Goal: Task Accomplishment & Management: Use online tool/utility

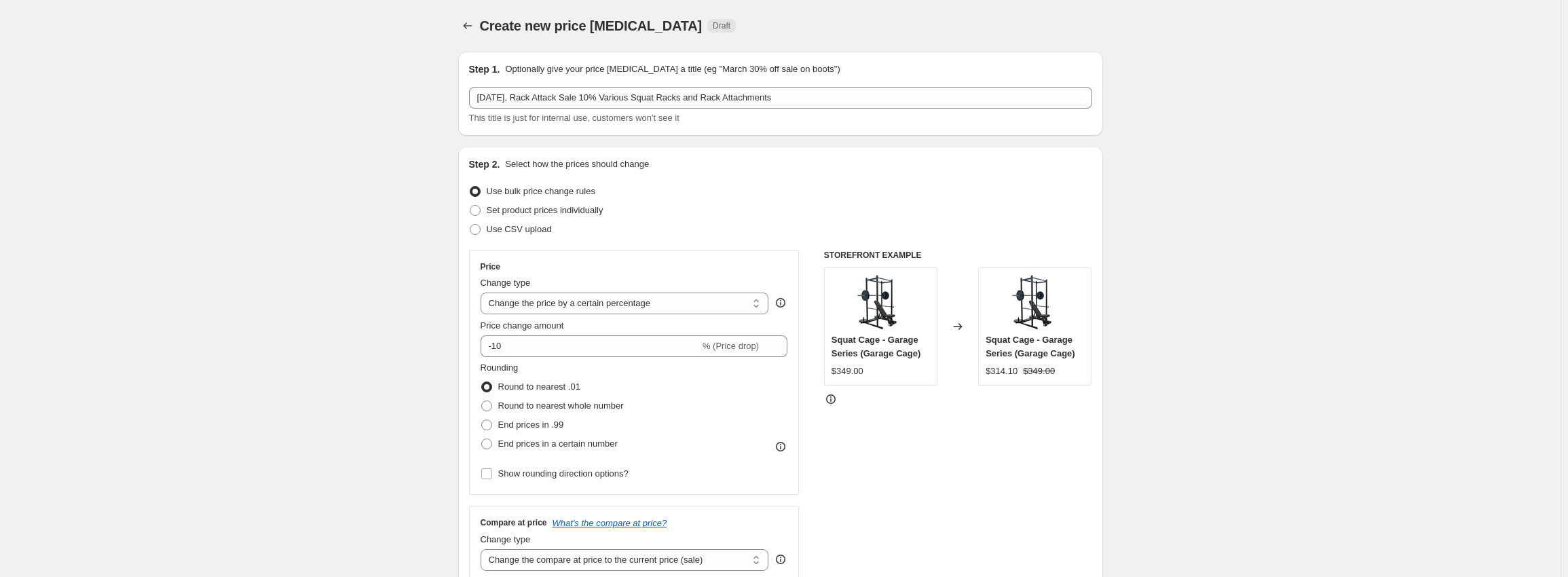
select select "percentage"
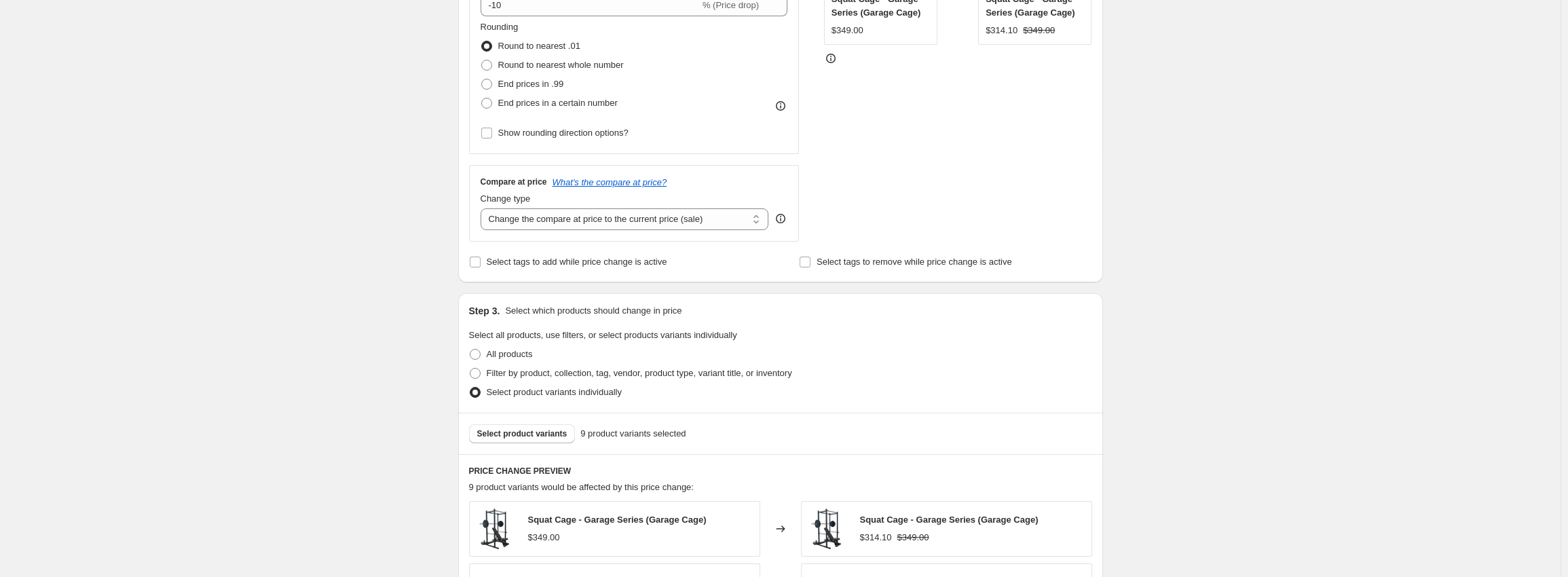
scroll to position [339, 0]
click at [535, 435] on span "Select product variants" at bounding box center [522, 435] width 90 height 11
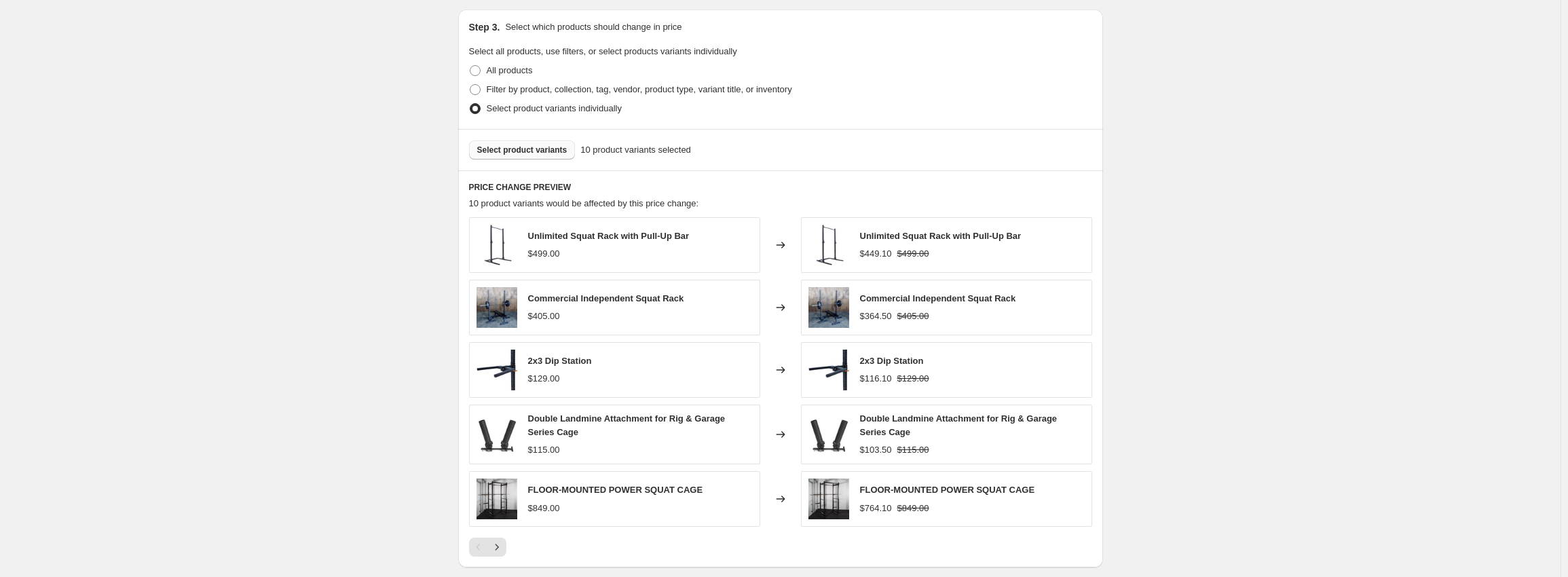
scroll to position [611, 0]
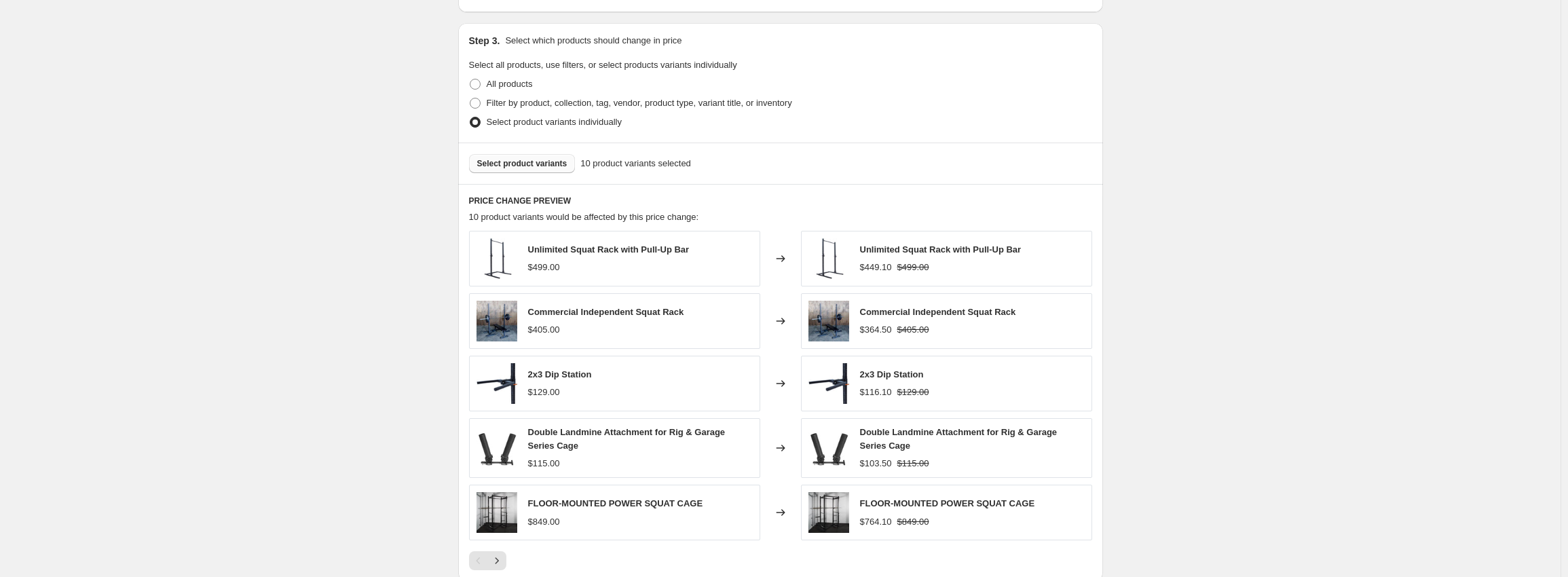
click at [528, 172] on button "Select product variants" at bounding box center [522, 163] width 107 height 19
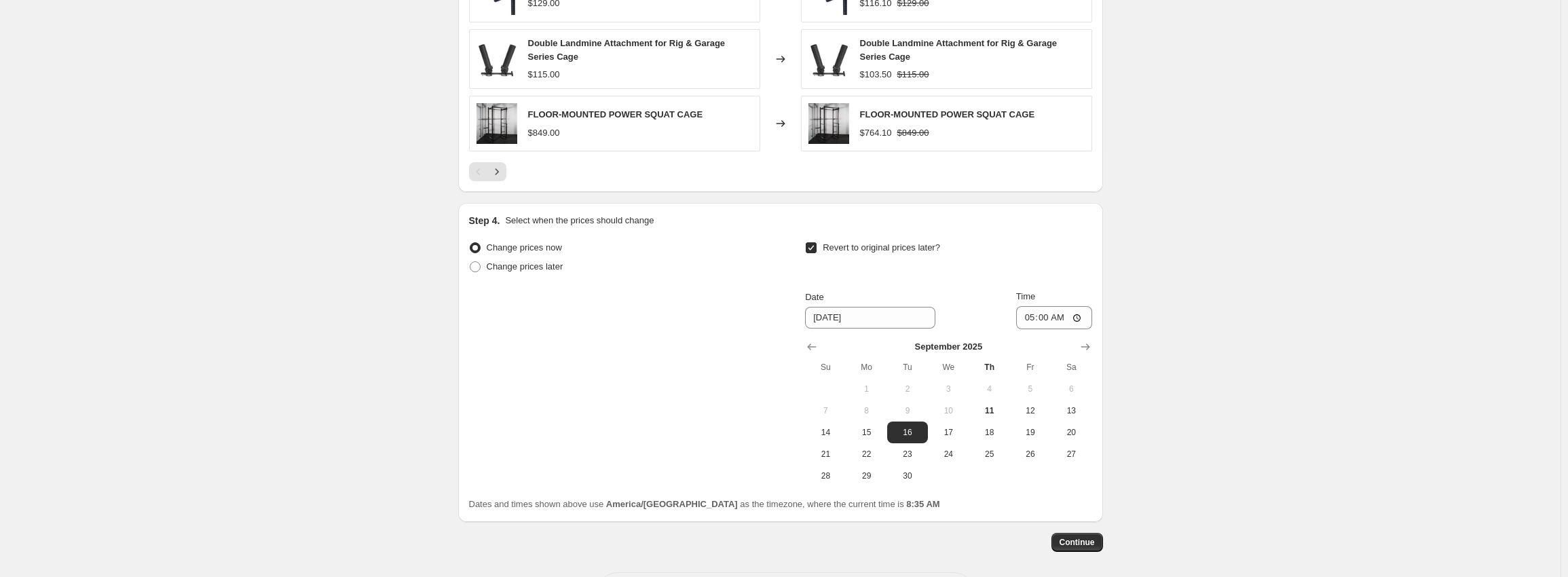
scroll to position [1058, 0]
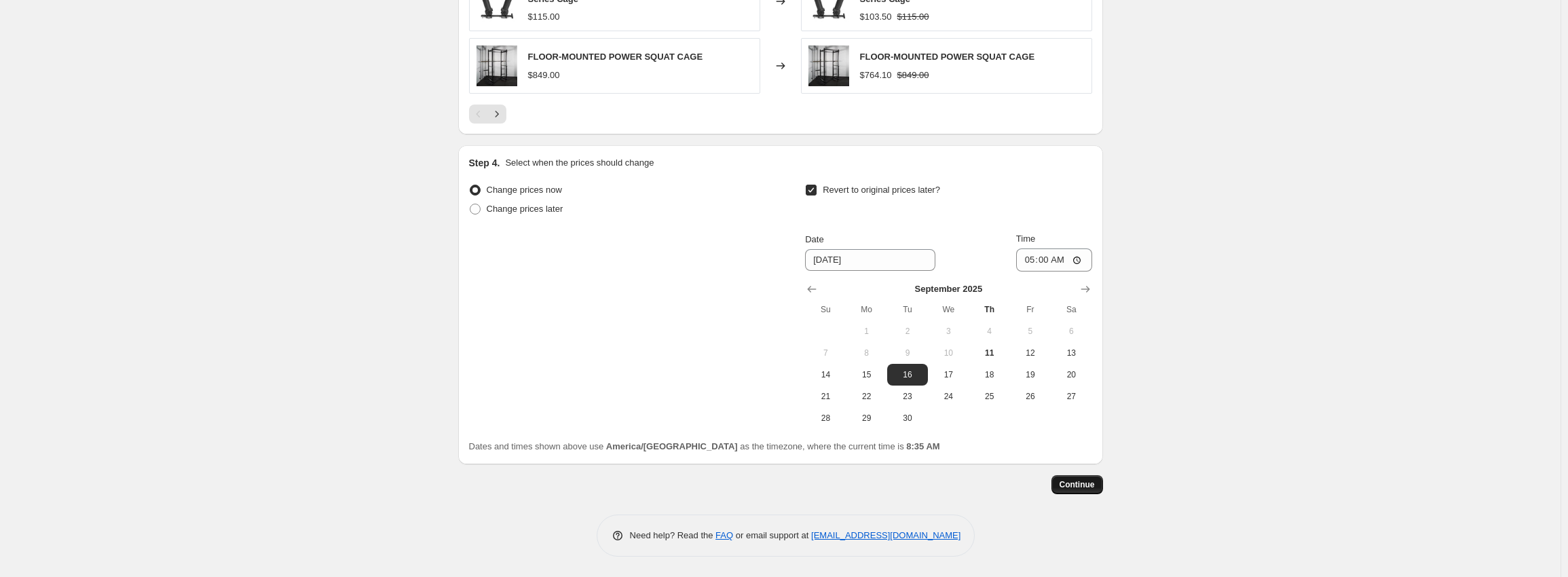
click at [1086, 479] on button "Continue" at bounding box center [1077, 485] width 51 height 19
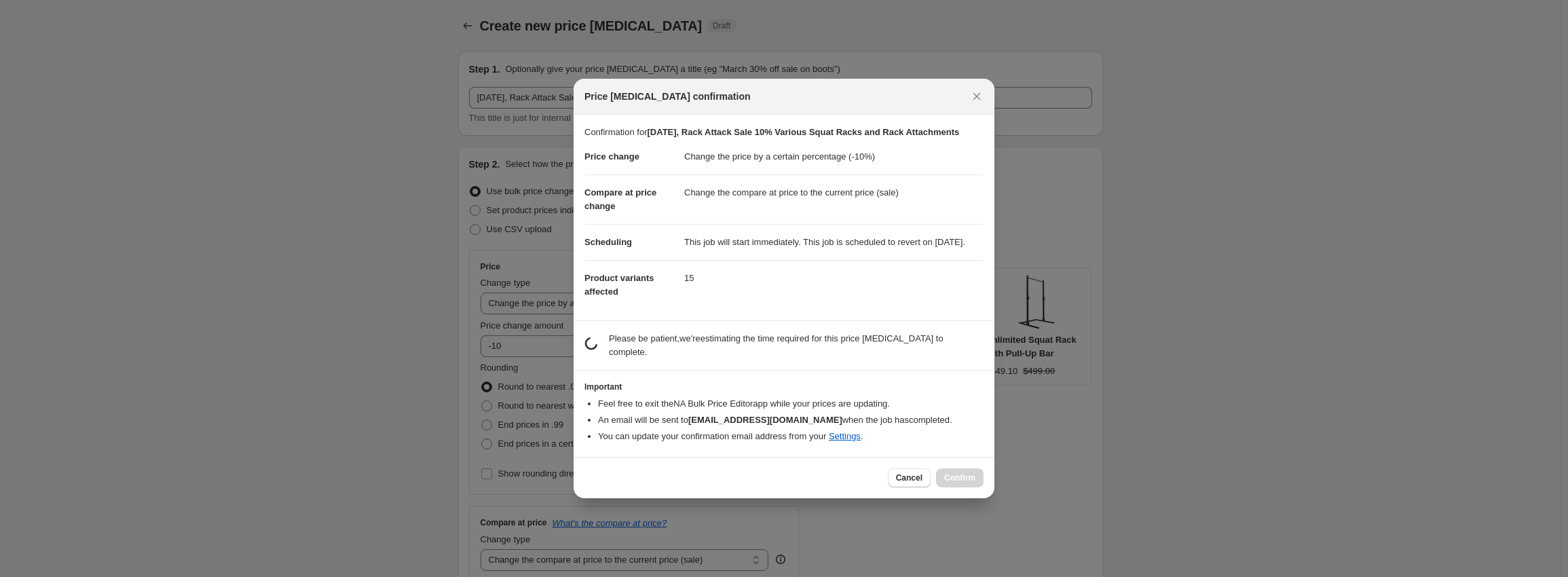
scroll to position [0, 0]
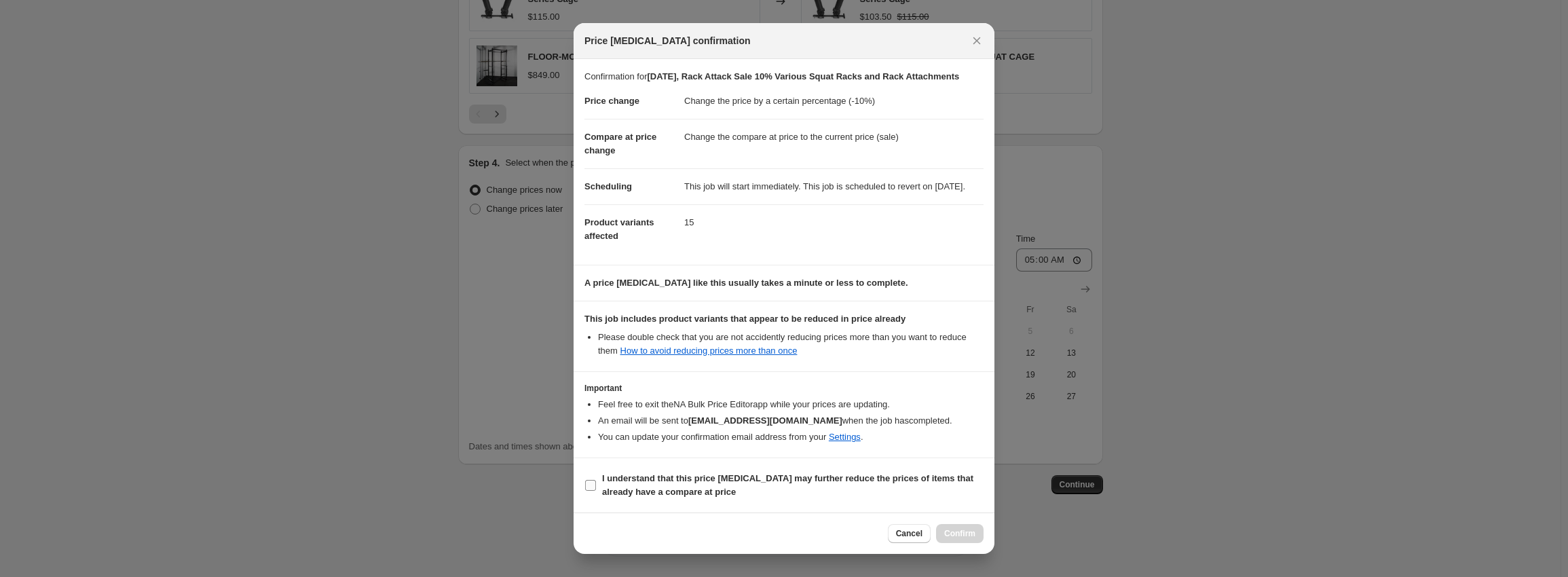
click at [585, 491] on input "I understand that this price [MEDICAL_DATA] may further reduce the prices of it…" at bounding box center [590, 485] width 11 height 11
checkbox input "true"
click at [975, 542] on button "Confirm" at bounding box center [959, 533] width 47 height 19
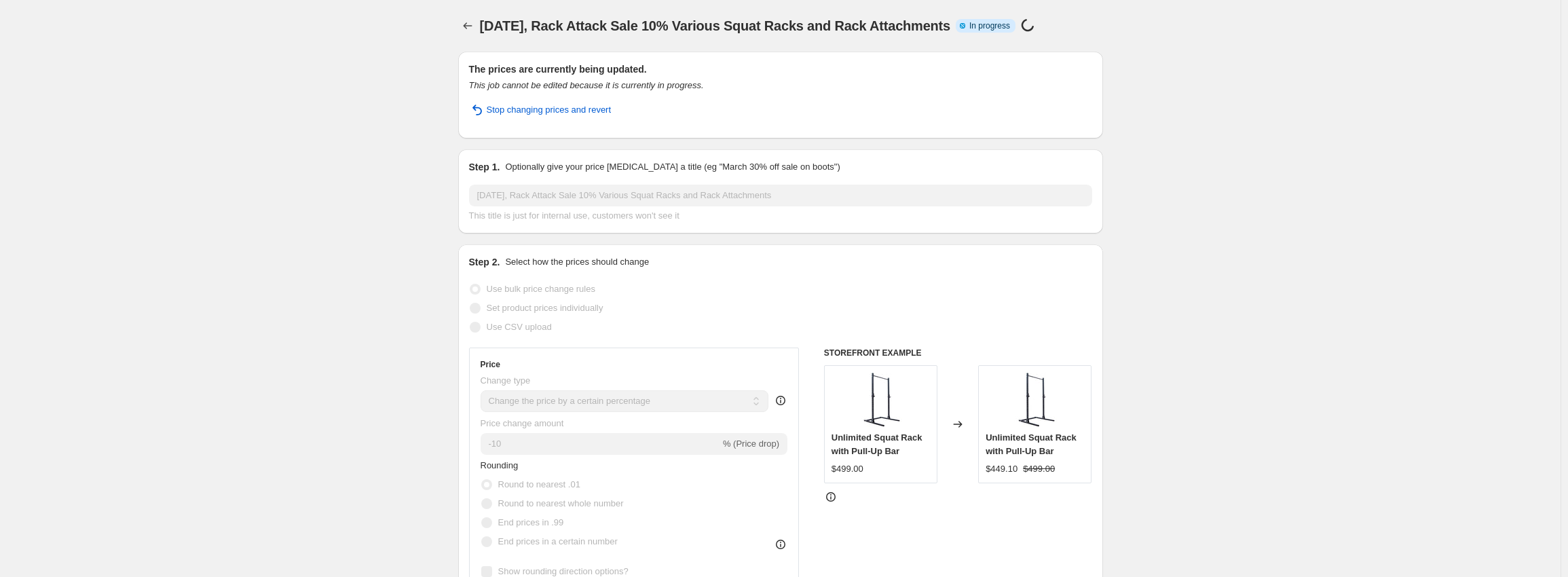
drag, startPoint x: 485, startPoint y: 22, endPoint x: 978, endPoint y: 38, distance: 493.3
click at [978, 38] on div "[DATE], Rack Attack Sale 10% Various Squat Racks and Rack Attachments. This pag…" at bounding box center [781, 25] width 645 height 51
copy span "[DATE], Rack Attack Sale 10% Various Squat Racks and Rack Attachments"
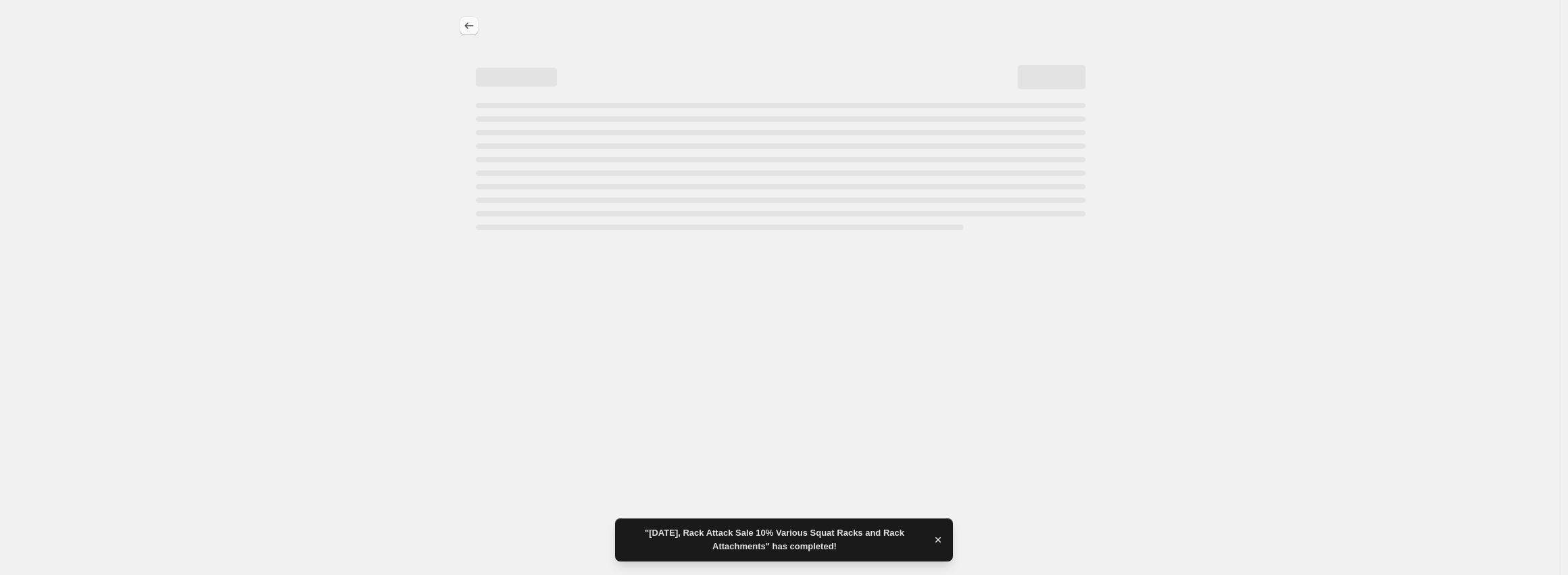
select select "percentage"
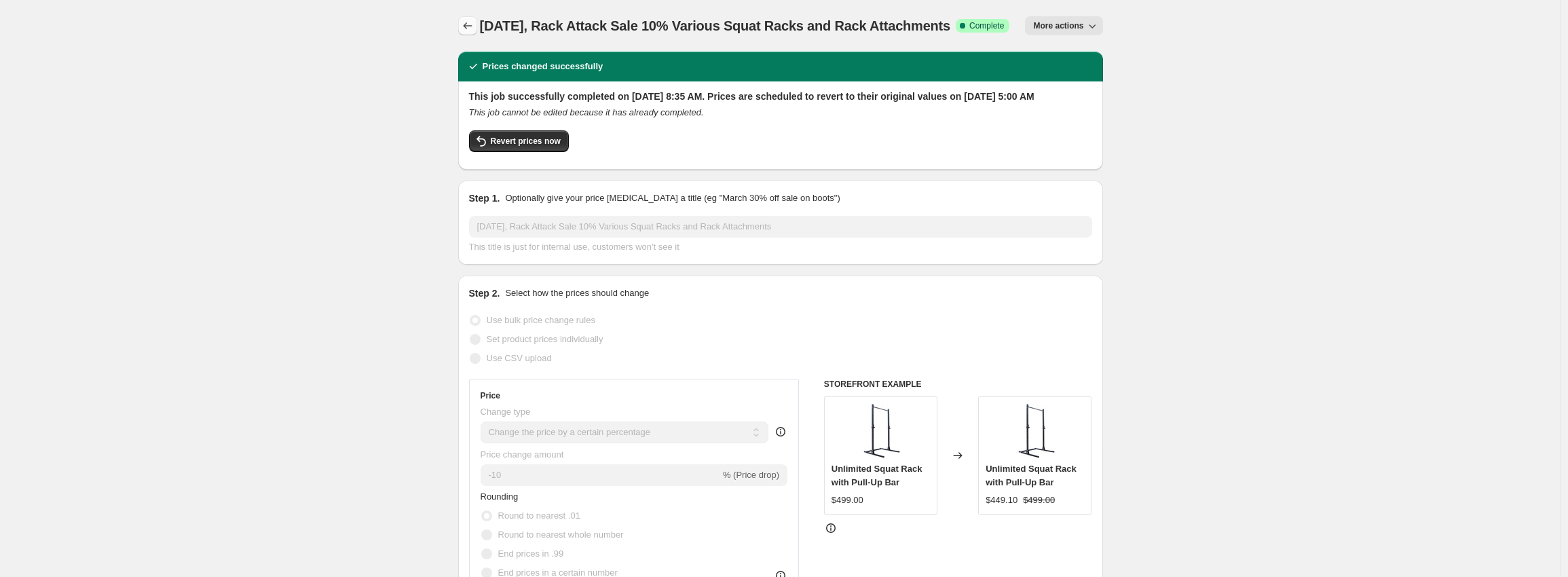
click at [470, 19] on button "Price change jobs" at bounding box center [468, 25] width 19 height 19
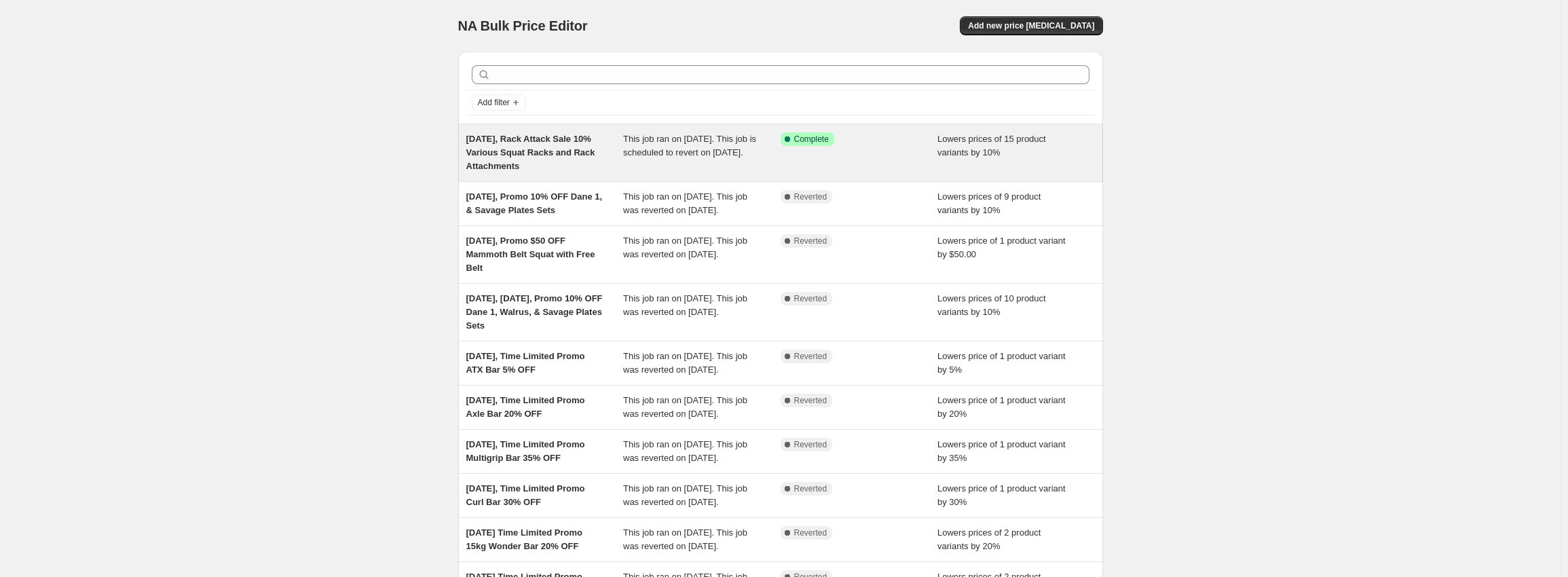
click at [530, 157] on span "[DATE], Rack Attack Sale 10% Various Squat Racks and Rack Attachments" at bounding box center [530, 152] width 129 height 37
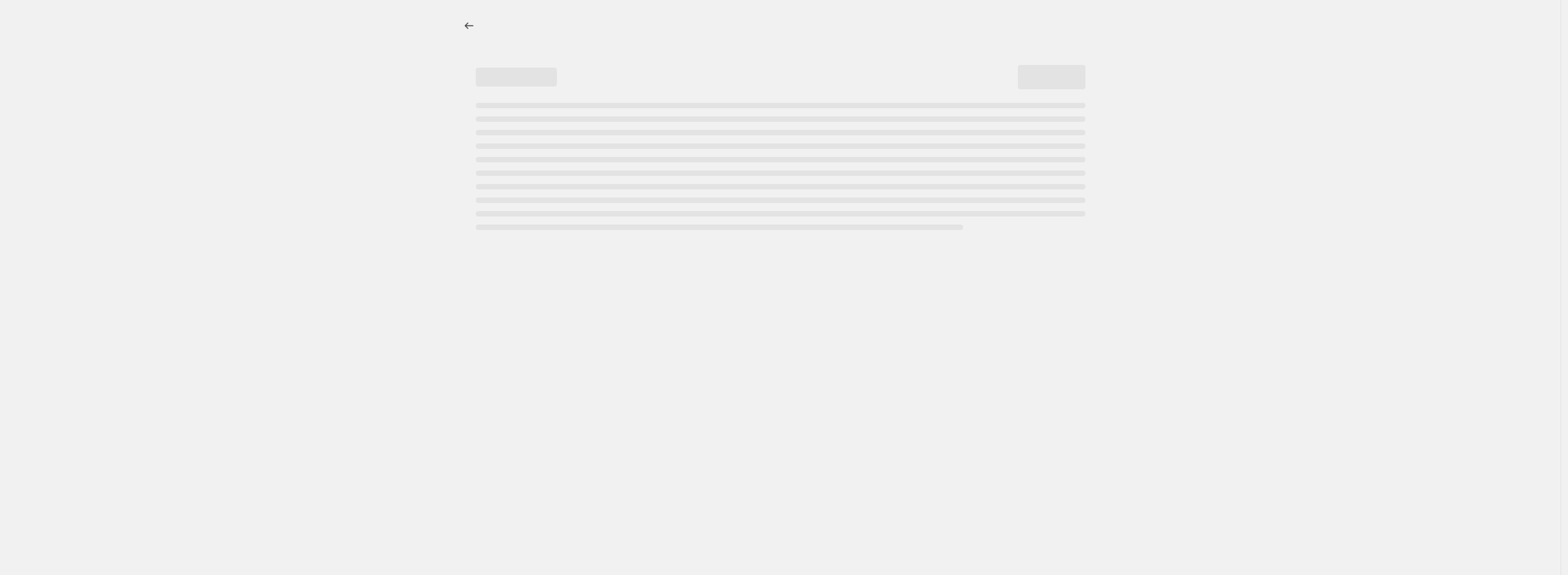
select select "percentage"
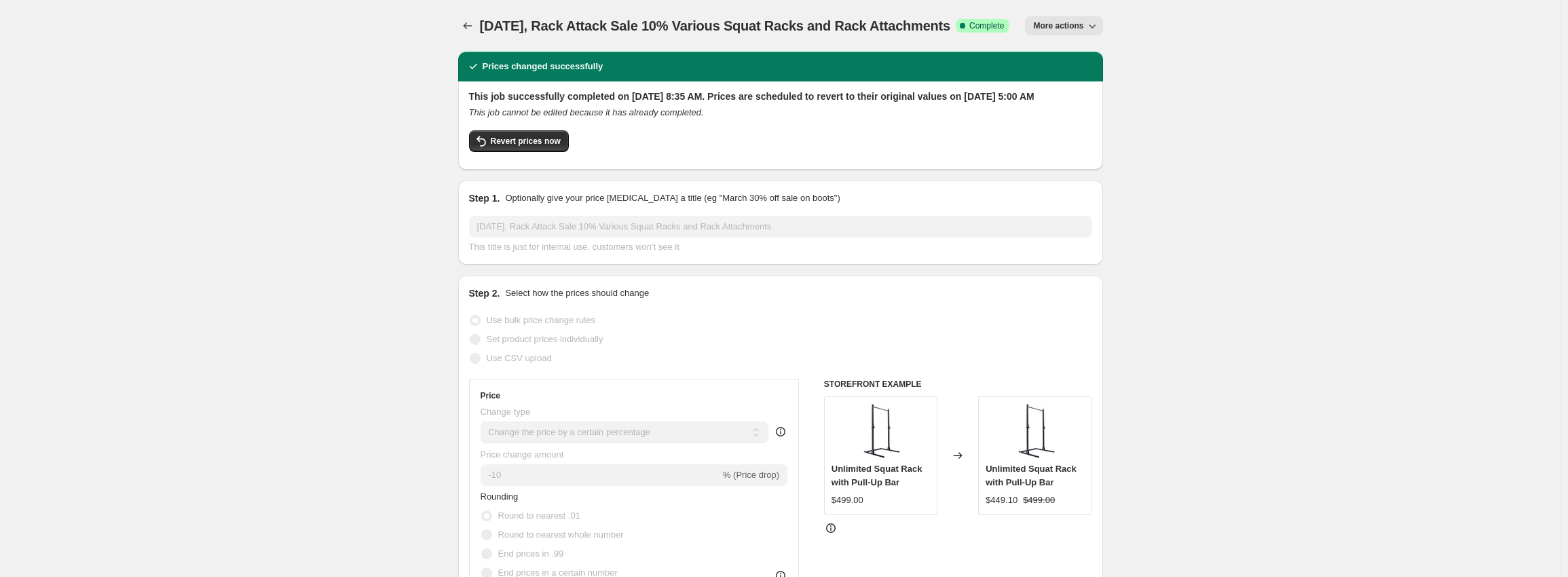
drag, startPoint x: 482, startPoint y: 25, endPoint x: 1009, endPoint y: 31, distance: 527.0
click at [1009, 31] on div "[DATE], Rack Attack Sale 10% Various Squat Racks and Rack Attachments Success C…" at bounding box center [745, 25] width 530 height 19
copy span "[DATE], Rack Attack Sale 10% Various Squat Racks and Rack Attachments"
click at [475, 25] on icon "Price change jobs" at bounding box center [467, 25] width 13 height 13
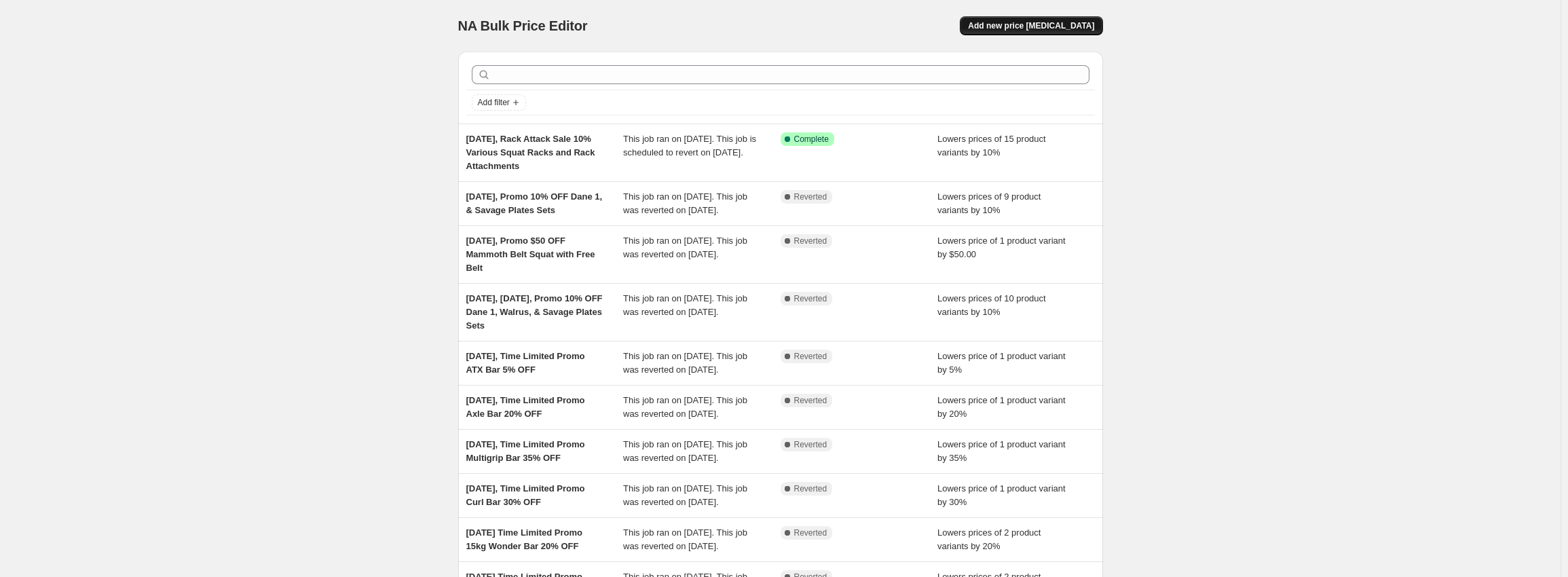
click at [1074, 30] on span "Add new price [MEDICAL_DATA]" at bounding box center [1031, 25] width 126 height 11
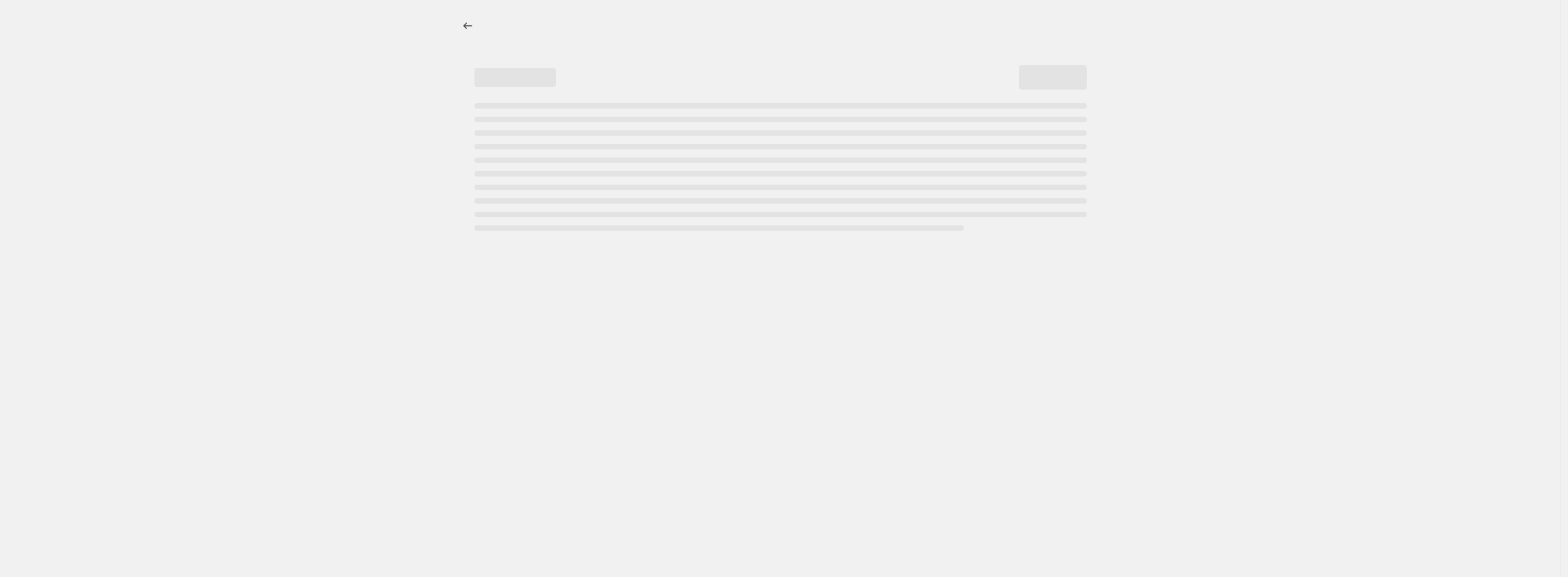
select select "percentage"
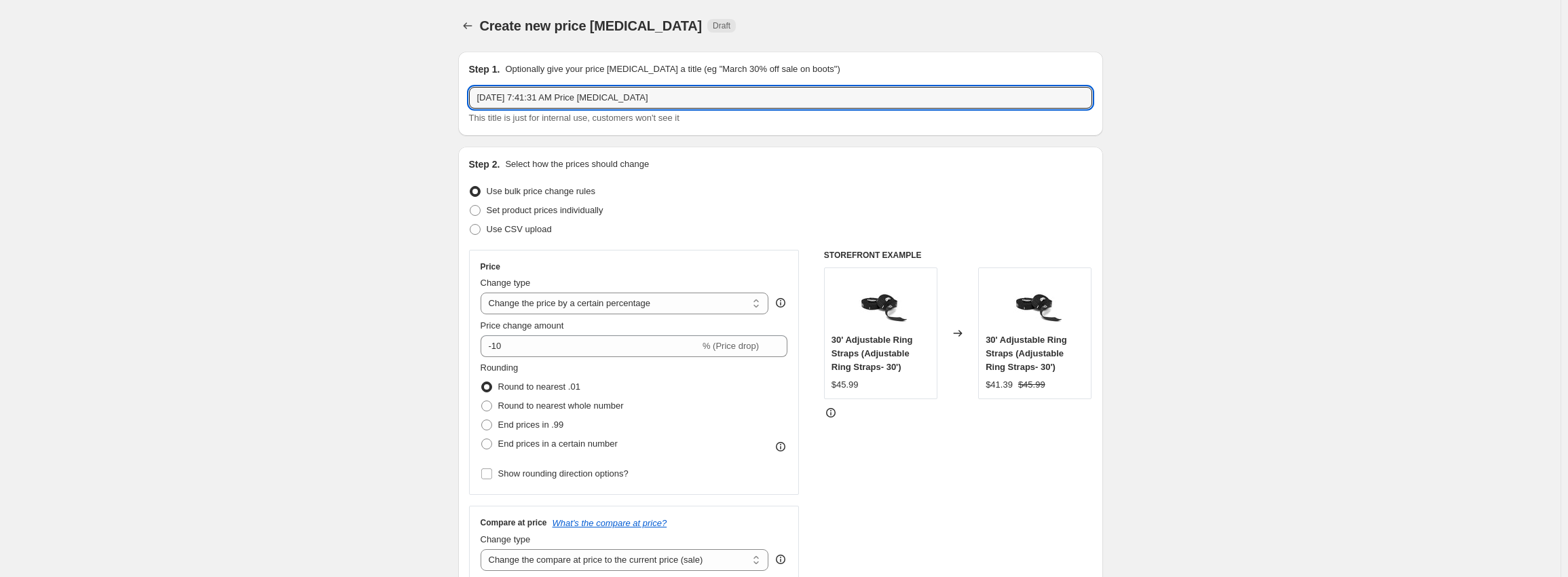
drag, startPoint x: 675, startPoint y: 94, endPoint x: 287, endPoint y: 101, distance: 388.1
paste input "Rack Attack Sale 10% Various Squat Racks and Rack Attachments"
click at [609, 99] on input "[DATE], Rack Attack Sale 10% Various Squat Racks and Rack Attachments" at bounding box center [780, 97] width 623 height 22
type input "[DATE], Rack Attack Sale 15% Various Squat Racks and Rack Attachments"
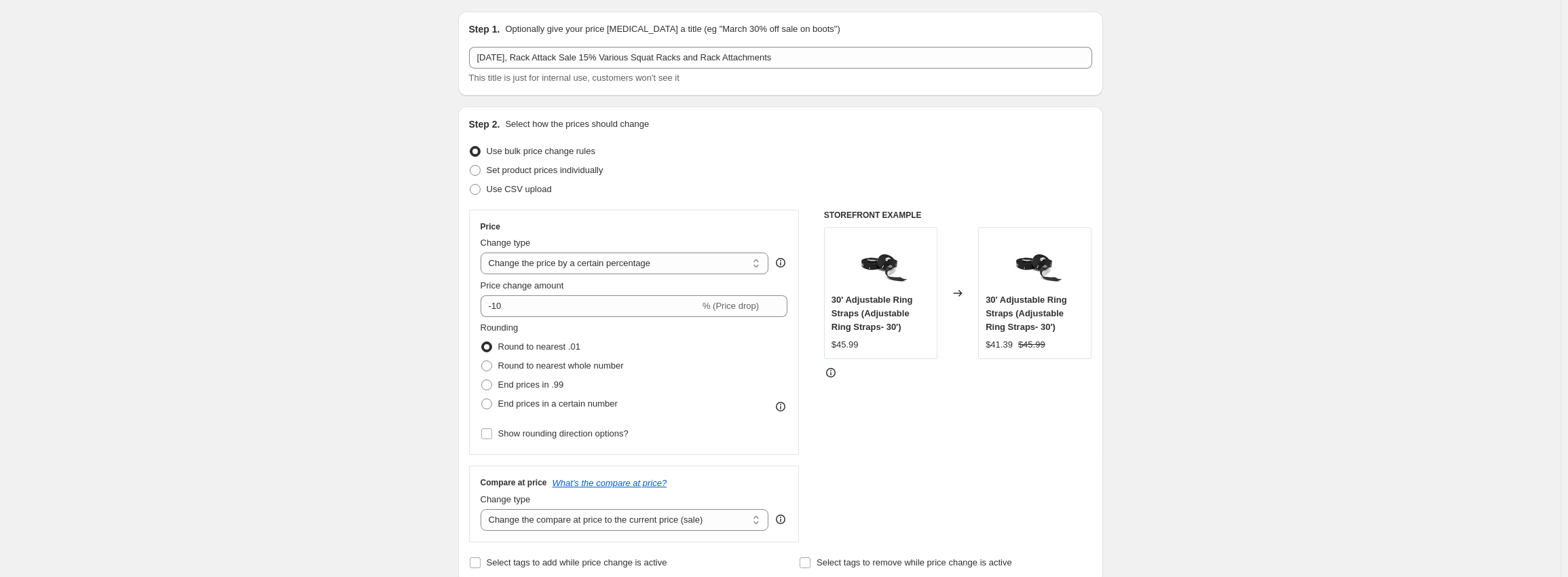
scroll to position [135, 0]
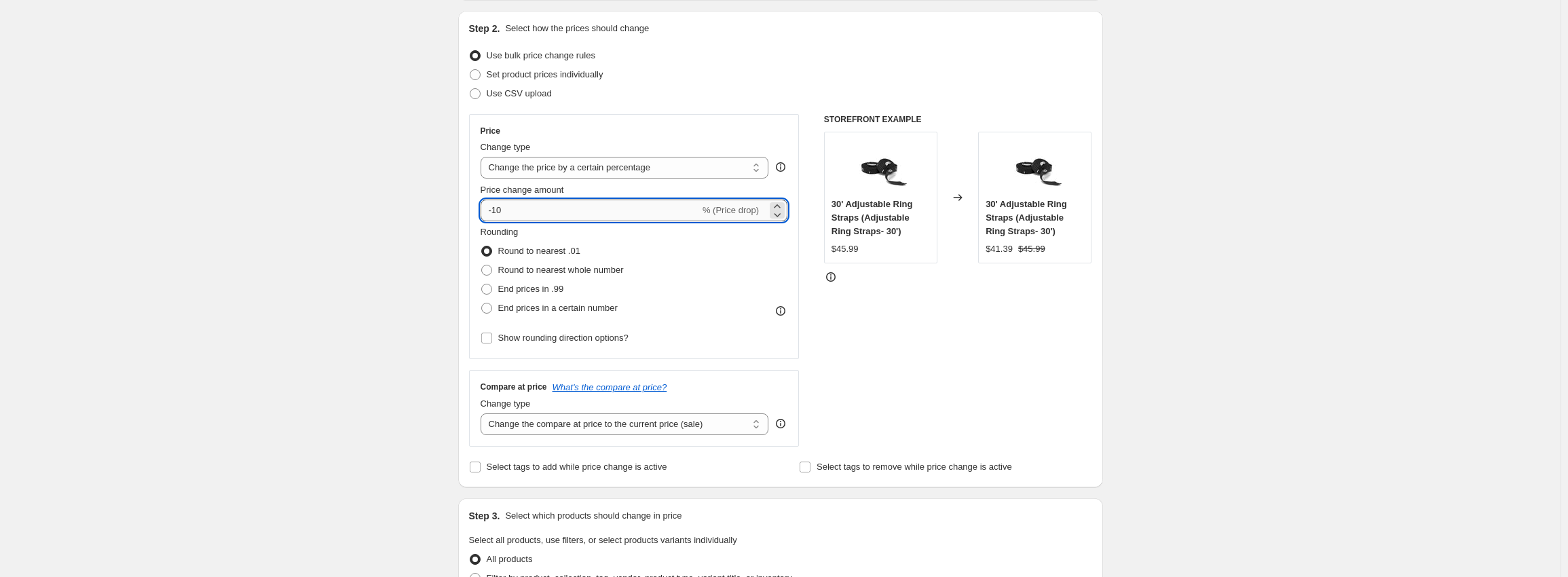
click at [515, 214] on input "-10" at bounding box center [590, 210] width 219 height 22
type input "-15"
click at [354, 341] on div "Create new price [MEDICAL_DATA]. This page is ready Create new price [MEDICAL_D…" at bounding box center [780, 554] width 1560 height 1378
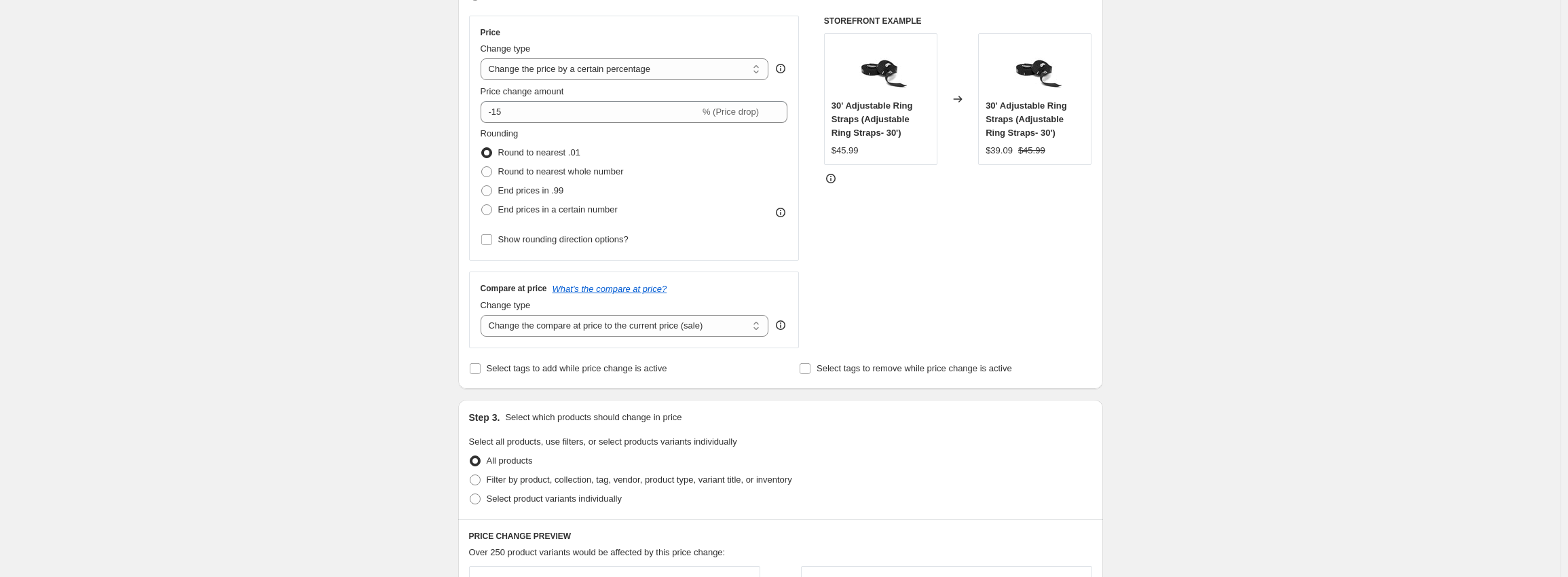
scroll to position [407, 0]
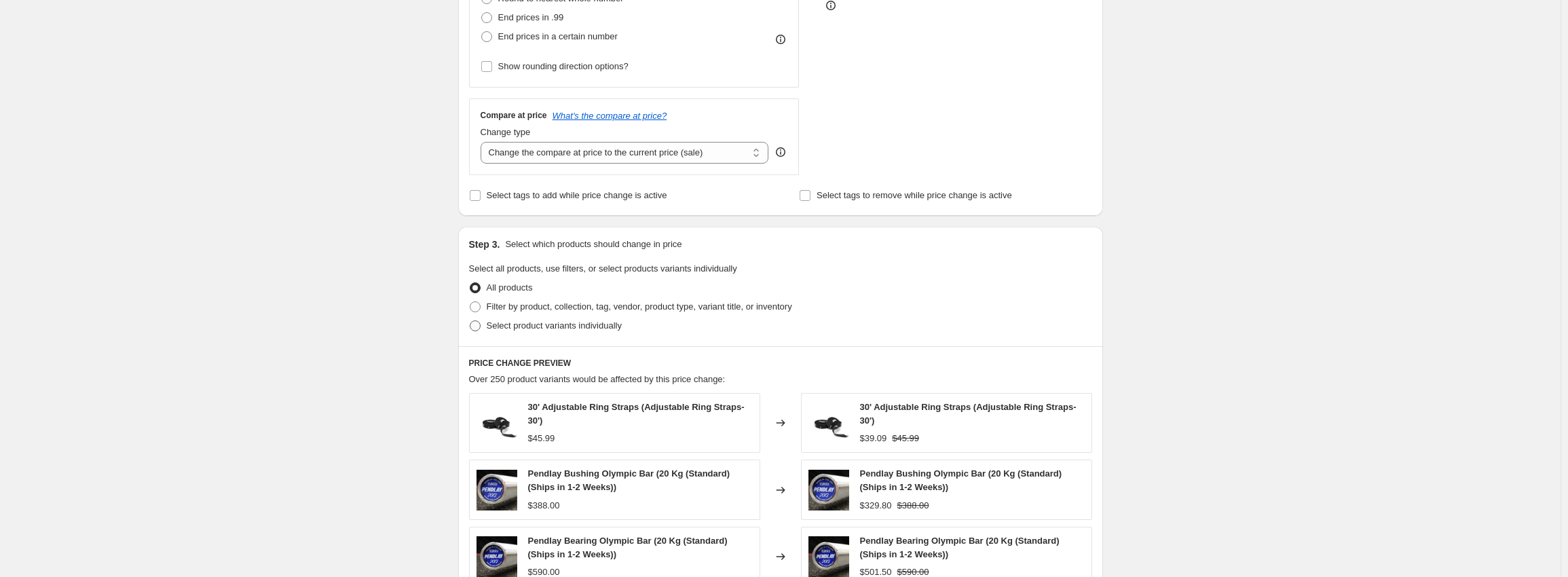
click at [498, 322] on span "Select product variants individually" at bounding box center [554, 325] width 135 height 10
click at [470, 321] on input "Select product variants individually" at bounding box center [470, 320] width 1 height 1
radio input "true"
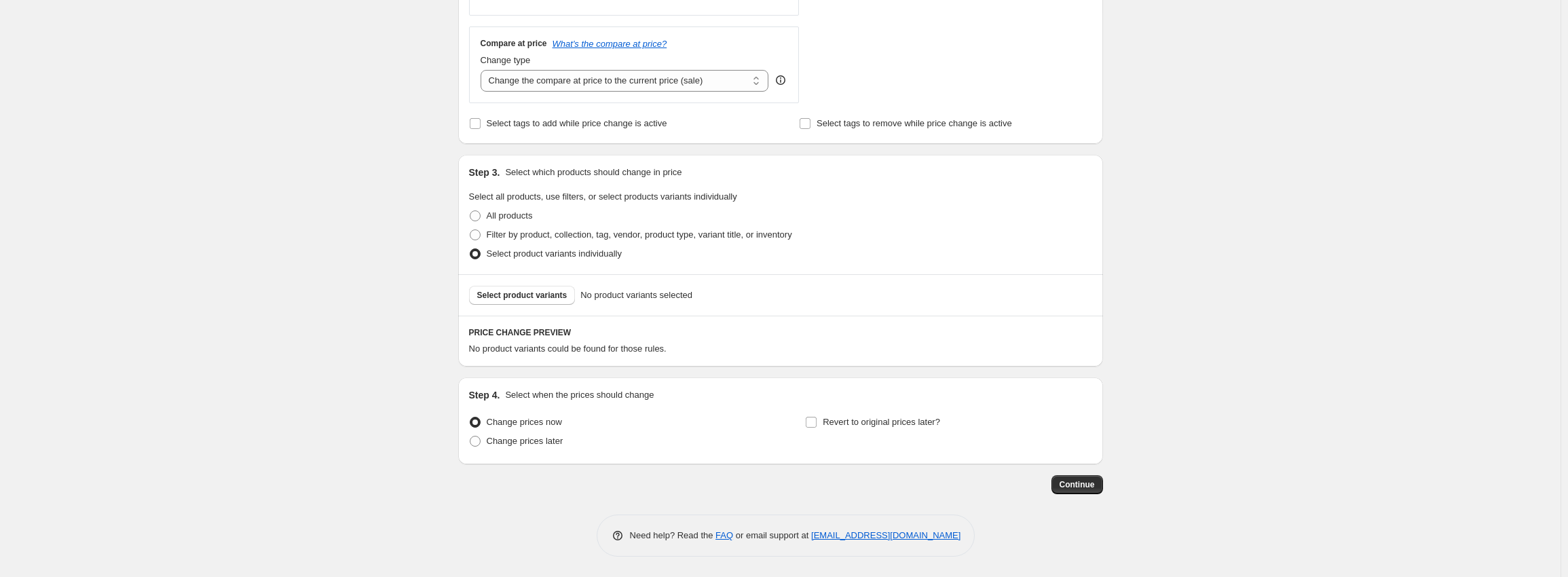
scroll to position [480, 0]
click at [798, 420] on div "Change prices now Change prices later Revert to original prices later?" at bounding box center [780, 433] width 623 height 41
click at [829, 423] on span "Revert to original prices later?" at bounding box center [881, 422] width 117 height 10
click at [817, 423] on input "Revert to original prices later?" at bounding box center [810, 422] width 11 height 11
checkbox input "true"
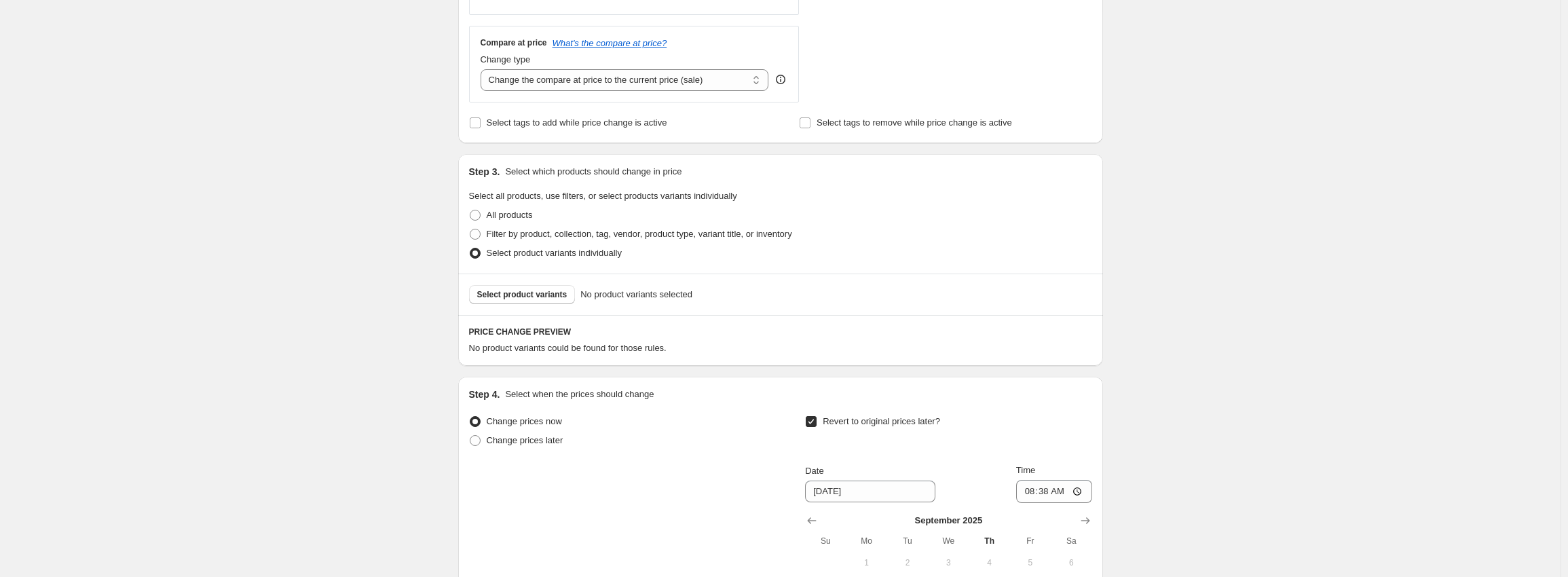
scroll to position [712, 0]
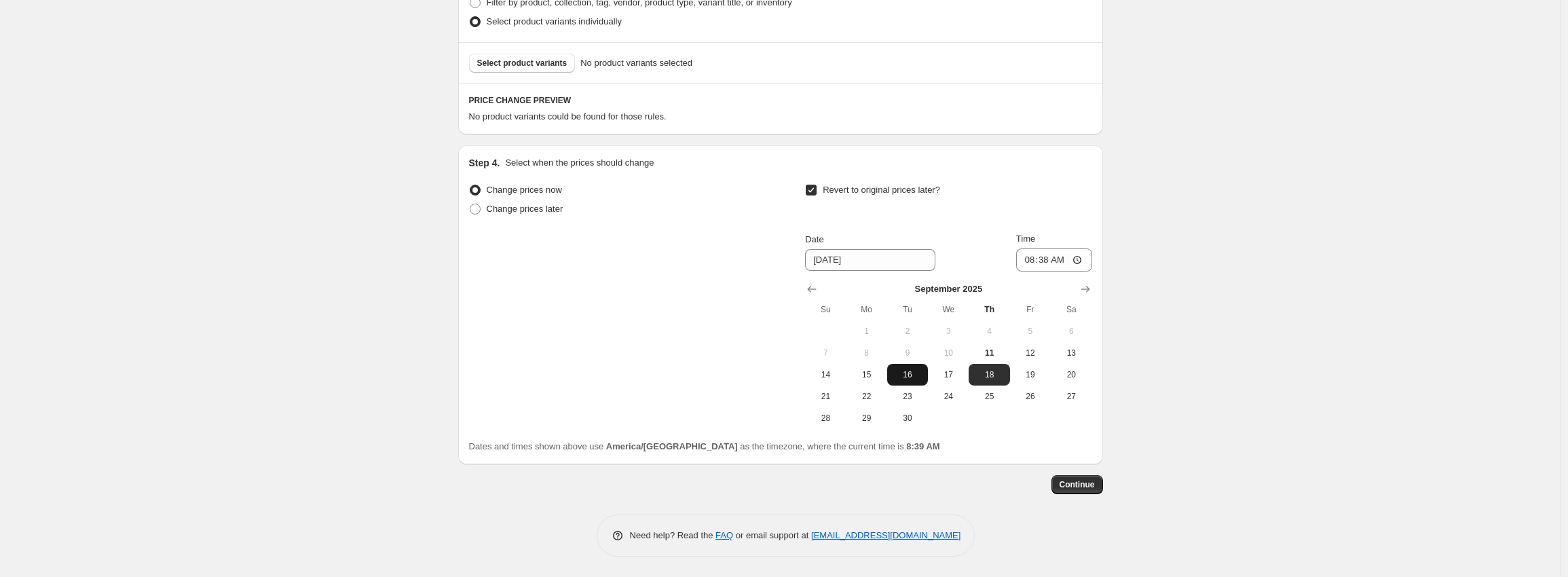
click at [904, 373] on span "16" at bounding box center [907, 374] width 30 height 11
type input "[DATE]"
click at [1033, 259] on input "08:38" at bounding box center [1054, 260] width 76 height 23
type input "05:00"
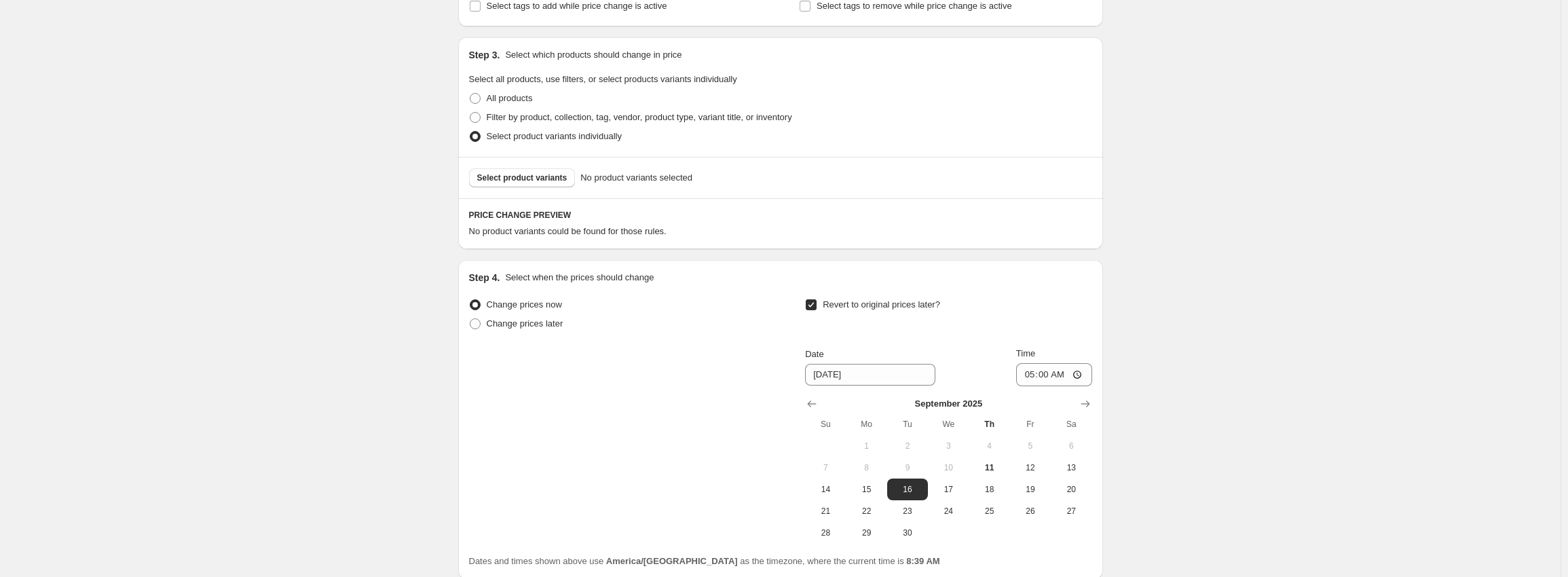
scroll to position [611, 0]
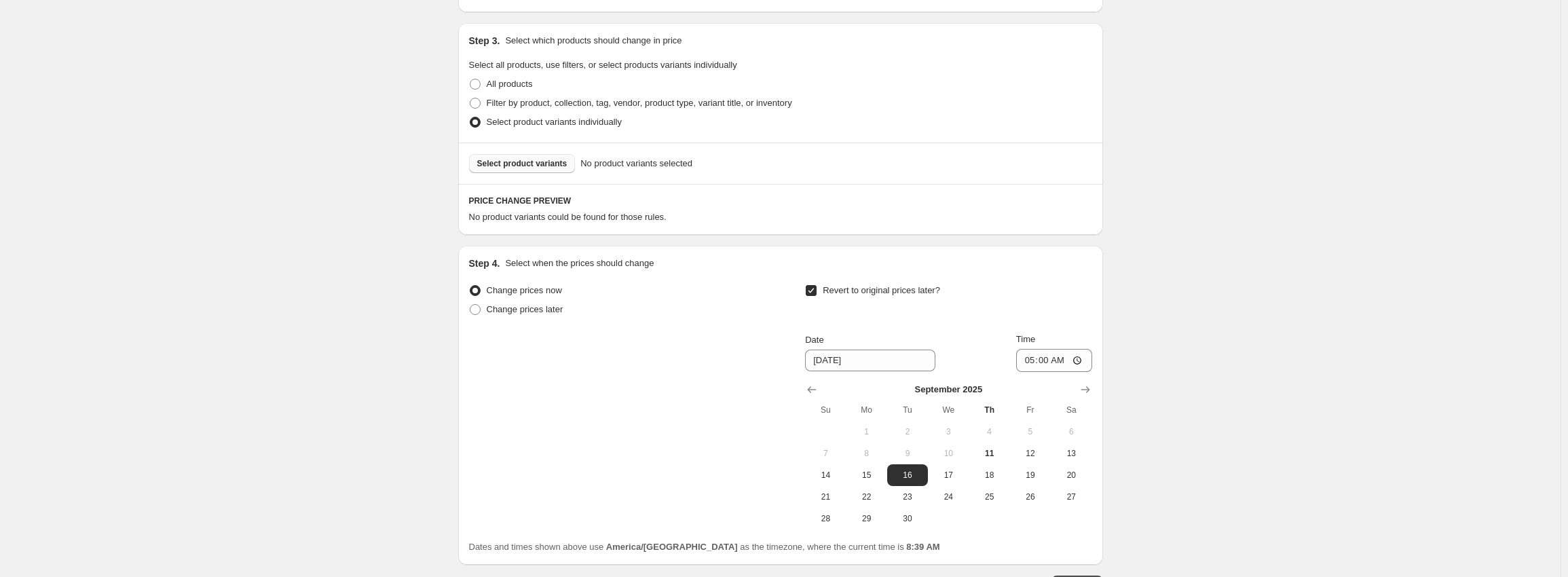
click at [516, 164] on span "Select product variants" at bounding box center [522, 163] width 90 height 11
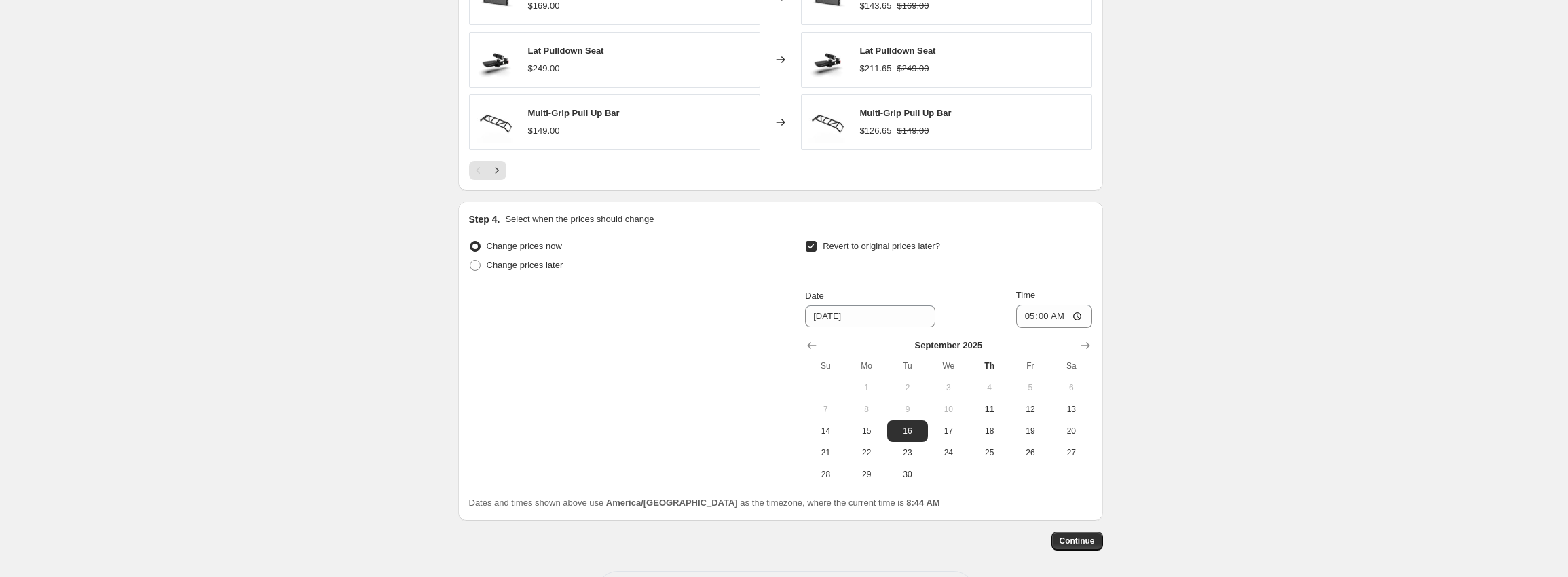
scroll to position [1054, 0]
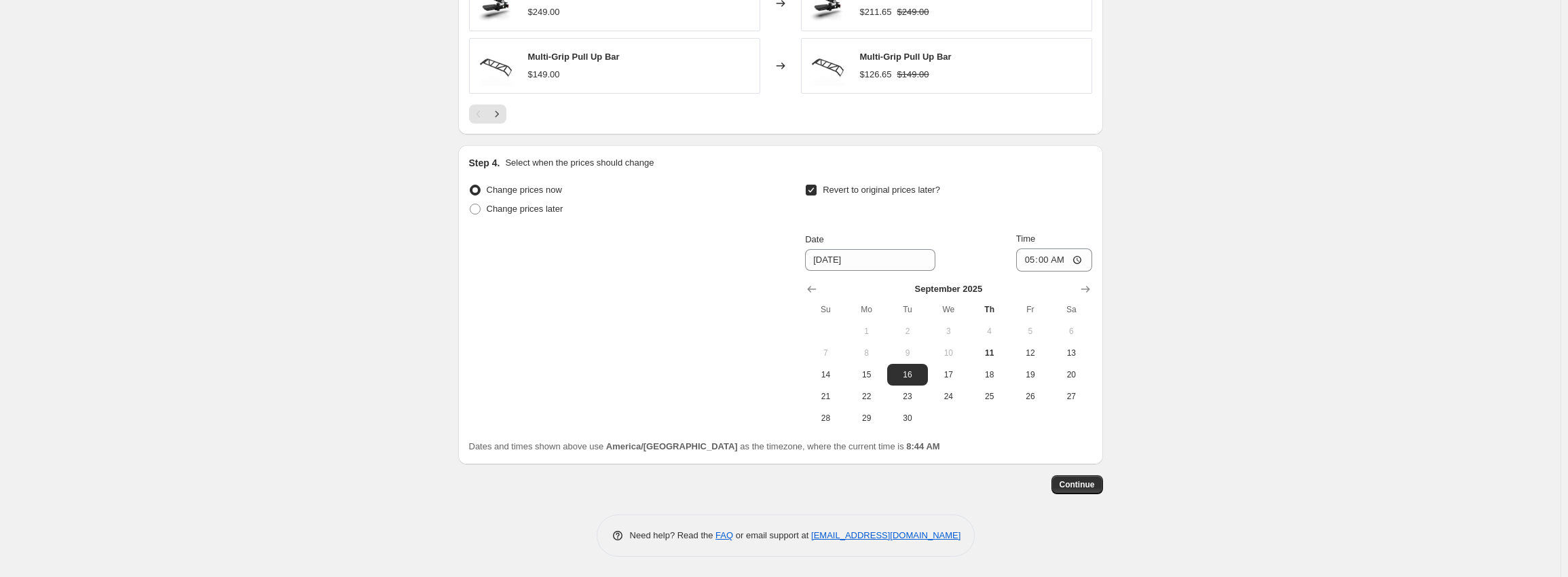
click at [1092, 487] on span "Continue" at bounding box center [1077, 484] width 35 height 11
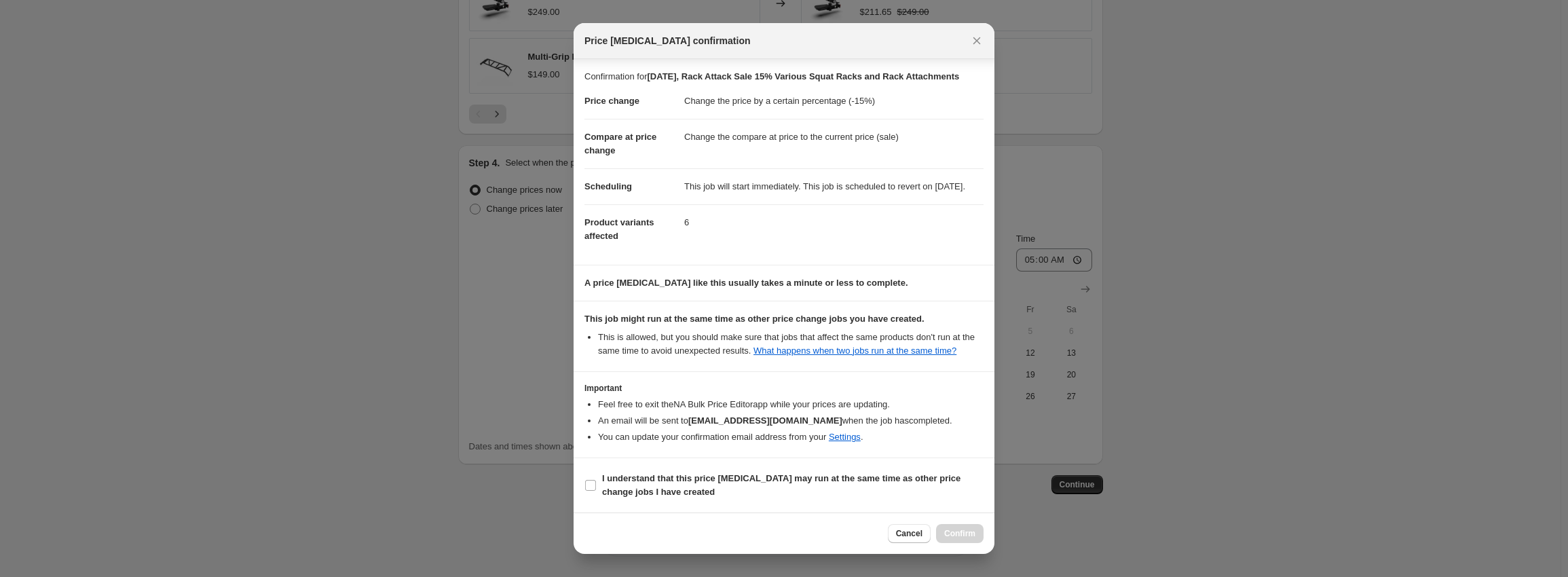
scroll to position [22, 0]
click at [607, 490] on b "I understand that this price [MEDICAL_DATA] may run at the same time as other p…" at bounding box center [782, 485] width 358 height 24
click at [596, 490] on input "I understand that this price [MEDICAL_DATA] may run at the same time as other p…" at bounding box center [590, 485] width 11 height 11
checkbox input "true"
click at [962, 530] on button "Confirm" at bounding box center [959, 533] width 47 height 19
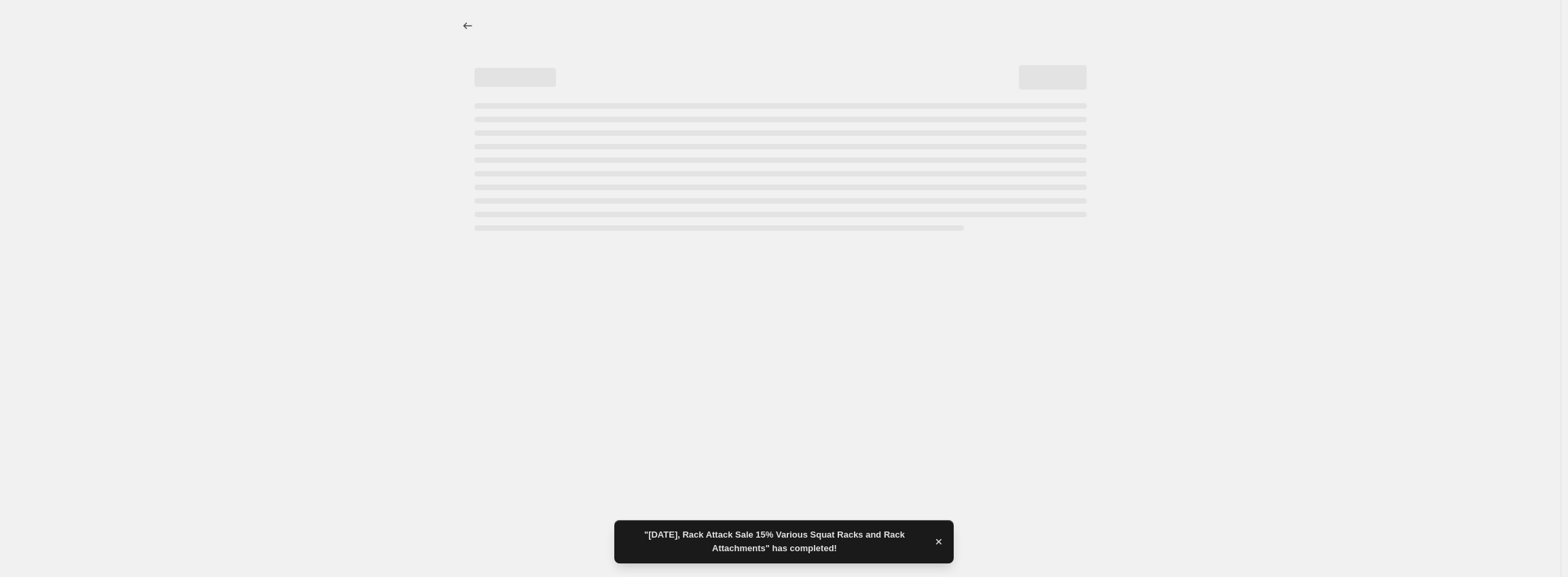
select select "percentage"
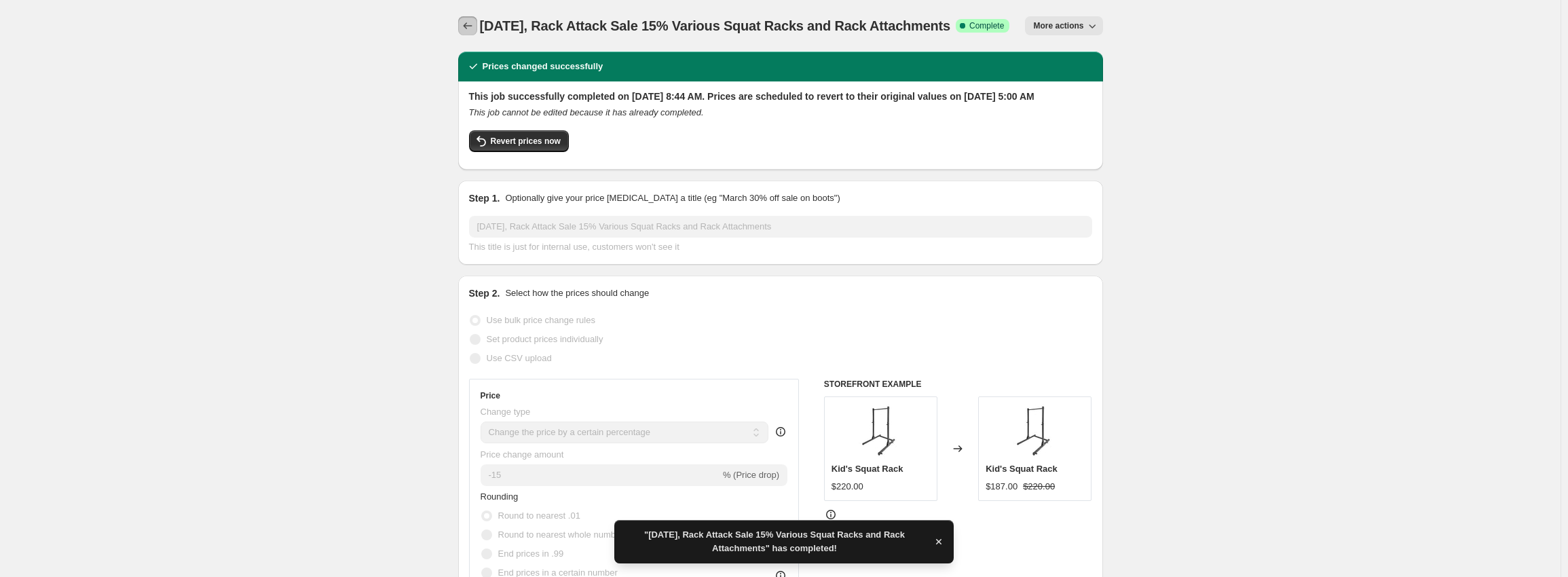
click at [475, 18] on button "Price change jobs" at bounding box center [468, 25] width 19 height 19
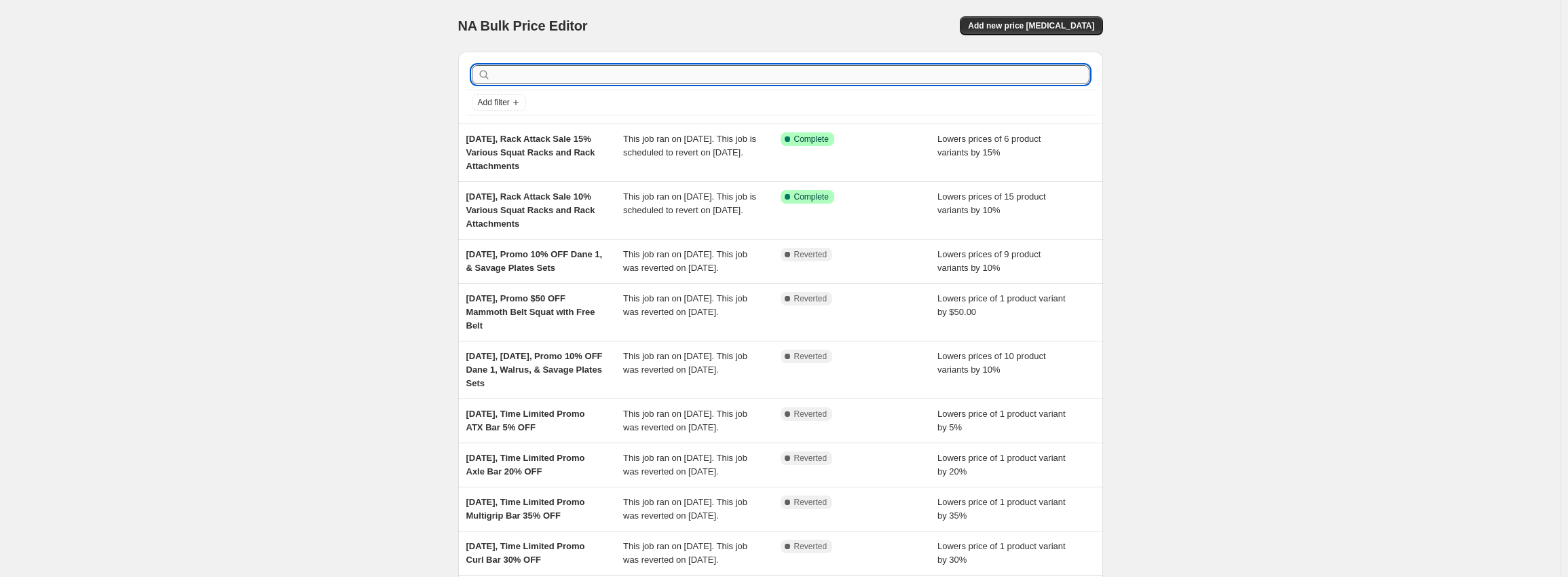
click at [541, 70] on input "text" at bounding box center [791, 74] width 596 height 19
type input "[DATE],"
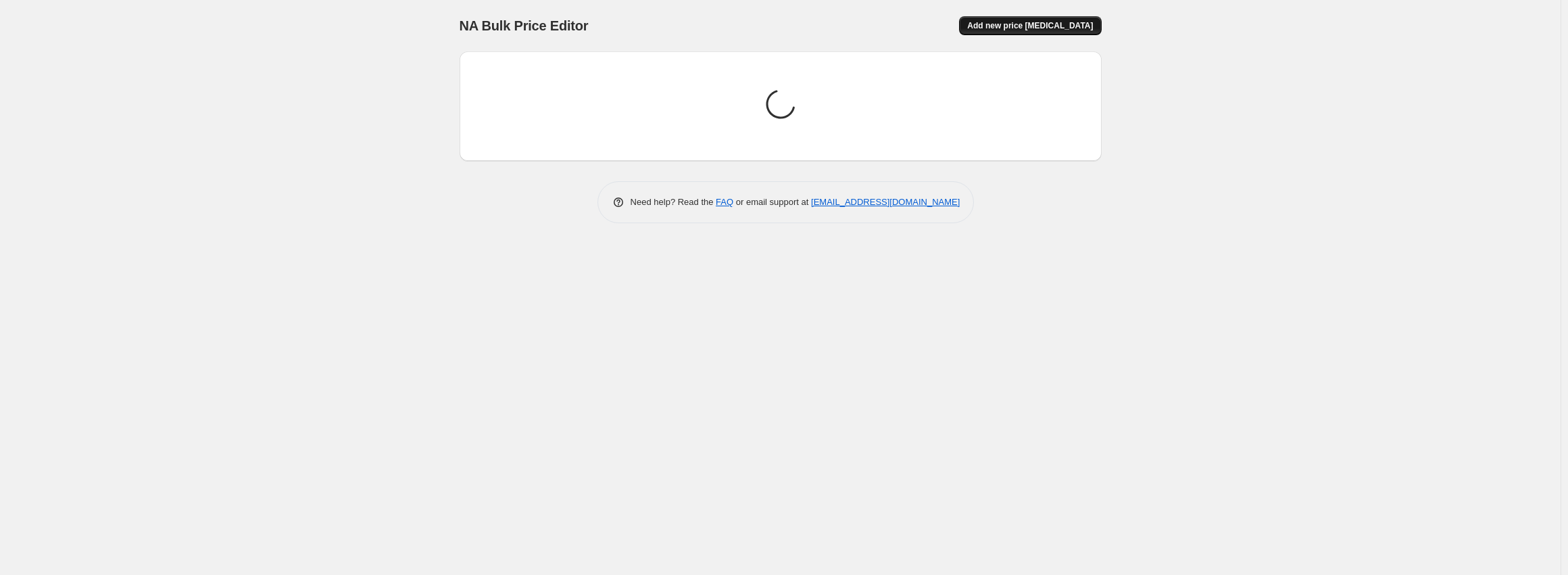
click at [1070, 21] on span "Add new price [MEDICAL_DATA]" at bounding box center [1030, 25] width 126 height 11
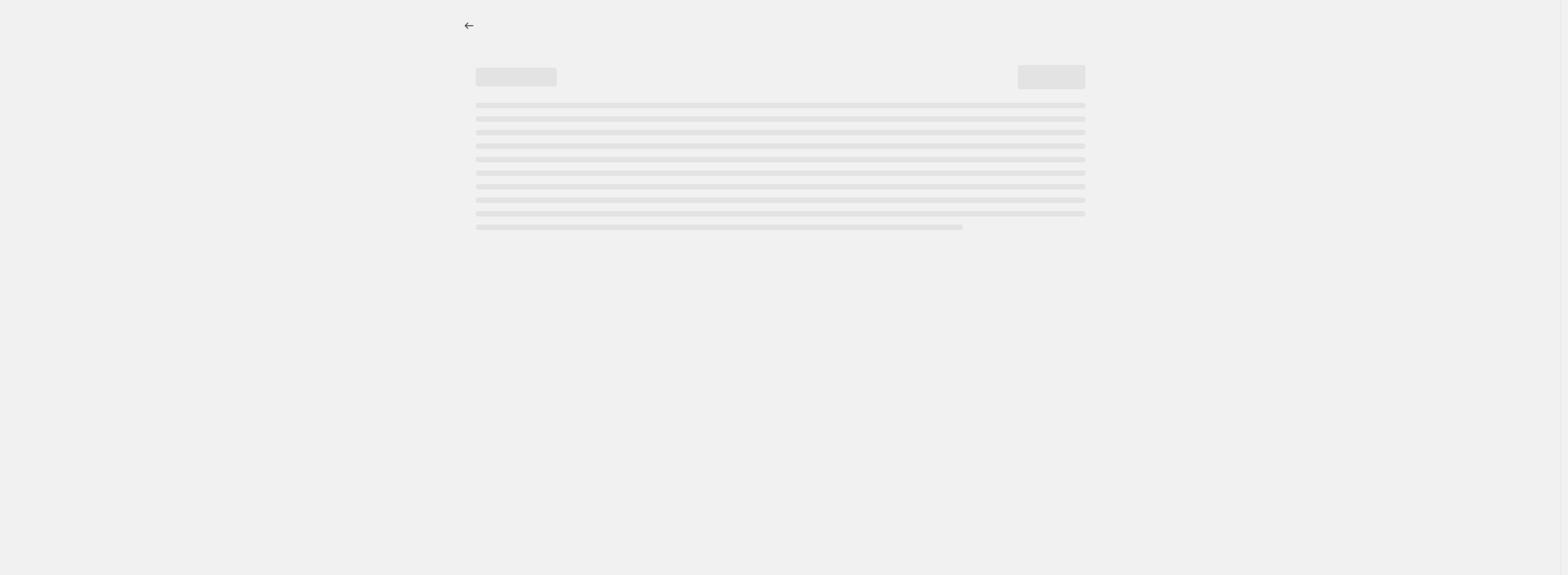
select select "percentage"
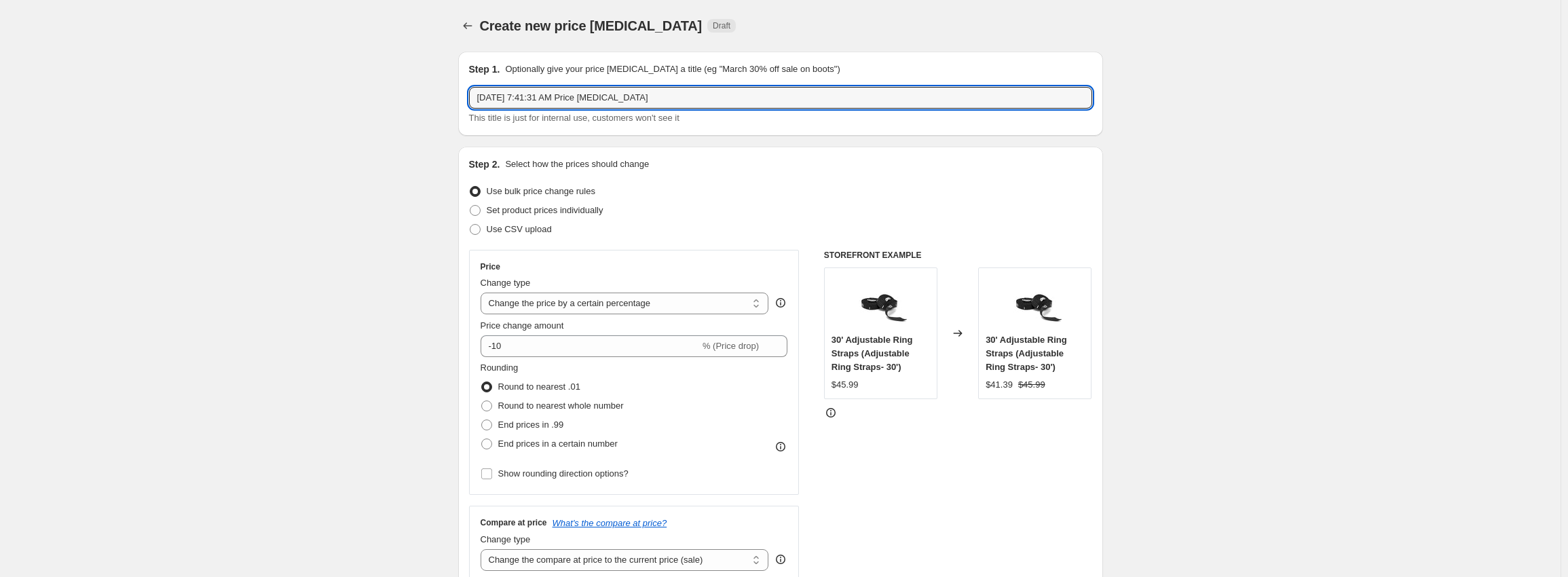
drag, startPoint x: 528, startPoint y: 99, endPoint x: 1268, endPoint y: 120, distance: 740.3
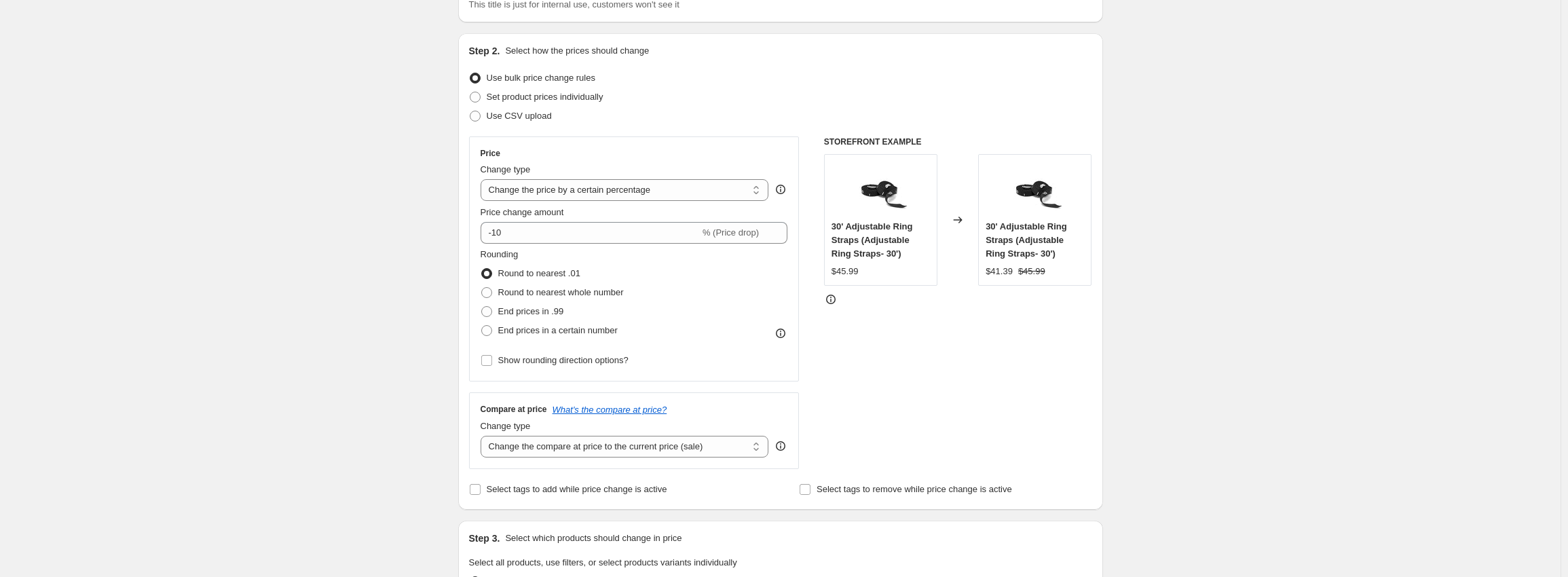
scroll to position [135, 0]
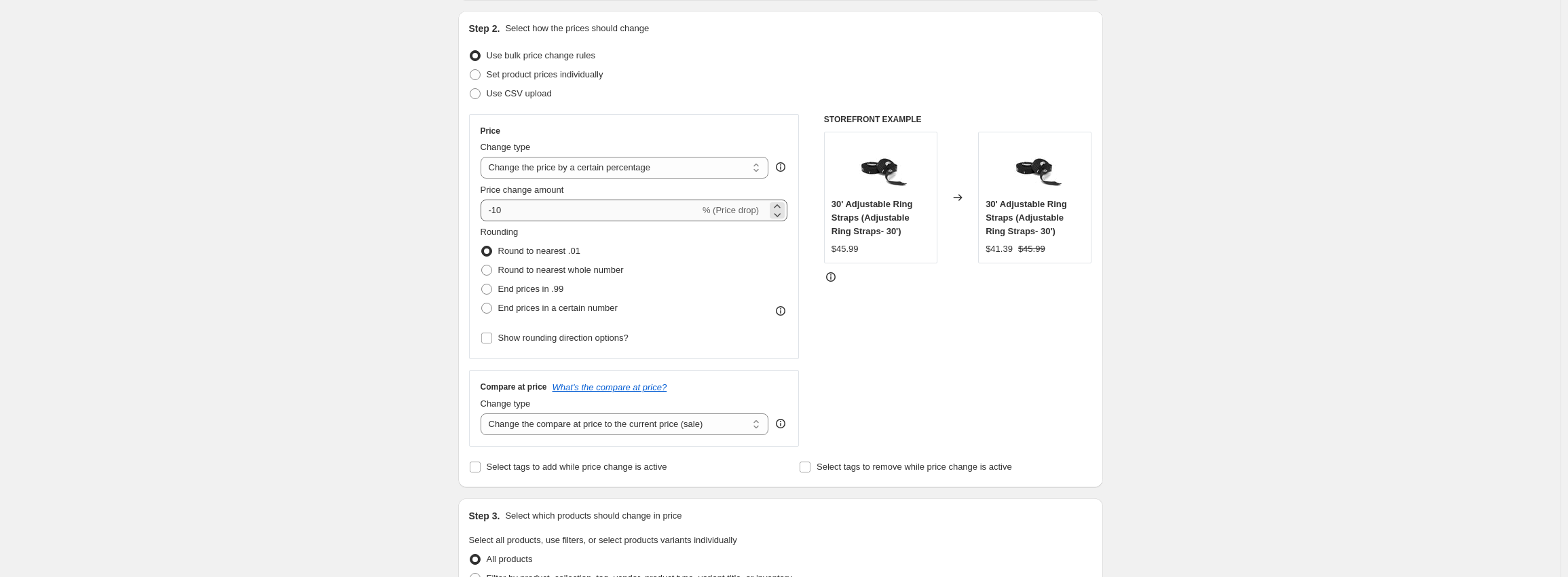
type input "[DATE] Rack Attack Sale 18% OFF Clear Coat Dane 1"
click at [535, 212] on input "-10" at bounding box center [590, 210] width 219 height 22
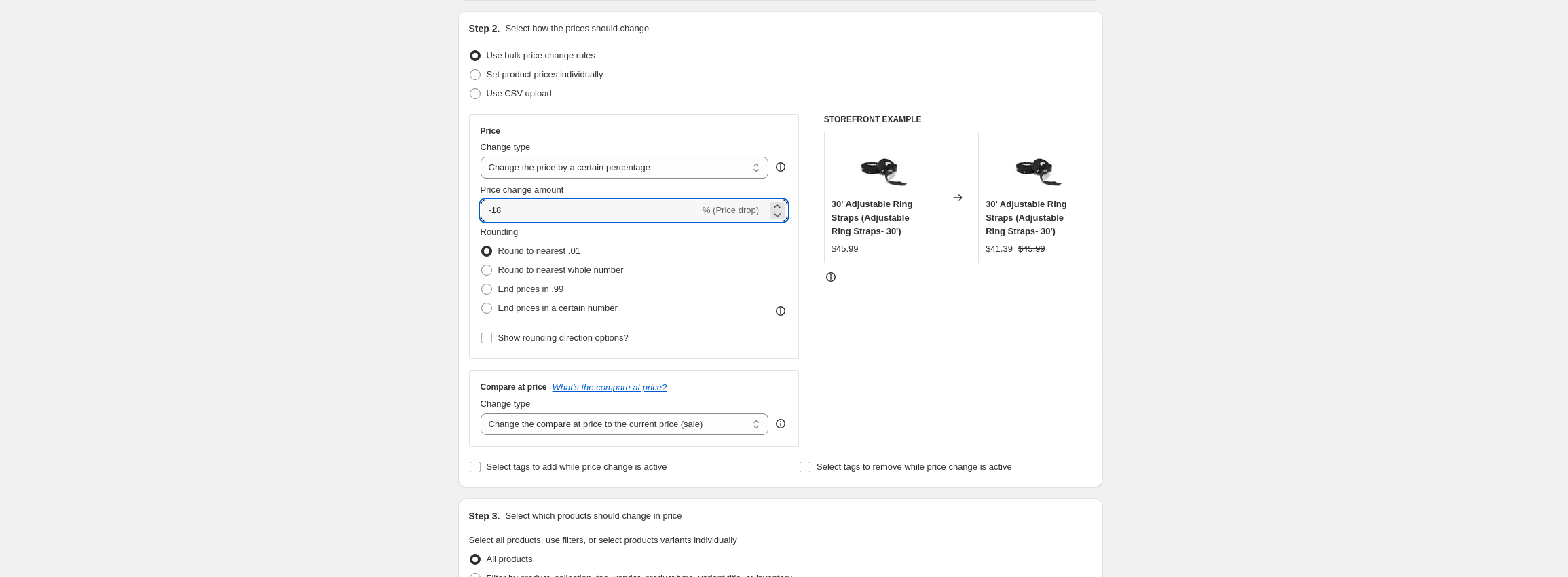
type input "-18"
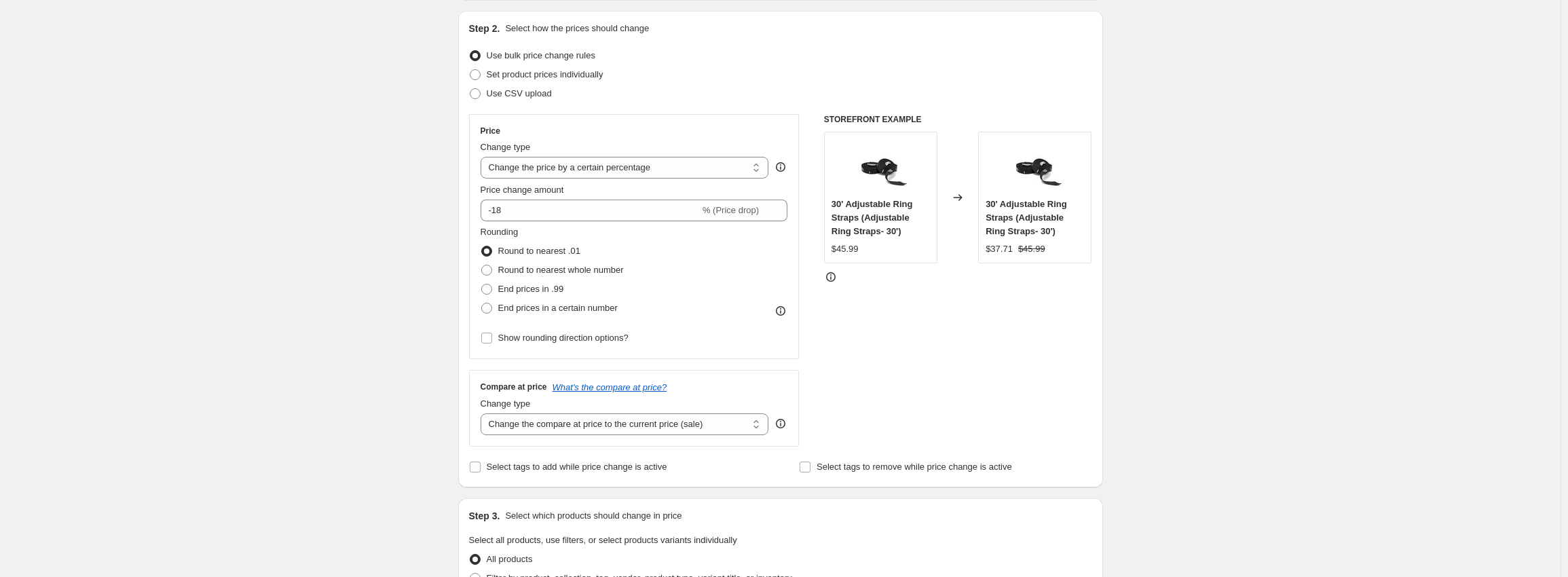
click at [340, 322] on div "Create new price [MEDICAL_DATA]. This page is ready Create new price [MEDICAL_D…" at bounding box center [780, 554] width 1560 height 1378
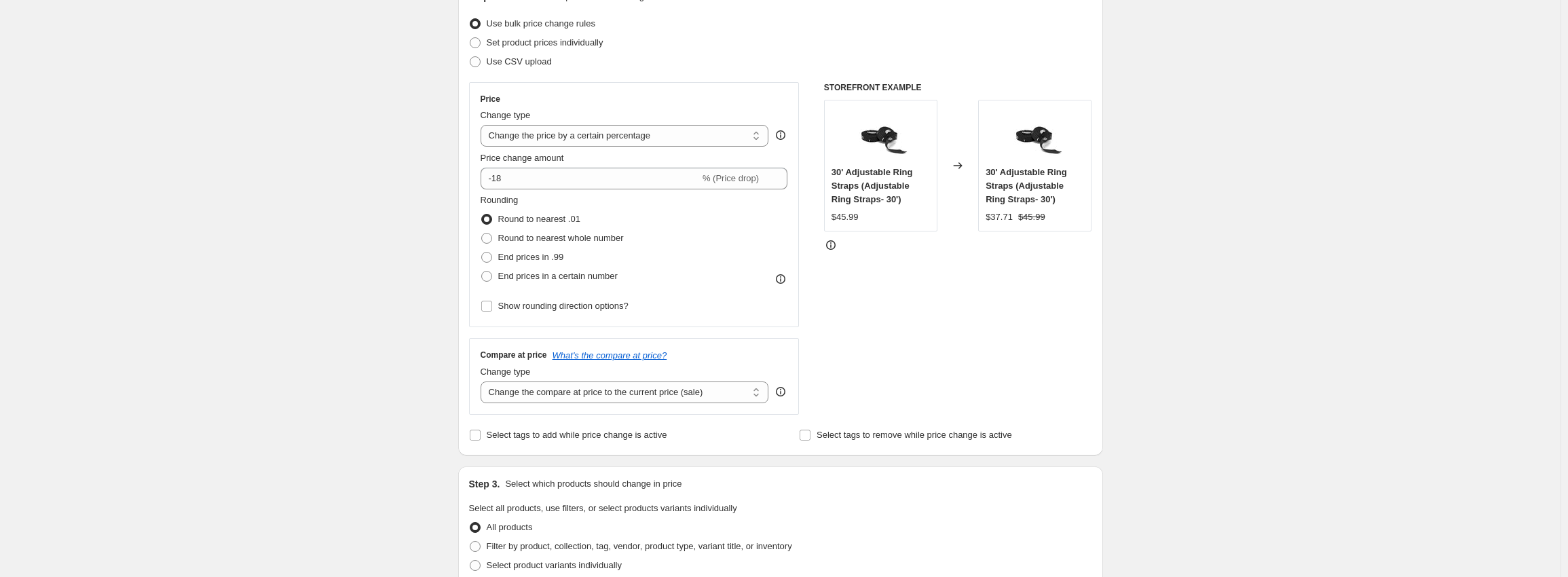
scroll to position [407, 0]
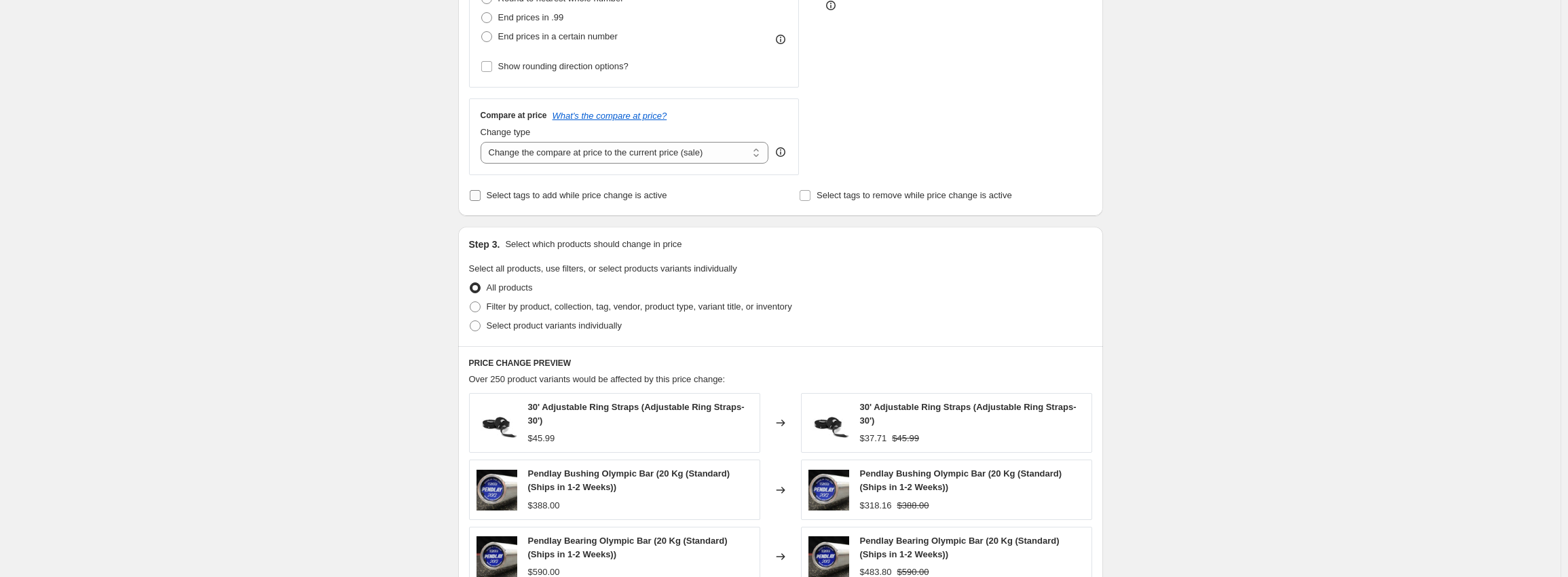
click at [478, 190] on input "Select tags to add while price change is active" at bounding box center [475, 195] width 11 height 11
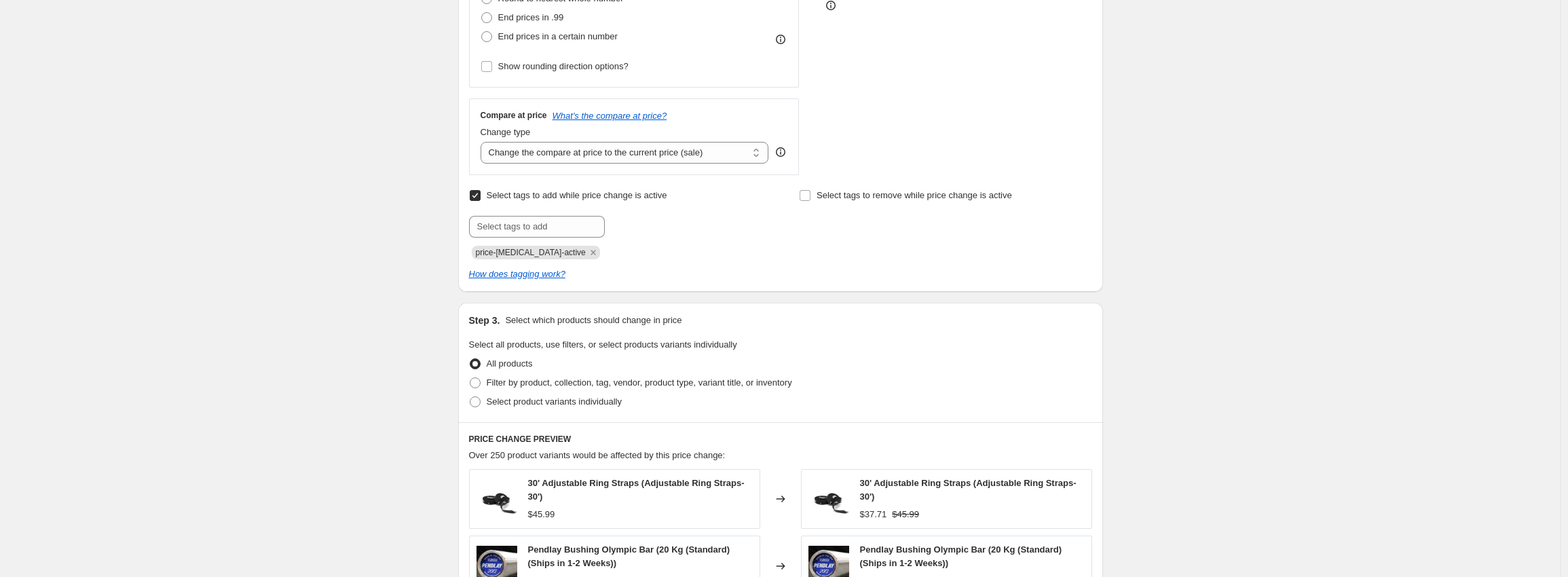
click at [478, 190] on input "Select tags to add while price change is active" at bounding box center [475, 195] width 11 height 11
checkbox input "false"
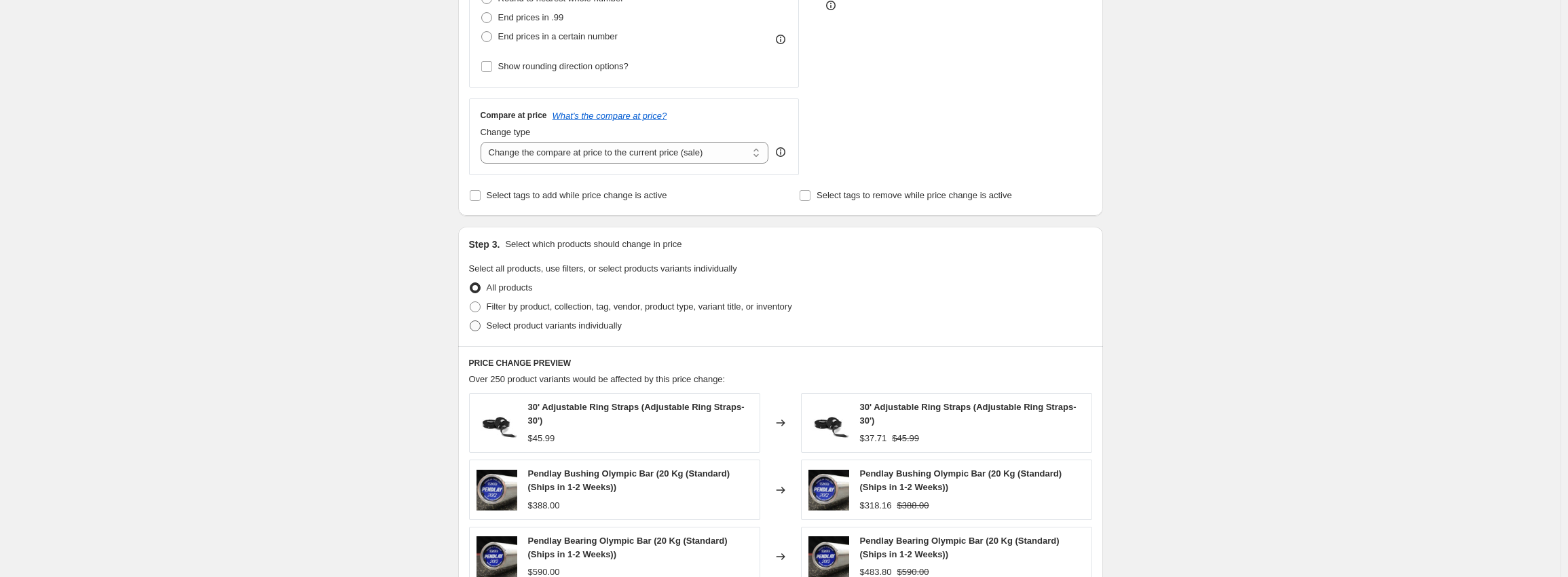
click at [513, 322] on span "Select product variants individually" at bounding box center [554, 325] width 135 height 10
click at [470, 321] on input "Select product variants individually" at bounding box center [470, 320] width 1 height 1
radio input "true"
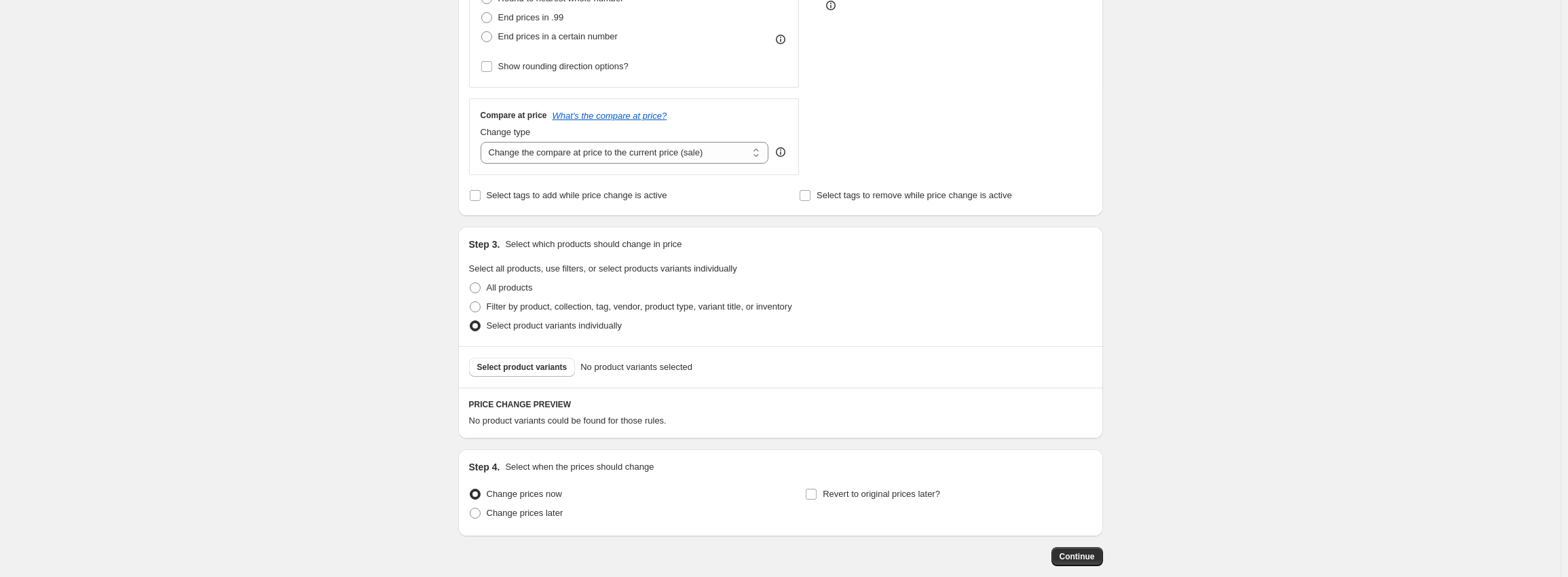
click at [548, 368] on span "Select product variants" at bounding box center [522, 367] width 90 height 11
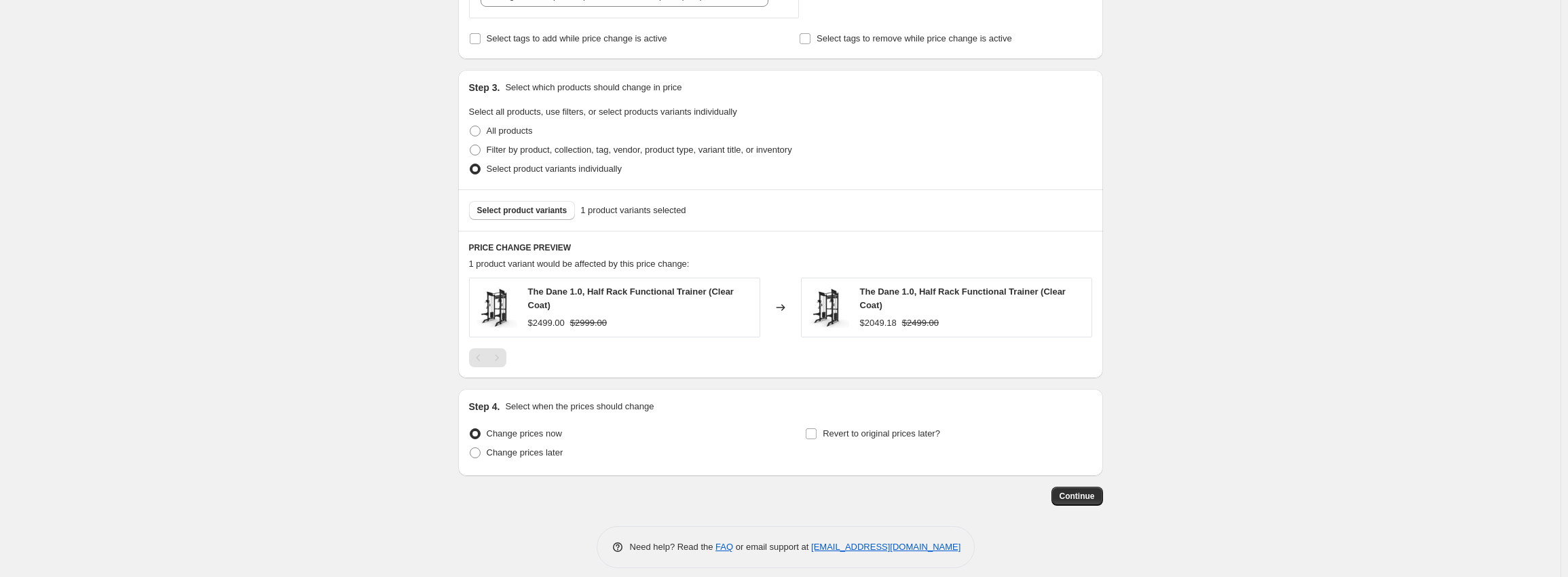
scroll to position [576, 0]
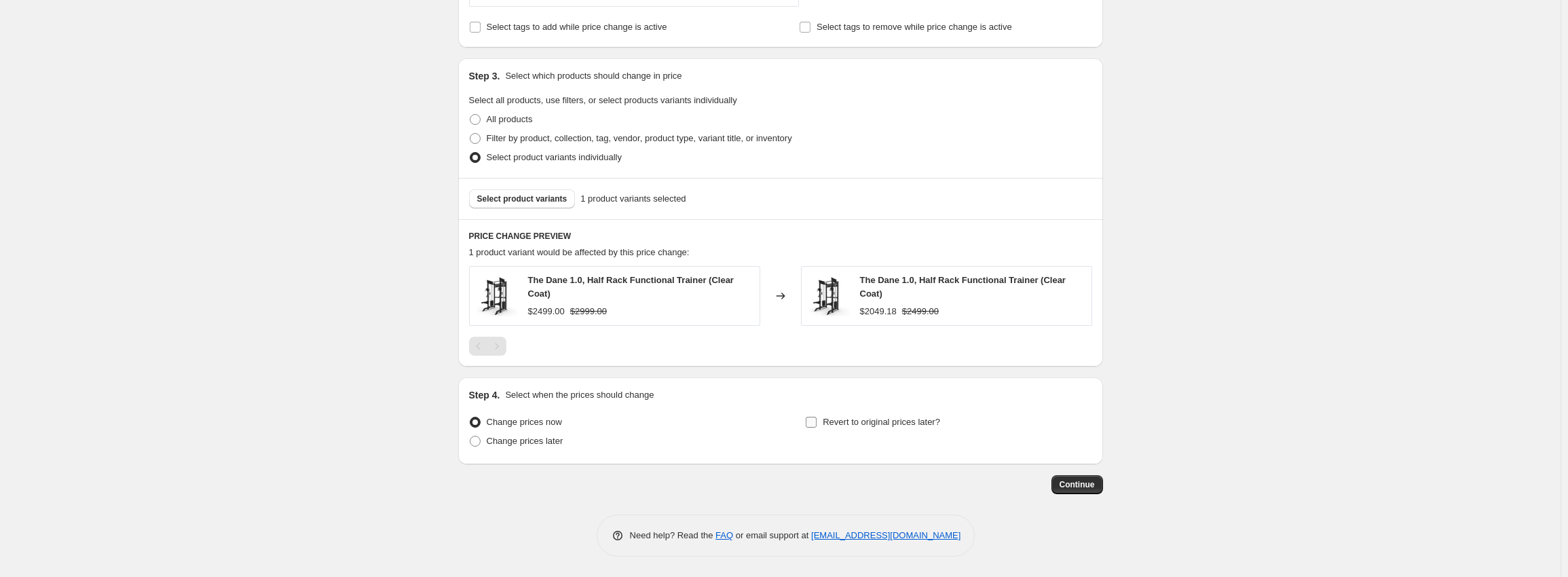
click at [831, 427] on span "Revert to original prices later?" at bounding box center [881, 422] width 117 height 10
click at [817, 427] on input "Revert to original prices later?" at bounding box center [810, 422] width 11 height 11
checkbox input "true"
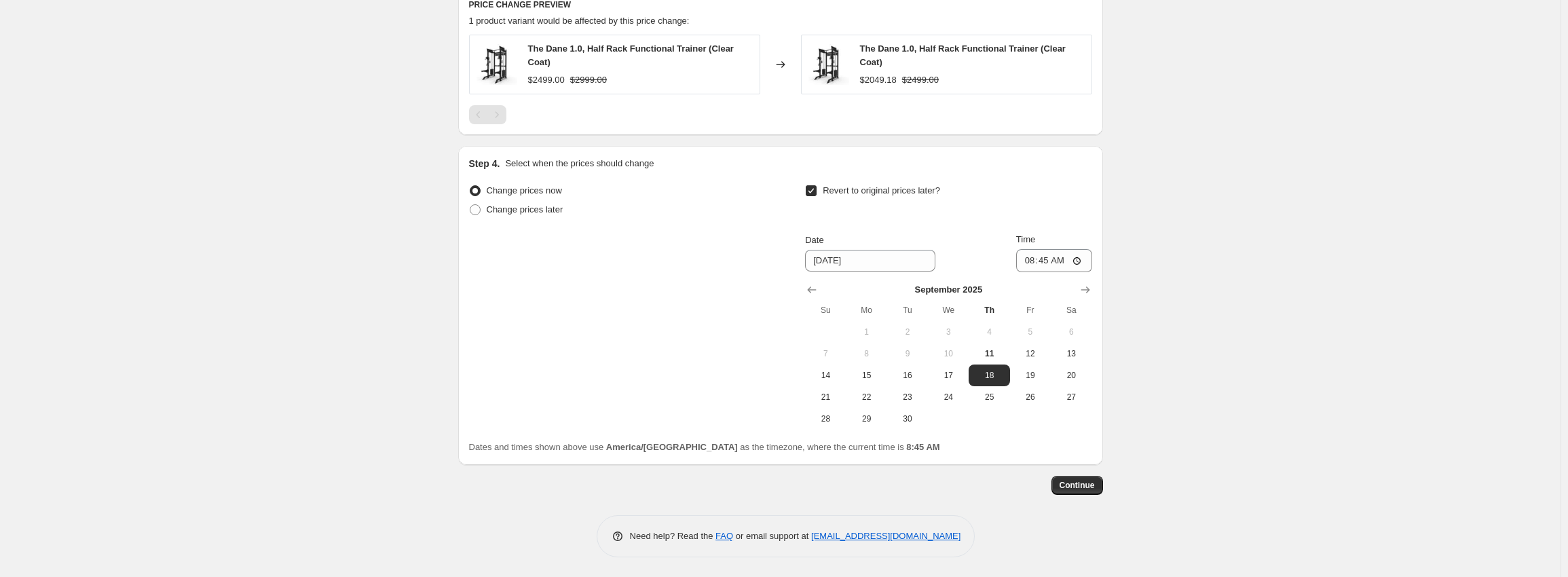
scroll to position [808, 0]
click at [913, 372] on span "16" at bounding box center [907, 374] width 30 height 11
type input "[DATE]"
click at [1036, 261] on input "08:45" at bounding box center [1054, 260] width 76 height 23
type input "06:00"
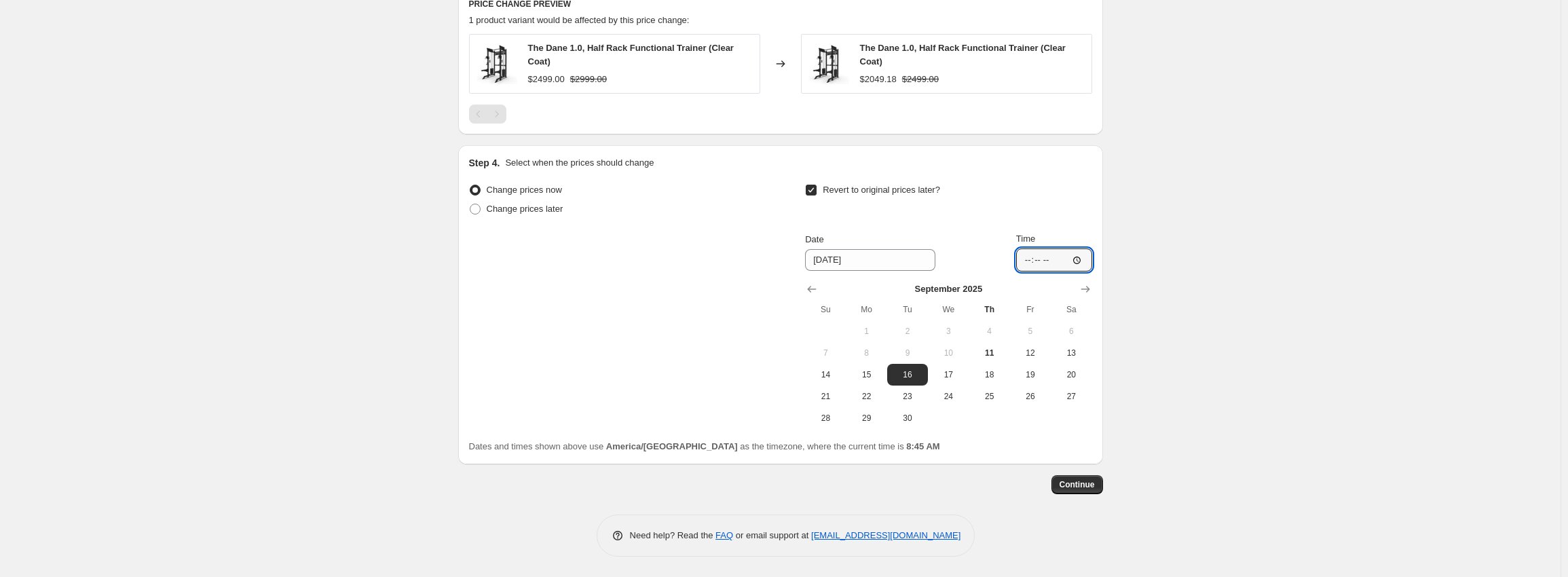
type input "05:00"
drag, startPoint x: 1071, startPoint y: 482, endPoint x: 1230, endPoint y: 401, distance: 178.4
click at [1093, 487] on span "Continue" at bounding box center [1077, 484] width 35 height 11
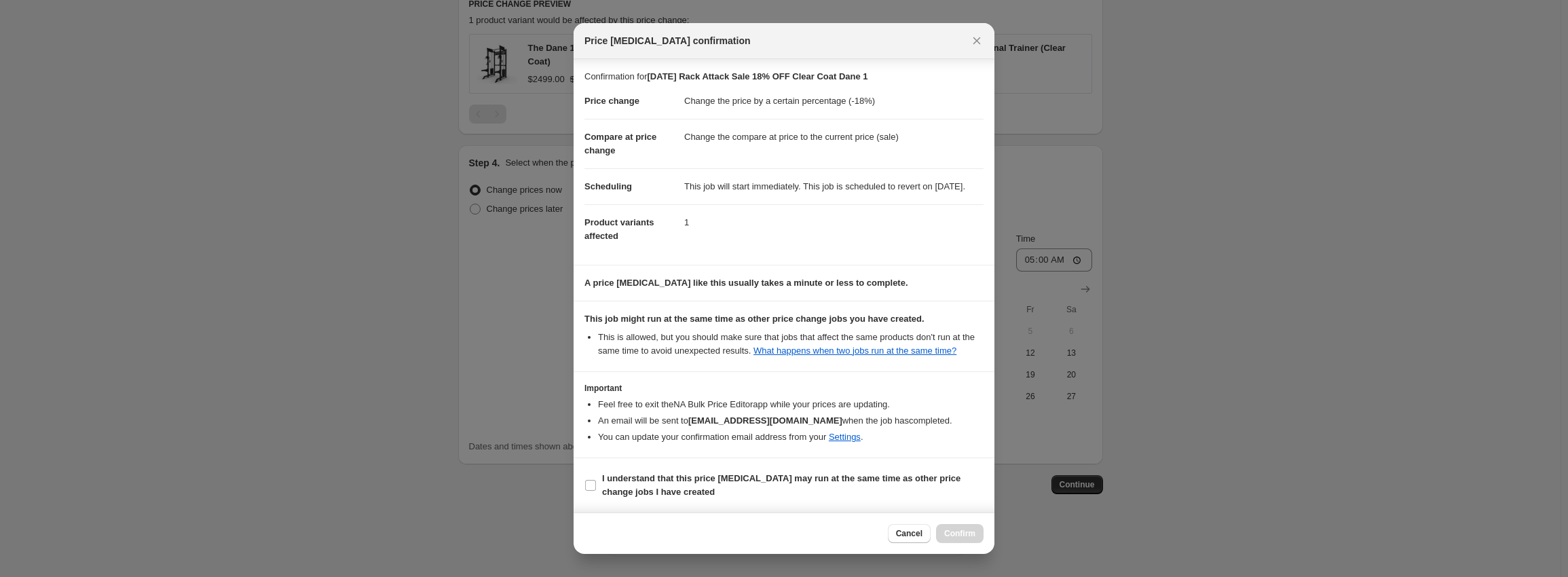
scroll to position [8, 0]
click at [717, 491] on span "I understand that this price [MEDICAL_DATA] may run at the same time as other p…" at bounding box center [793, 485] width 382 height 27
click at [596, 491] on input "I understand that this price [MEDICAL_DATA] may run at the same time as other p…" at bounding box center [590, 485] width 11 height 11
checkbox input "true"
click at [971, 529] on button "Confirm" at bounding box center [959, 533] width 47 height 19
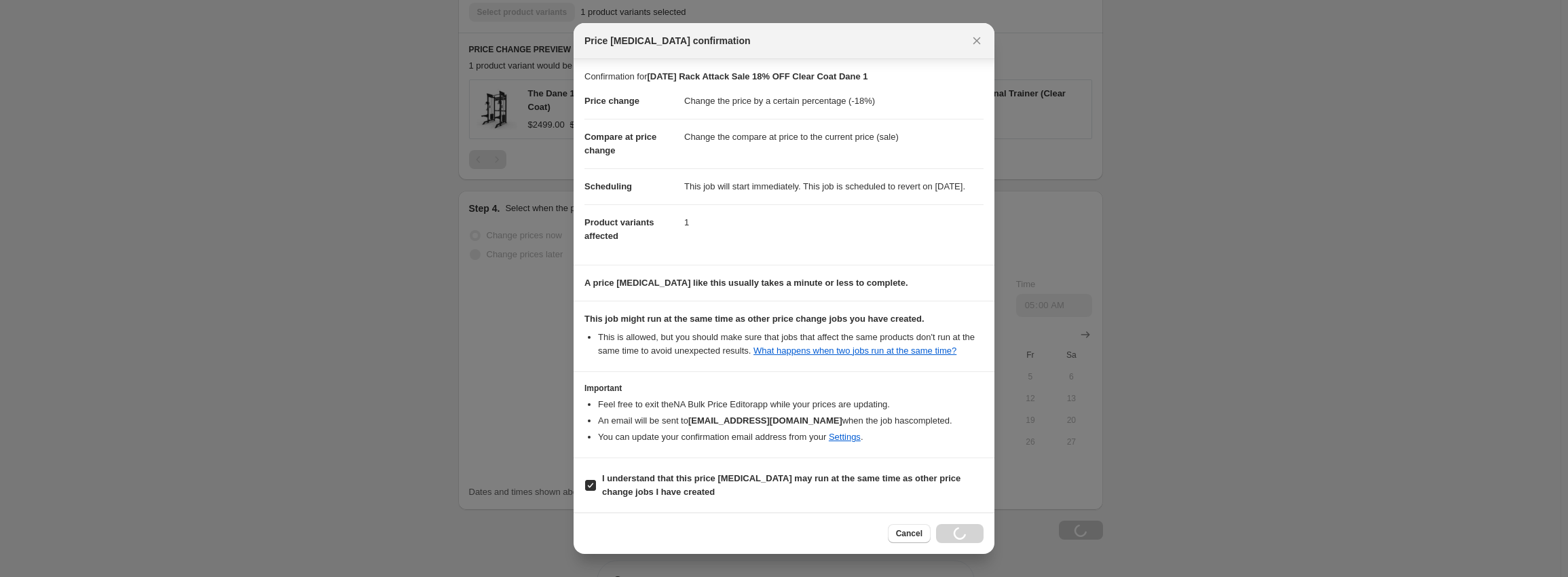
scroll to position [854, 0]
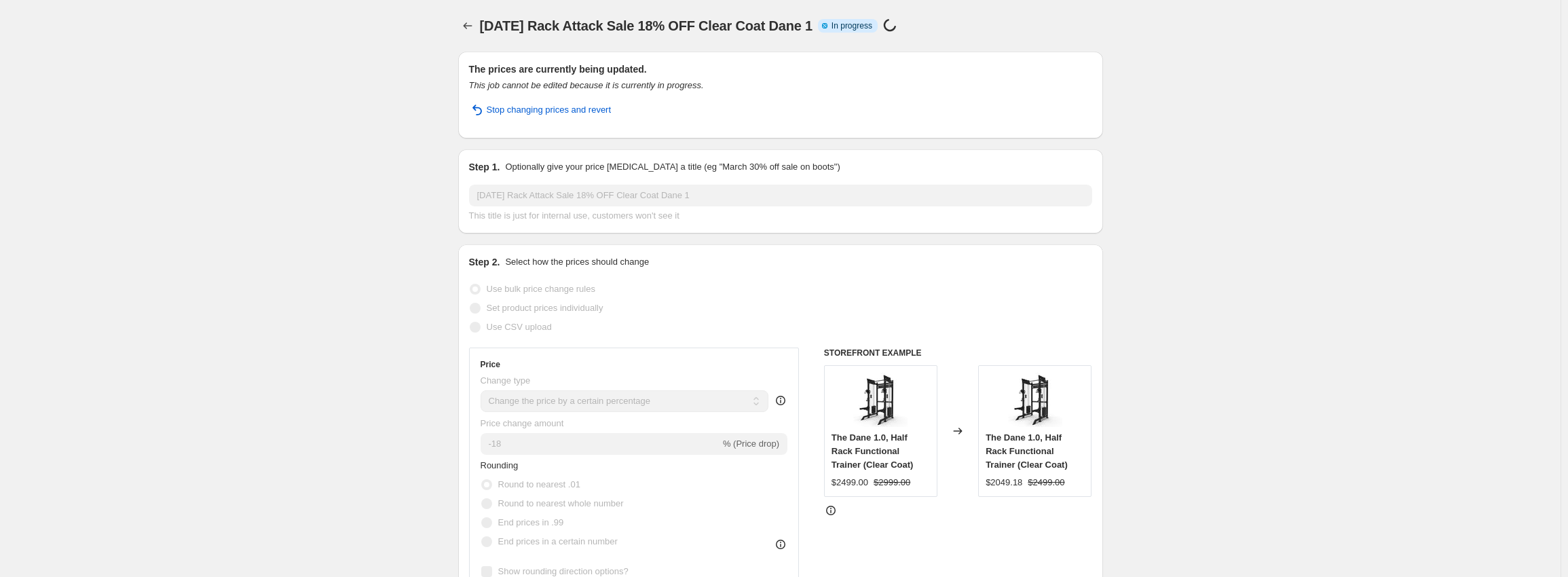
select select "percentage"
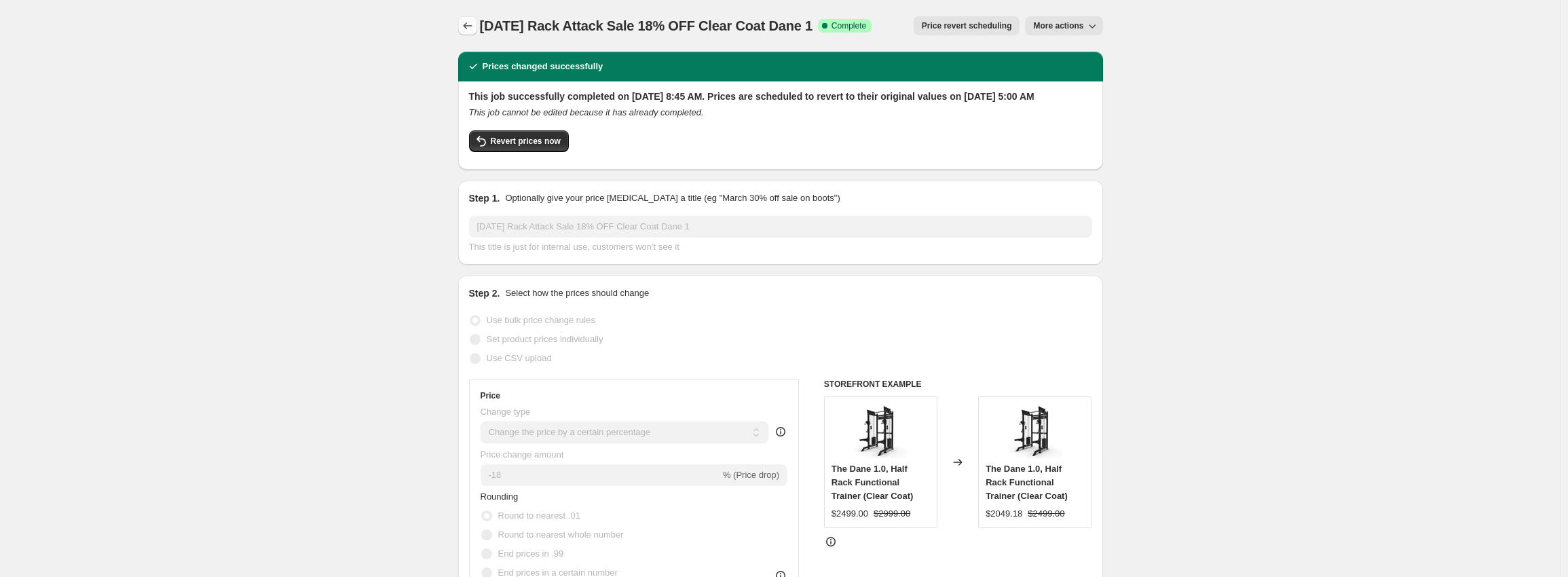
click at [463, 21] on icon "Price change jobs" at bounding box center [467, 25] width 13 height 13
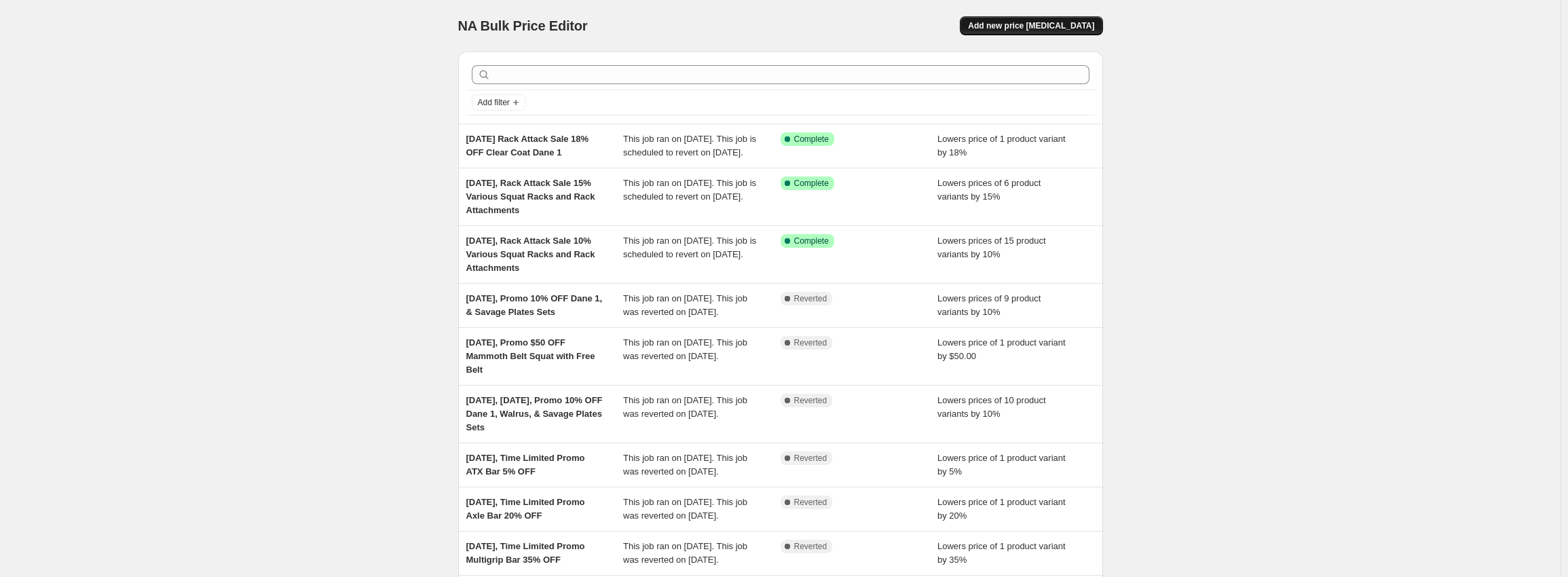
click at [1050, 21] on span "Add new price [MEDICAL_DATA]" at bounding box center [1031, 25] width 126 height 11
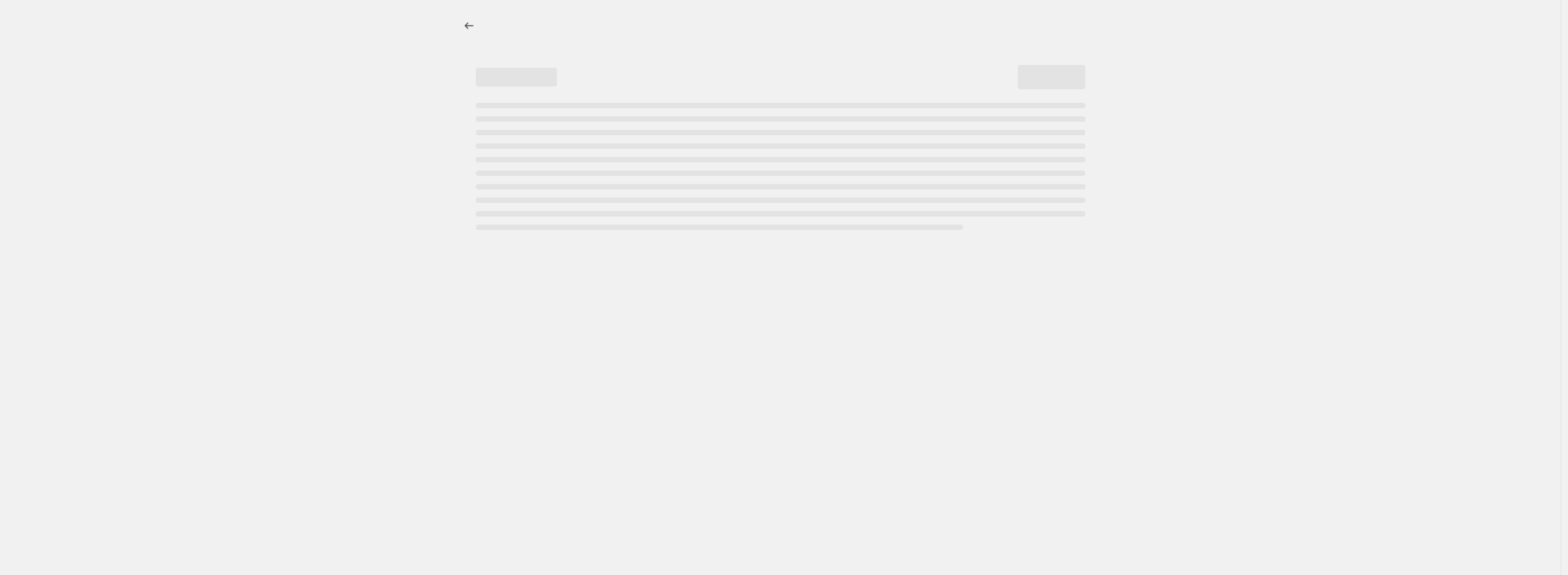
select select "percentage"
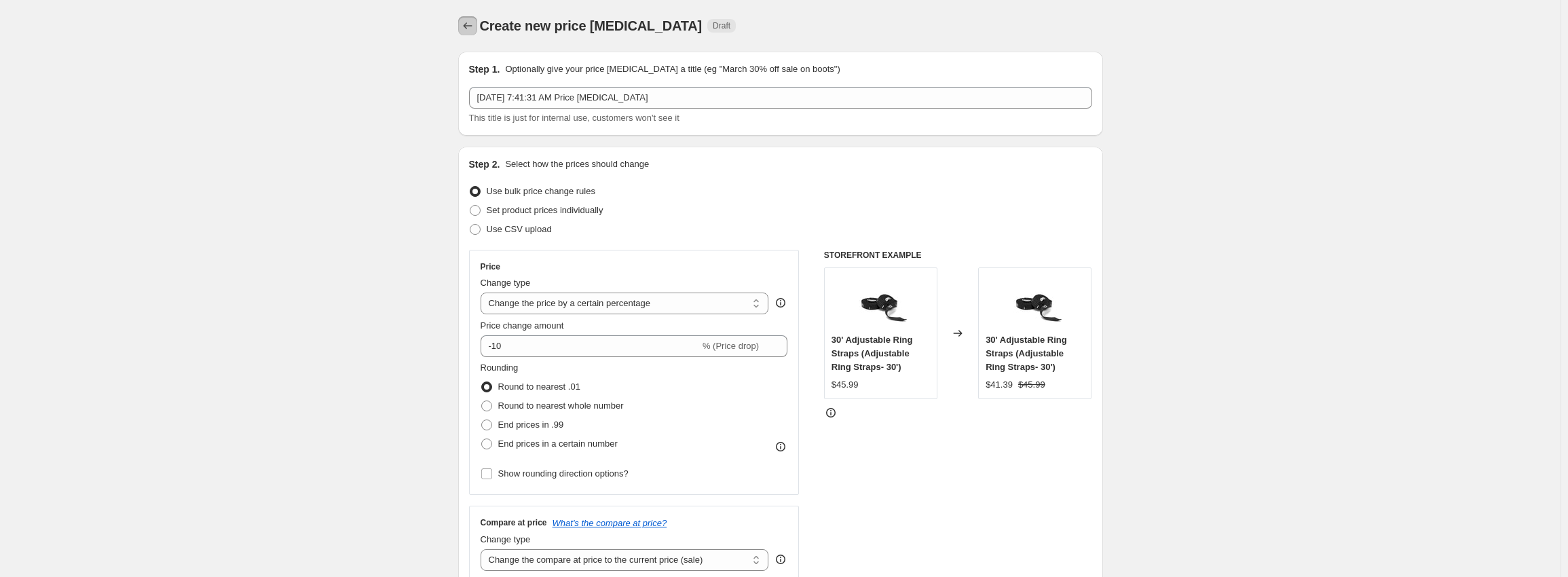
click at [473, 16] on button "Price change jobs" at bounding box center [468, 25] width 19 height 19
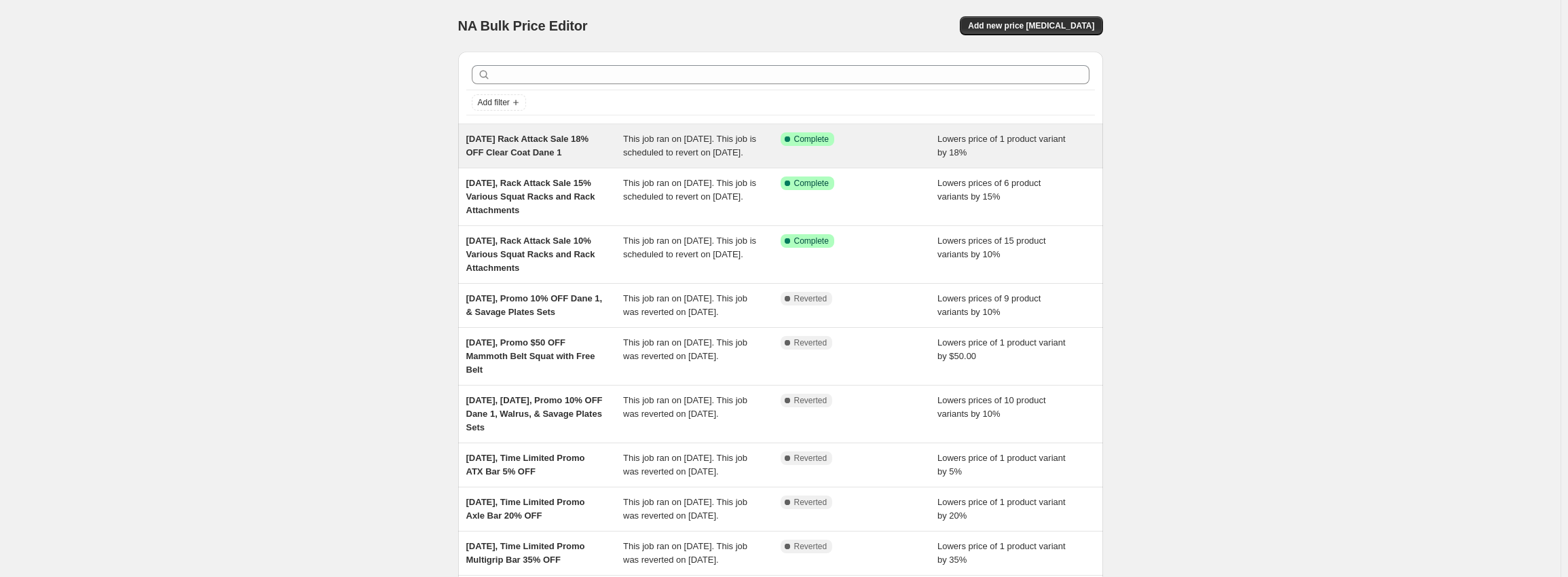
click at [576, 151] on span "[DATE] Rack Attack Sale 18% OFF Clear Coat Dane 1" at bounding box center [528, 146] width 123 height 24
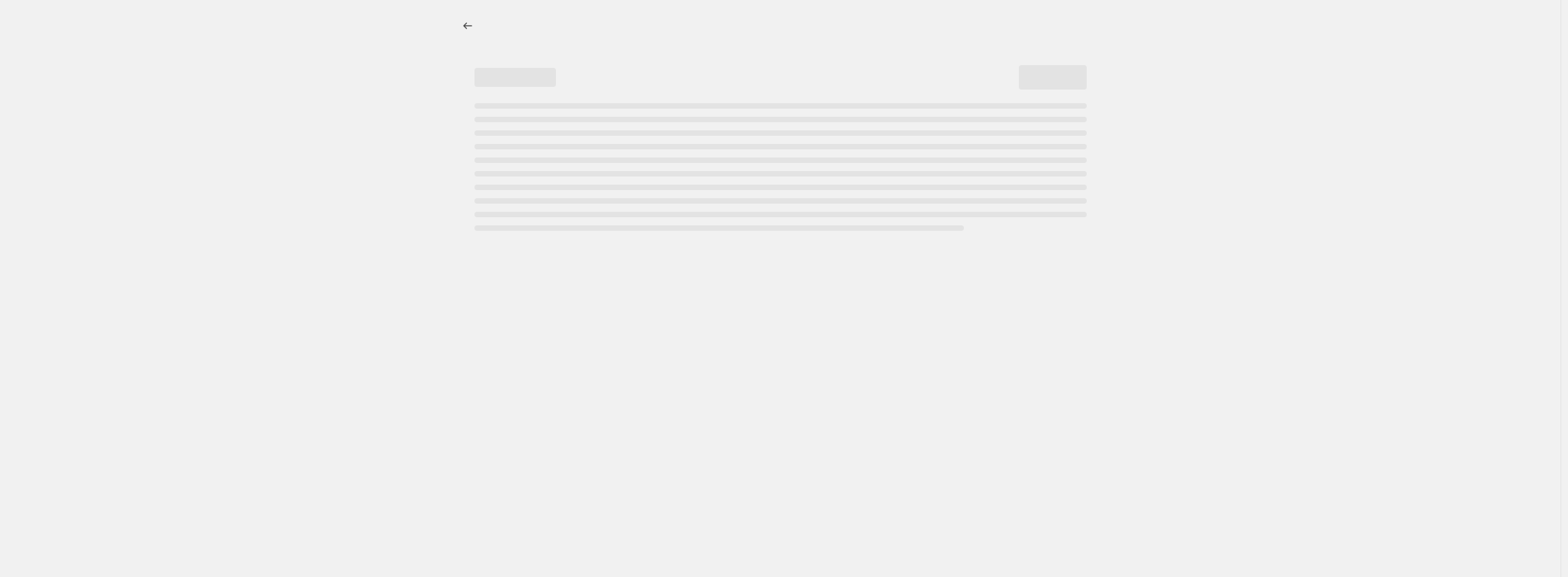
select select "percentage"
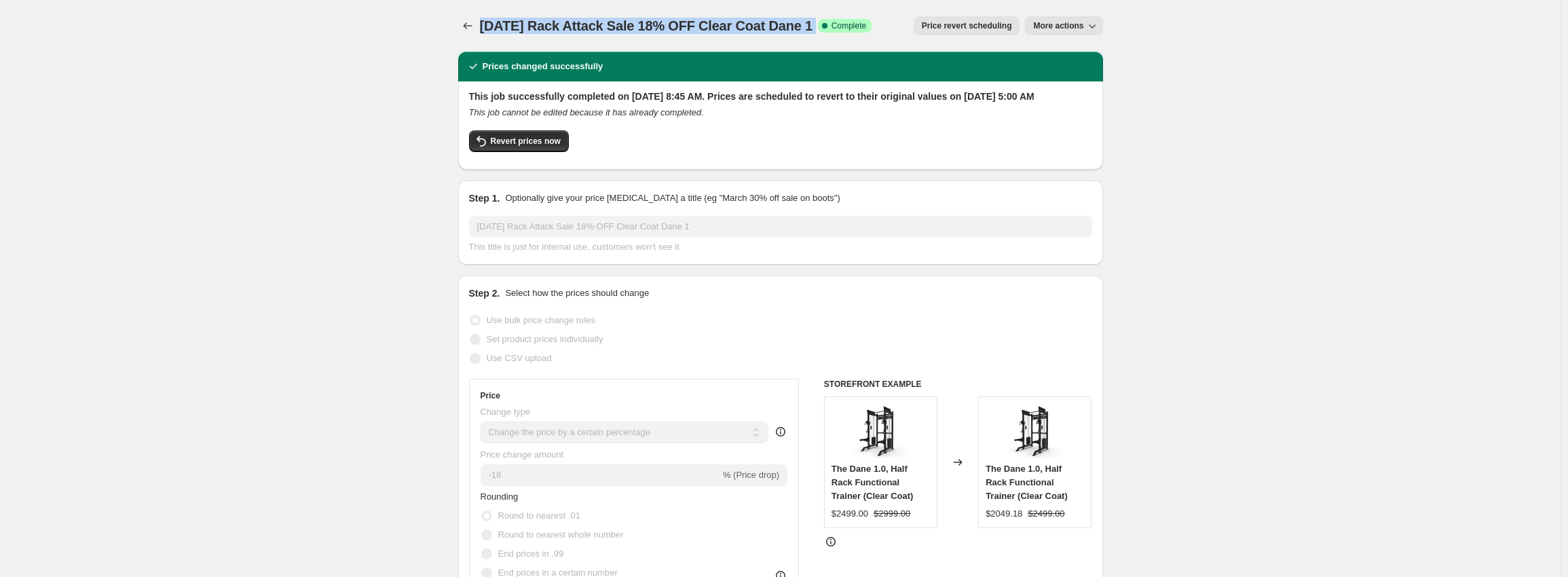
drag, startPoint x: 482, startPoint y: 24, endPoint x: 849, endPoint y: 25, distance: 367.0
click at [849, 25] on div "[DATE] Rack Attack Sale 18% OFF Clear Coat Dane 1 Success Complete Complete Pri…" at bounding box center [781, 25] width 645 height 19
copy div "[DATE] Rack Attack Sale 18% OFF Clear Coat Dane 1 Success Complete"
click at [472, 20] on icon "Price change jobs" at bounding box center [467, 25] width 13 height 13
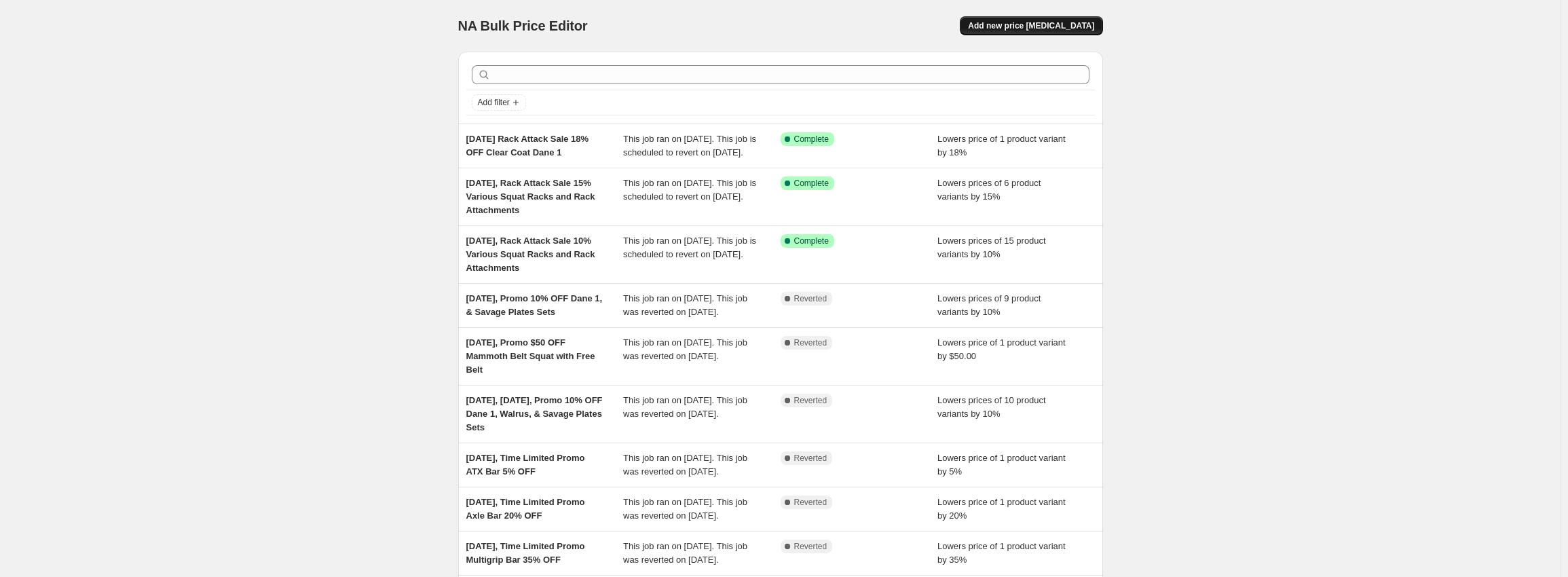
click at [1062, 26] on span "Add new price [MEDICAL_DATA]" at bounding box center [1031, 25] width 126 height 11
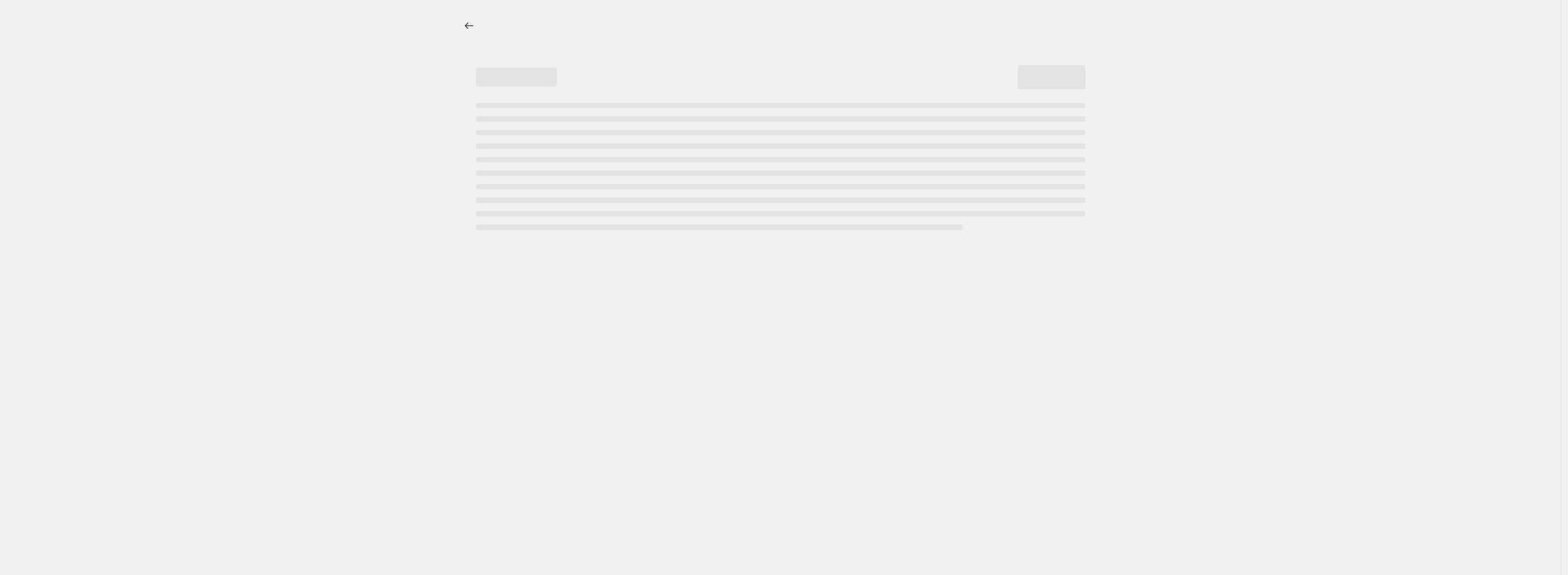
select select "percentage"
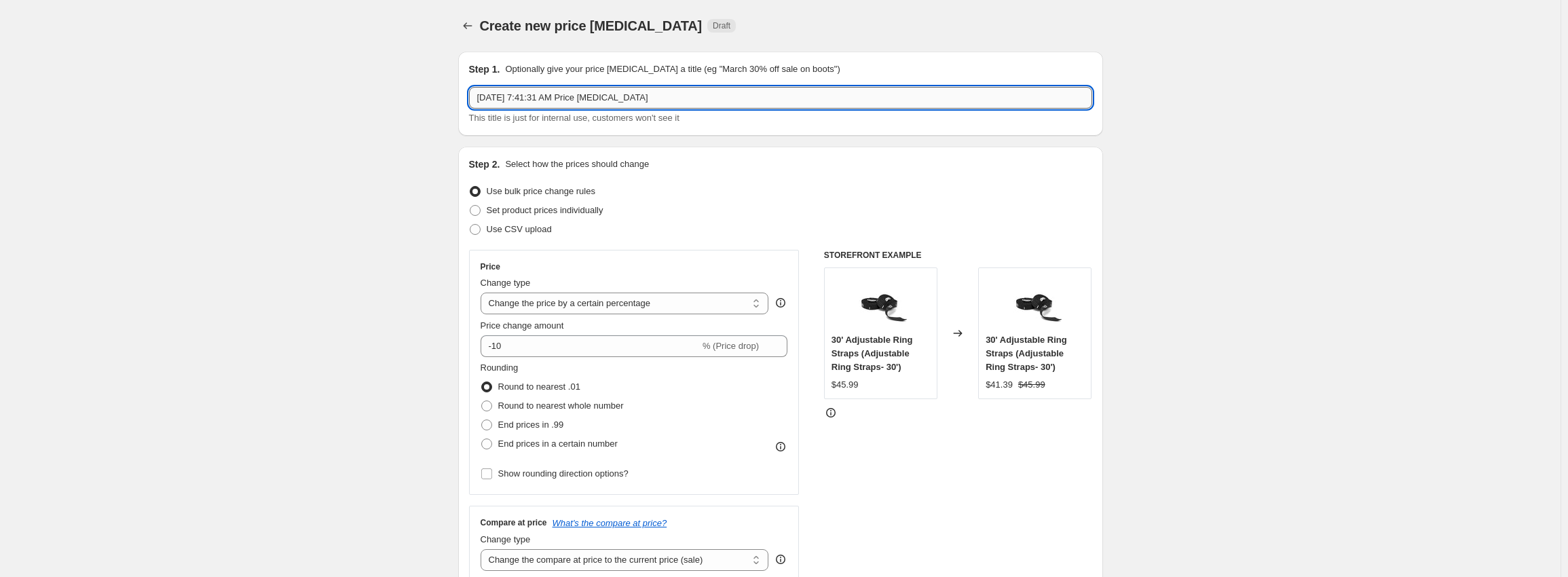
click at [727, 100] on input "[DATE] 7:41:31 AM Price [MEDICAL_DATA]" at bounding box center [780, 97] width 623 height 22
paste input "Rack Attack Sale 18% OFF Clear Coat Dane 1 Success Complete"
type input "[DATE] Rack Attack Sale 18% OFF Clear Coat Dane 1 Success Complete"
click at [475, 30] on icon "Price change jobs" at bounding box center [467, 25] width 13 height 13
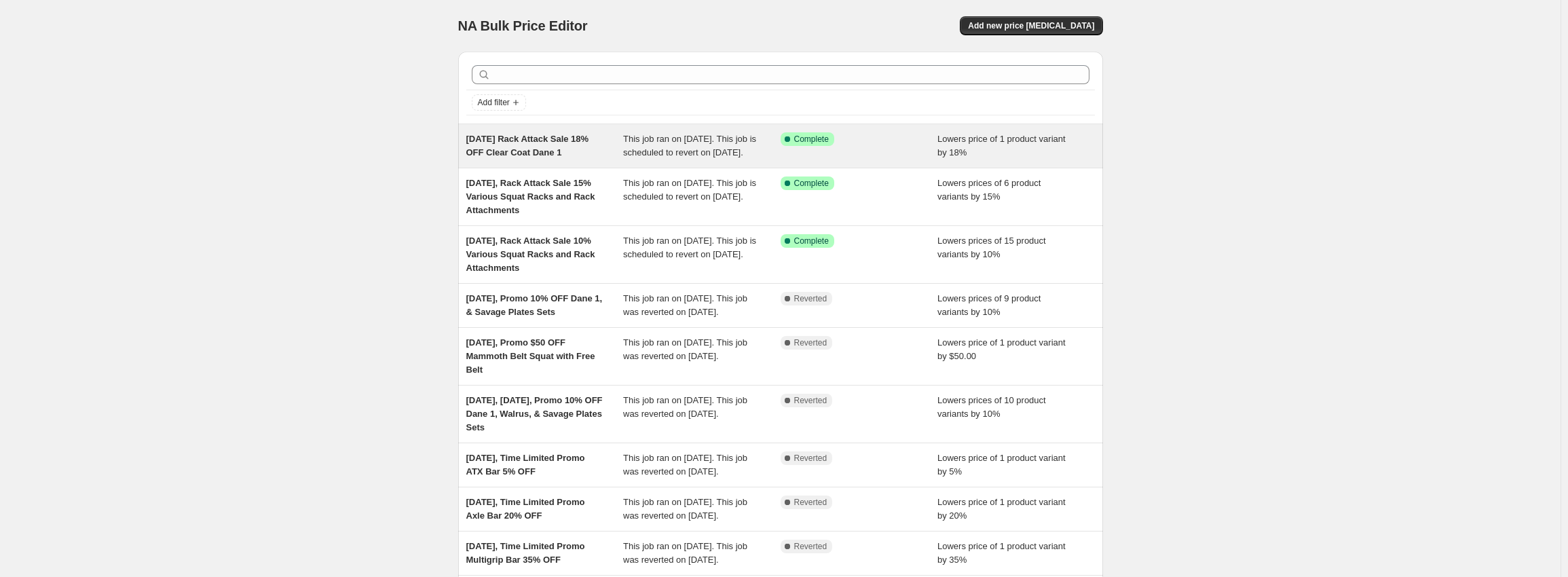
click at [662, 147] on span "This job ran on [DATE]. This job is scheduled to revert on [DATE]." at bounding box center [689, 146] width 133 height 24
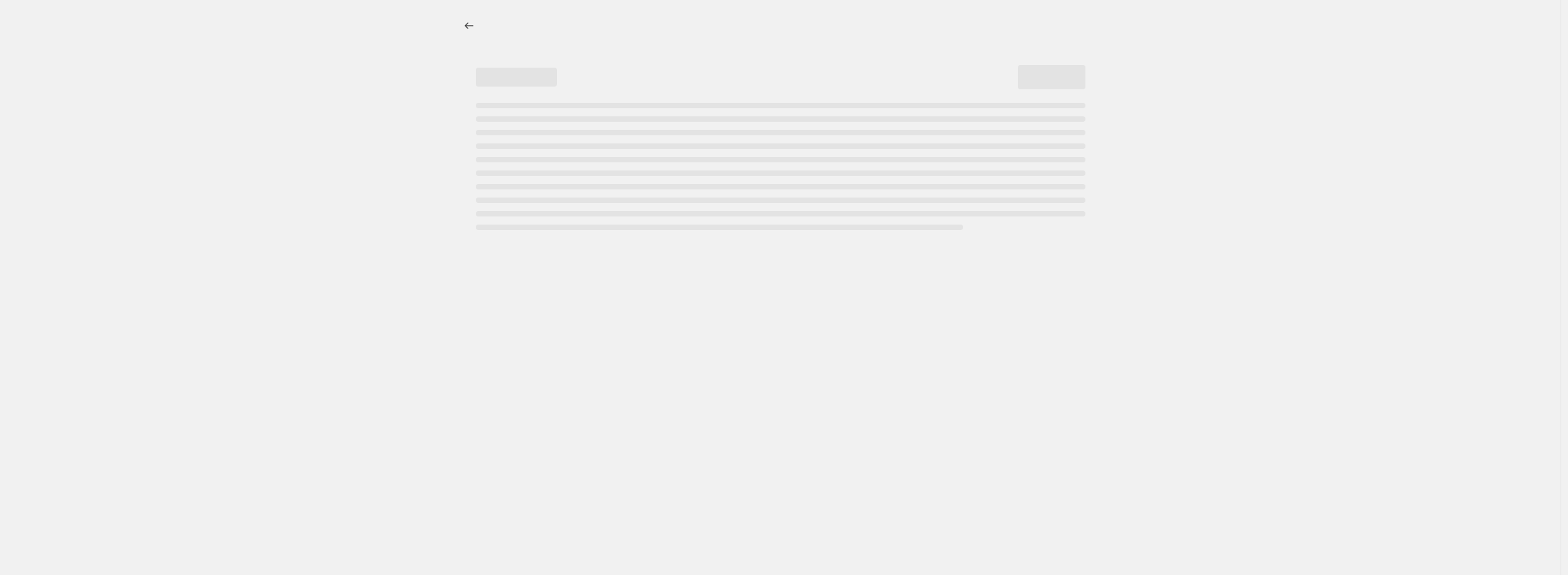
select select "percentage"
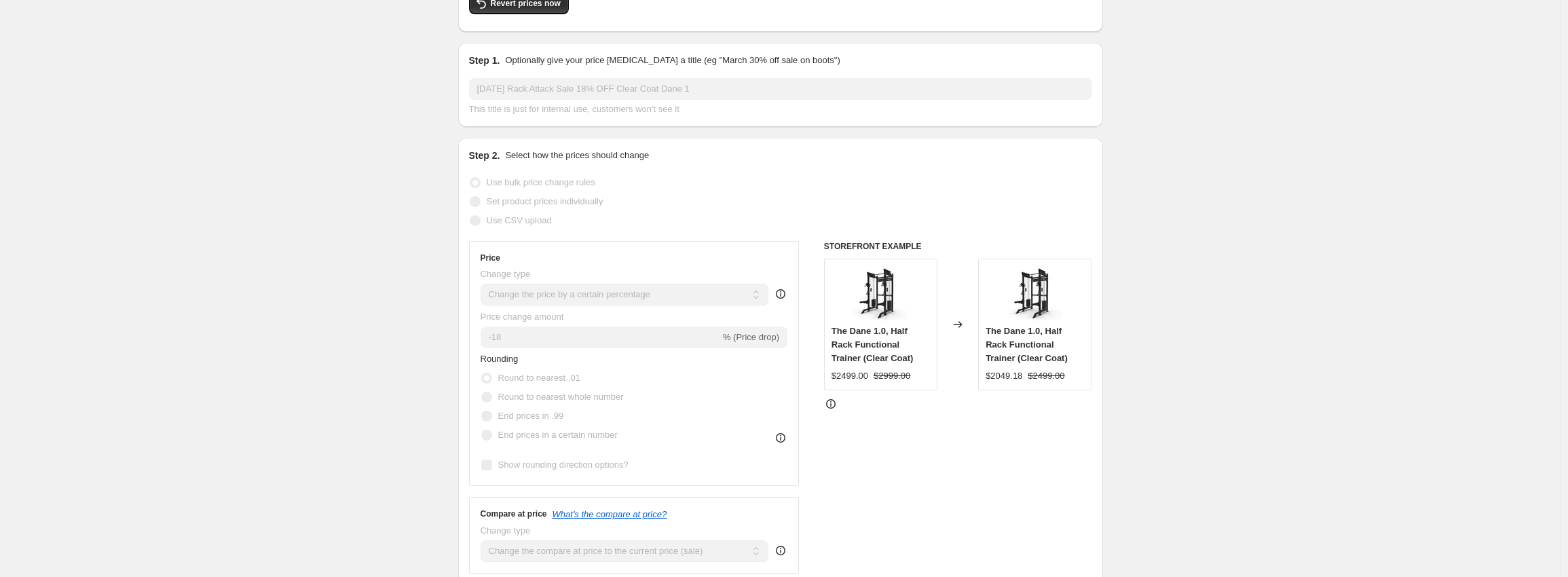
scroll to position [135, 0]
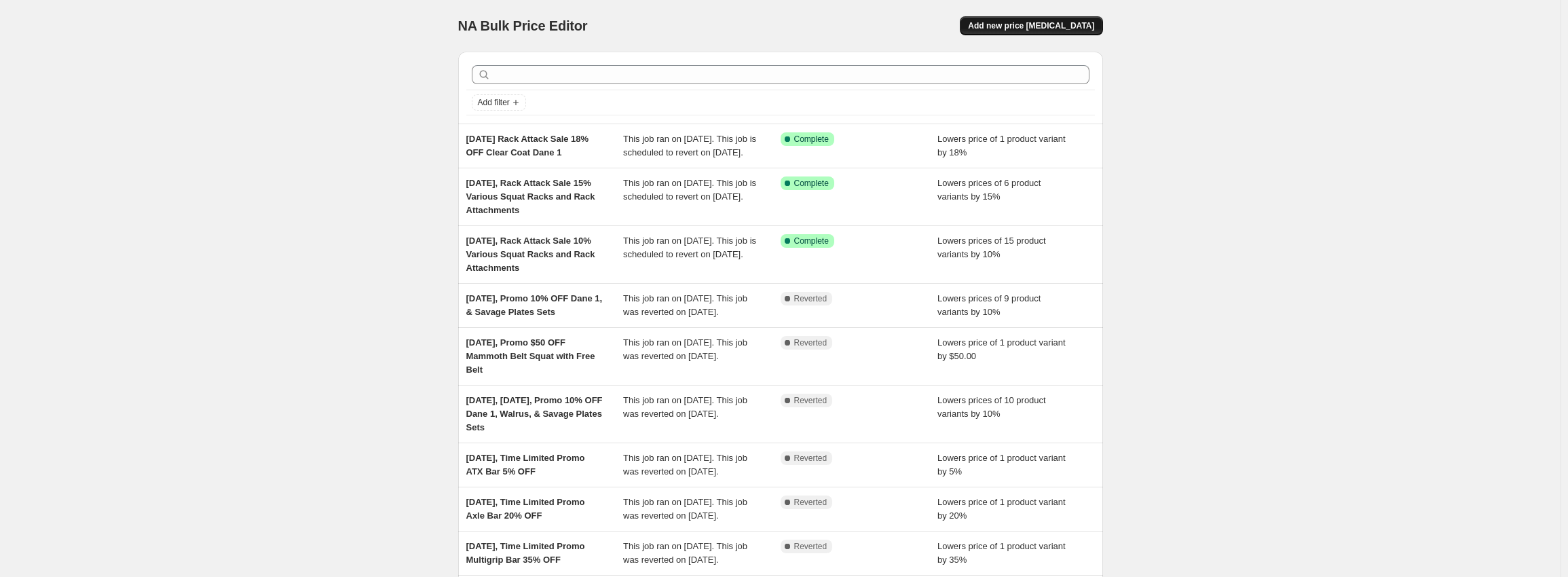
click at [1052, 28] on span "Add new price [MEDICAL_DATA]" at bounding box center [1031, 25] width 126 height 11
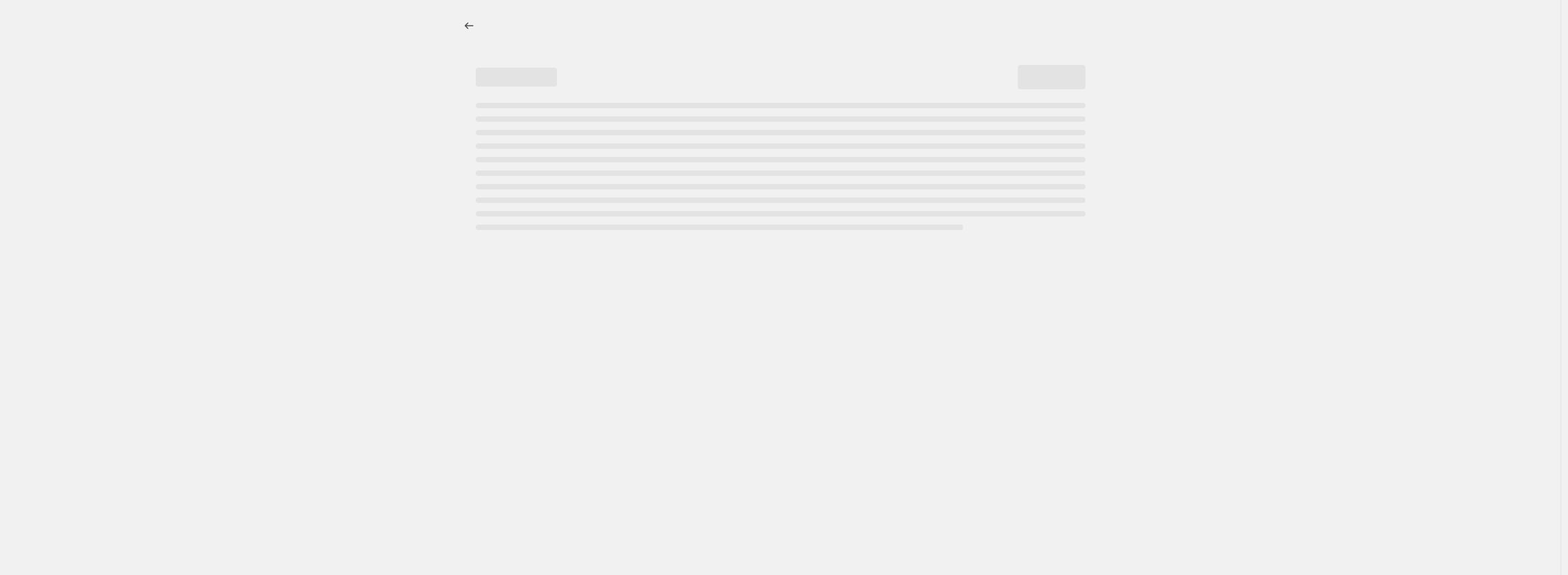
select select "percentage"
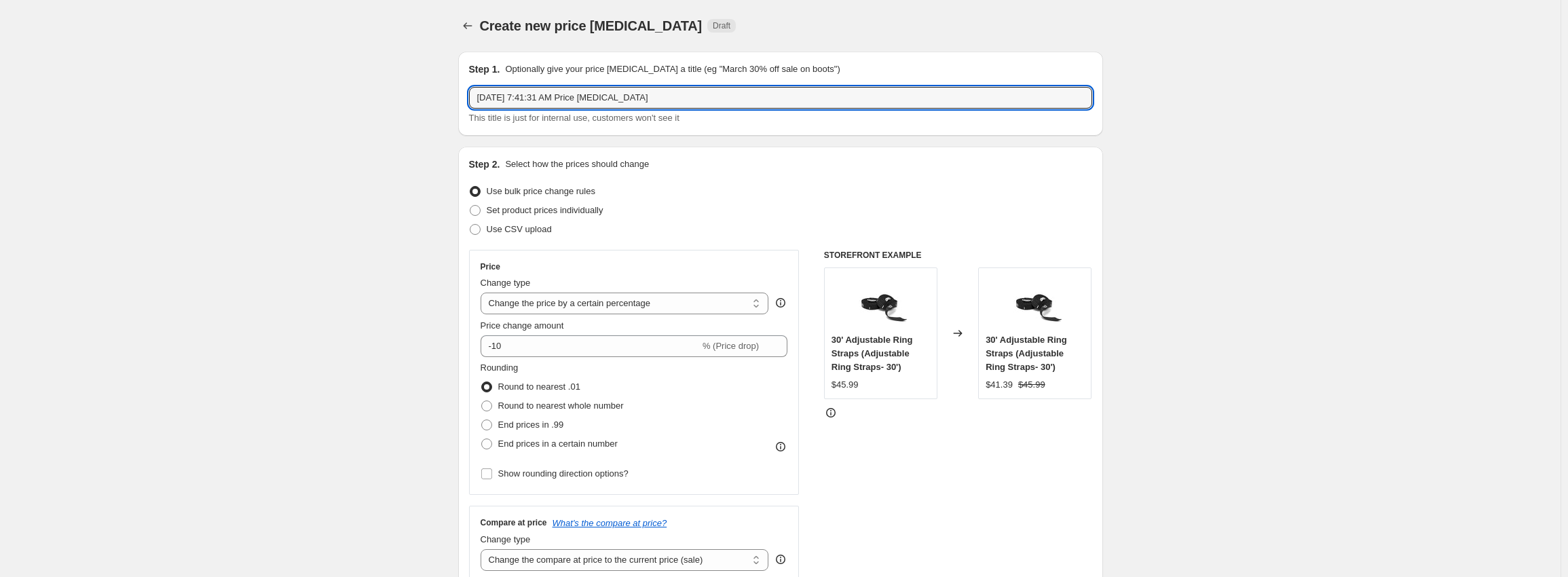
drag, startPoint x: 667, startPoint y: 99, endPoint x: 70, endPoint y: 69, distance: 597.8
paste input "Rack Attack Sale 18% OFF Clear Coat Dane 1 Success Complete"
drag, startPoint x: 607, startPoint y: 95, endPoint x: 618, endPoint y: 97, distance: 11.2
click at [608, 95] on input "[DATE] Rack Attack Sale 18% OFF Clear Coat Dane 1 Success Complete" at bounding box center [780, 97] width 623 height 22
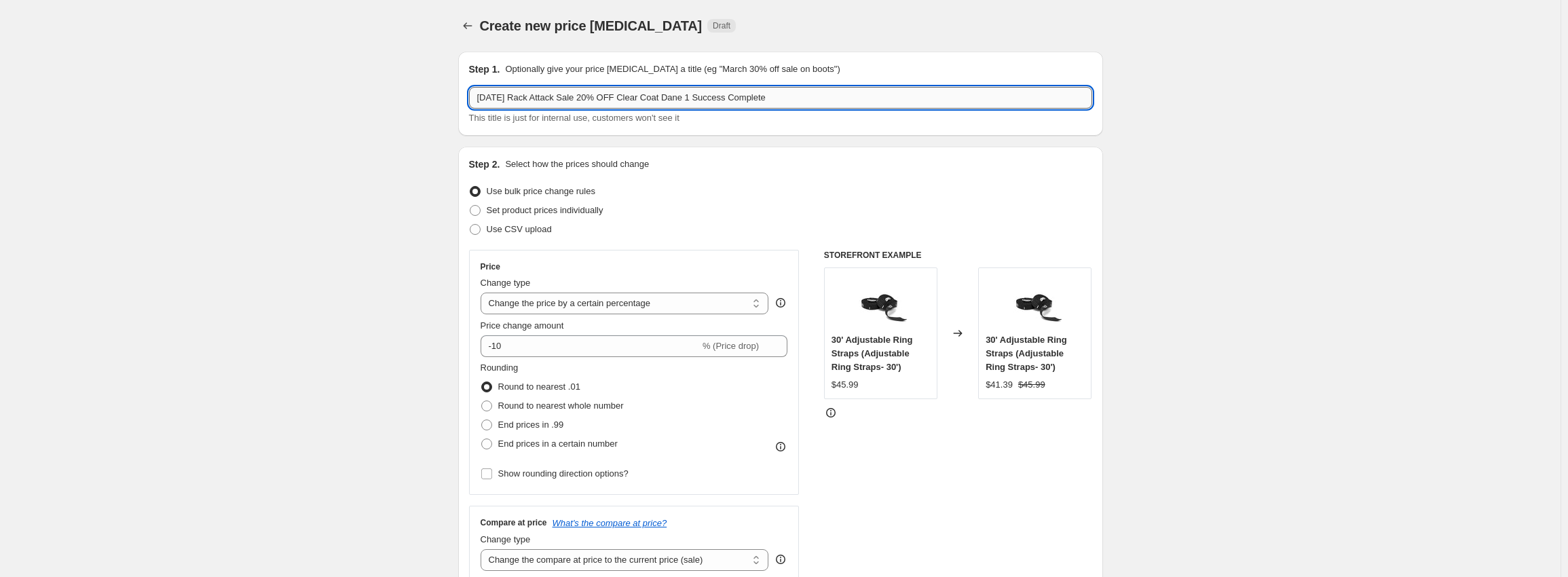
drag, startPoint x: 637, startPoint y: 97, endPoint x: 1030, endPoint y: 108, distance: 393.2
click at [1030, 108] on input "[DATE] Rack Attack Sale 20% OFF Clear Coat Dane 1 Success Complete" at bounding box center [780, 97] width 623 height 22
type input "[DATE] Rack Attack Sale 20% OFF Selected Rack and Rack Attachments"
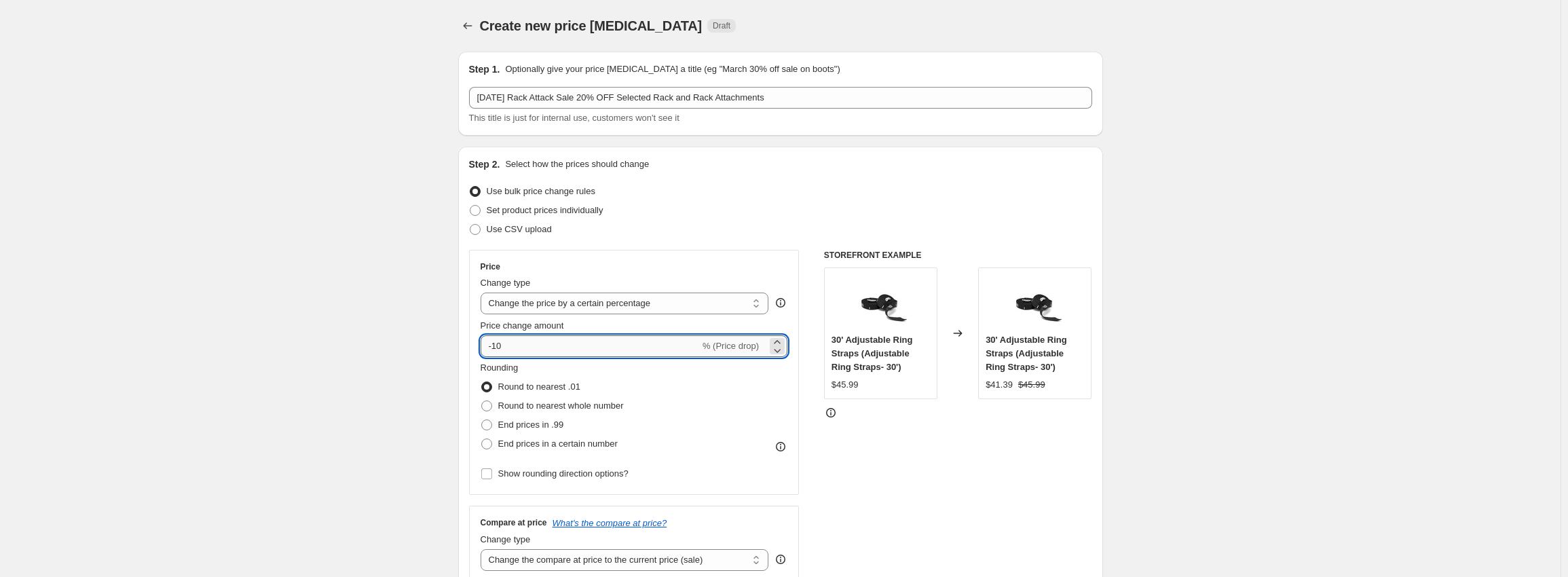
click at [523, 343] on input "-10" at bounding box center [590, 346] width 219 height 22
type input "-1"
click at [491, 349] on input "20" at bounding box center [582, 346] width 204 height 22
type input "-20"
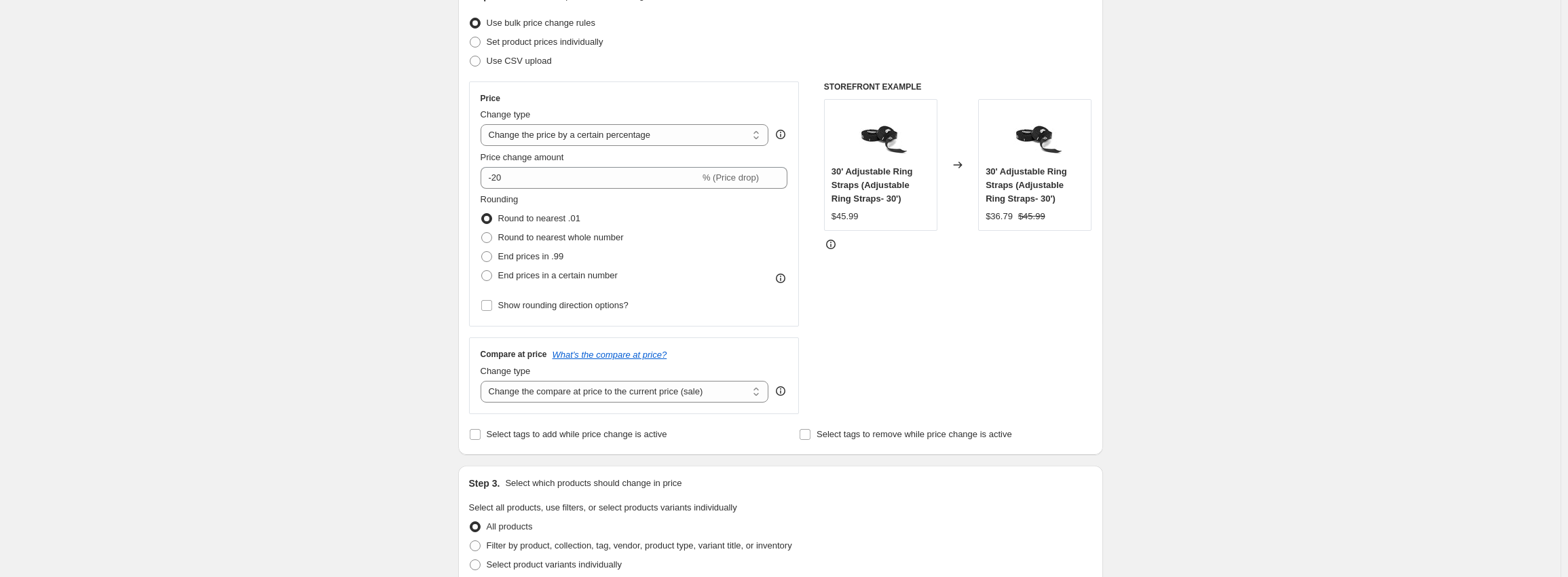
scroll to position [204, 0]
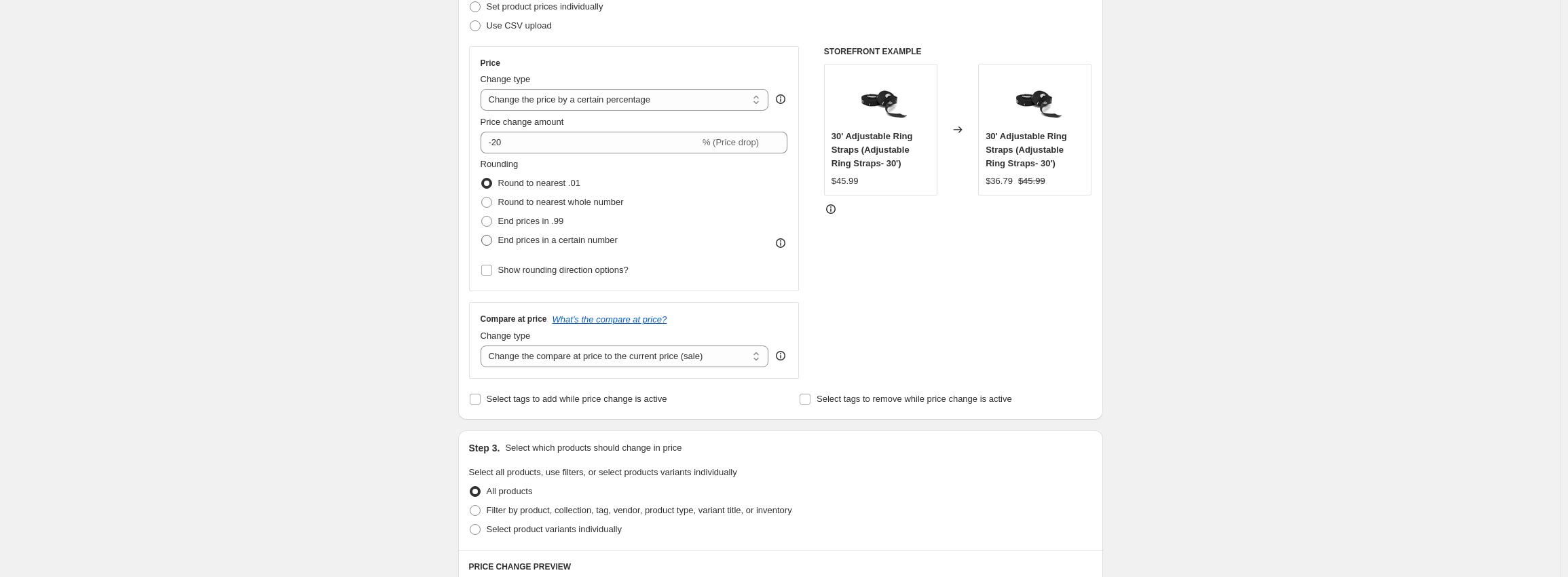
click at [535, 241] on span "End prices in a certain number" at bounding box center [557, 240] width 119 height 10
click at [482, 236] on input "End prices in a certain number" at bounding box center [481, 235] width 1 height 1
radio input "true"
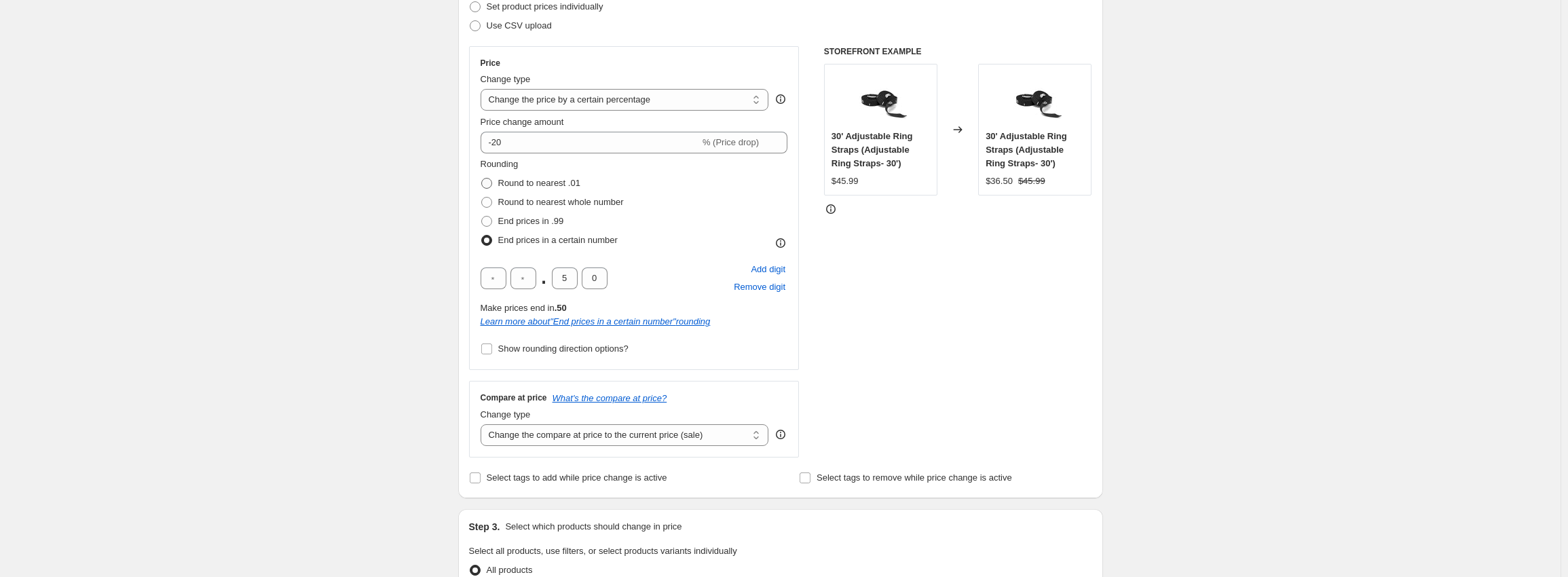
click at [525, 187] on span "Round to nearest .01" at bounding box center [539, 183] width 82 height 10
click at [482, 178] on input "Round to nearest .01" at bounding box center [481, 178] width 1 height 1
radio input "true"
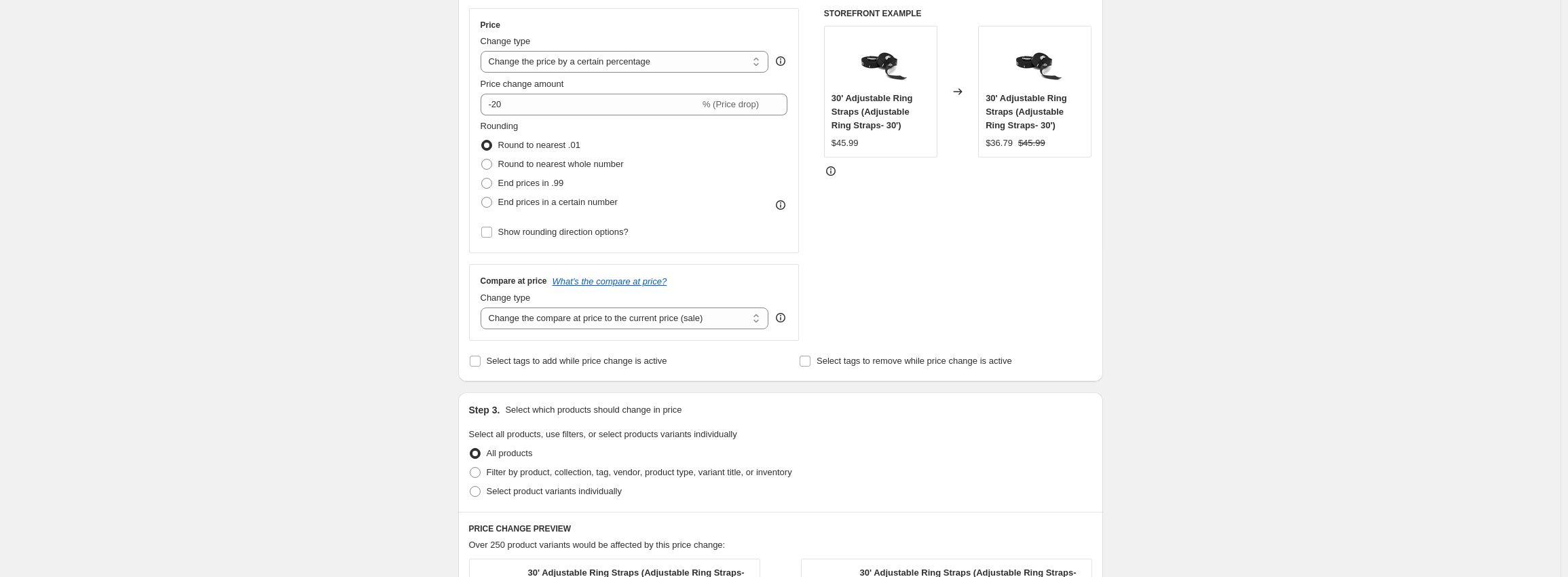
scroll to position [272, 0]
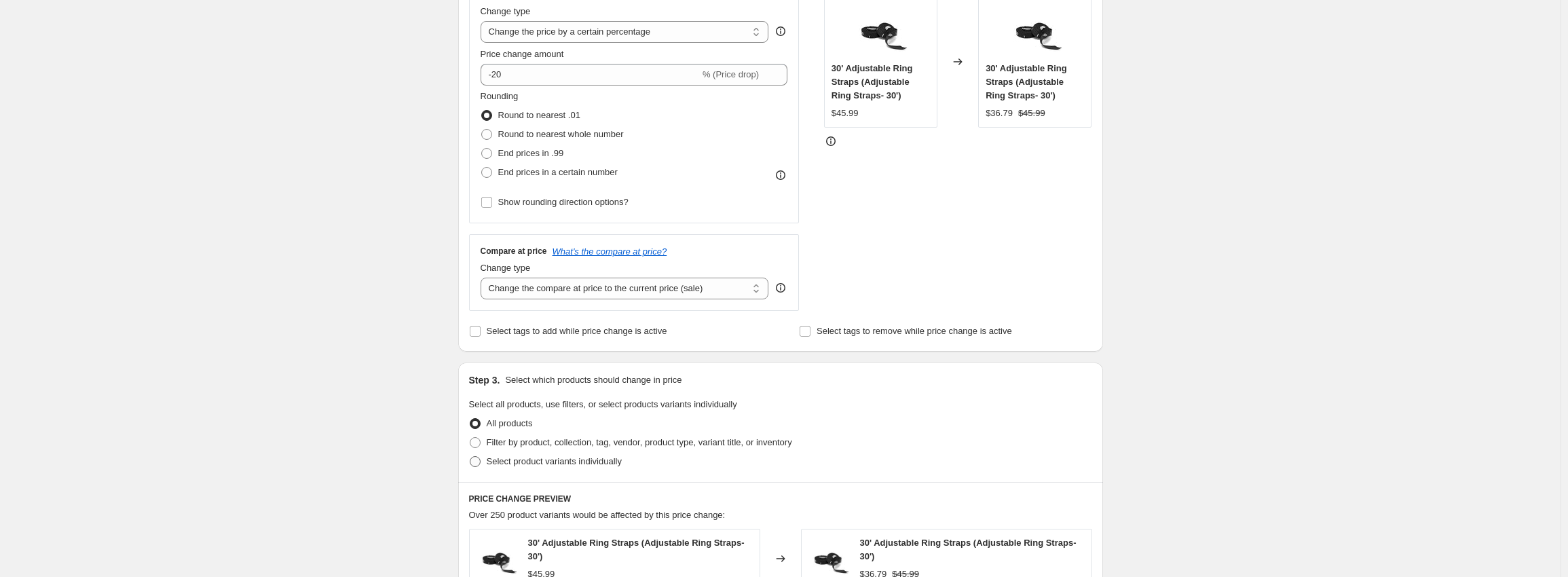
click at [487, 467] on label "Select product variants individually" at bounding box center [545, 461] width 153 height 19
click at [470, 457] on input "Select product variants individually" at bounding box center [470, 456] width 1 height 1
radio input "true"
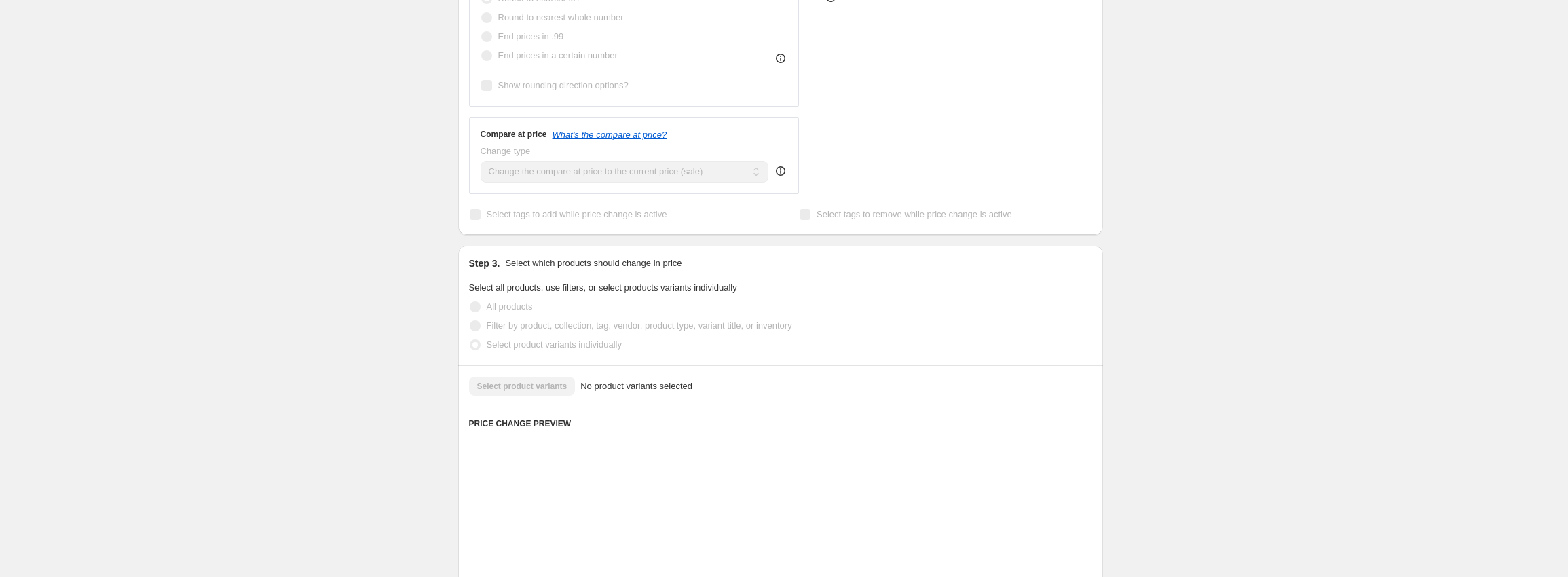
scroll to position [407, 0]
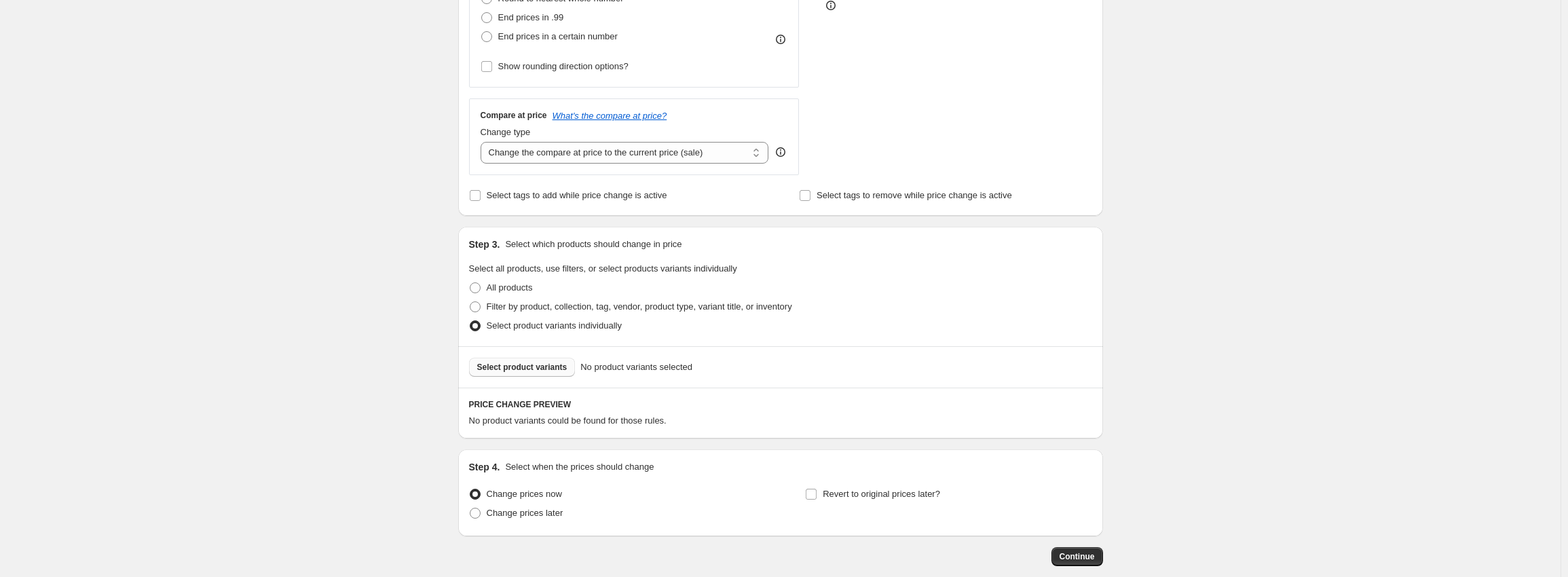
click at [548, 372] on span "Select product variants" at bounding box center [522, 367] width 90 height 11
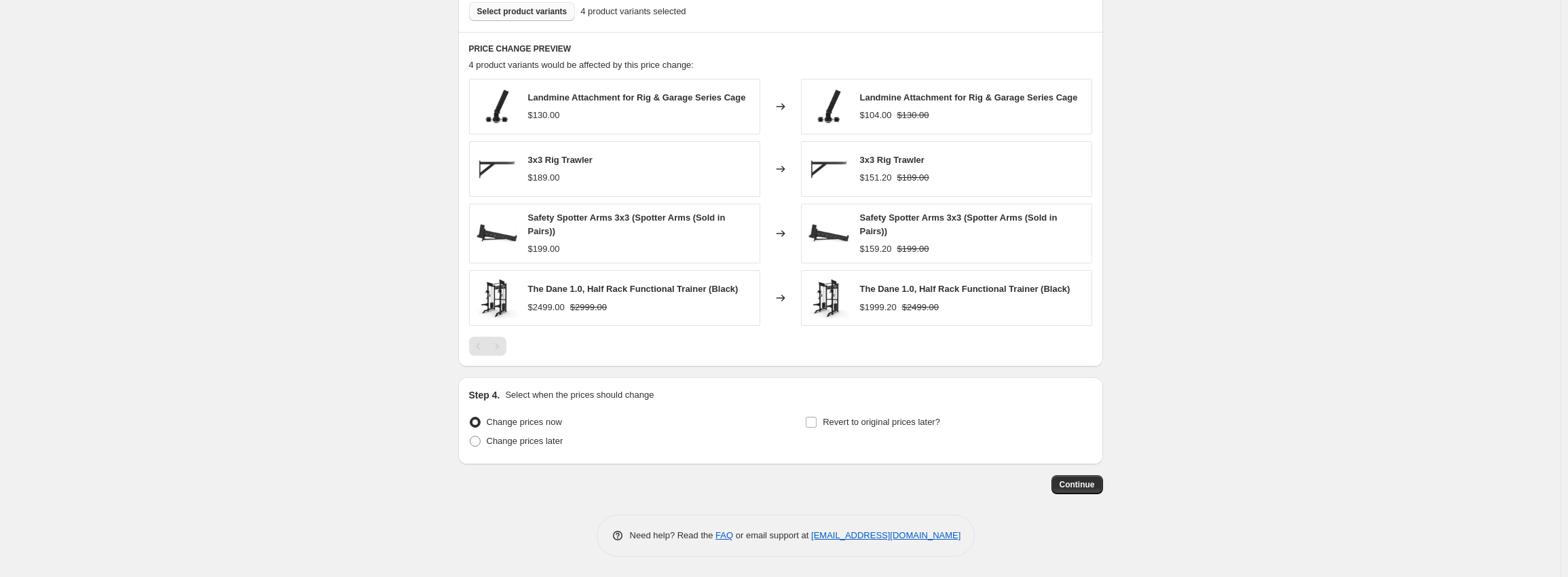
scroll to position [696, 0]
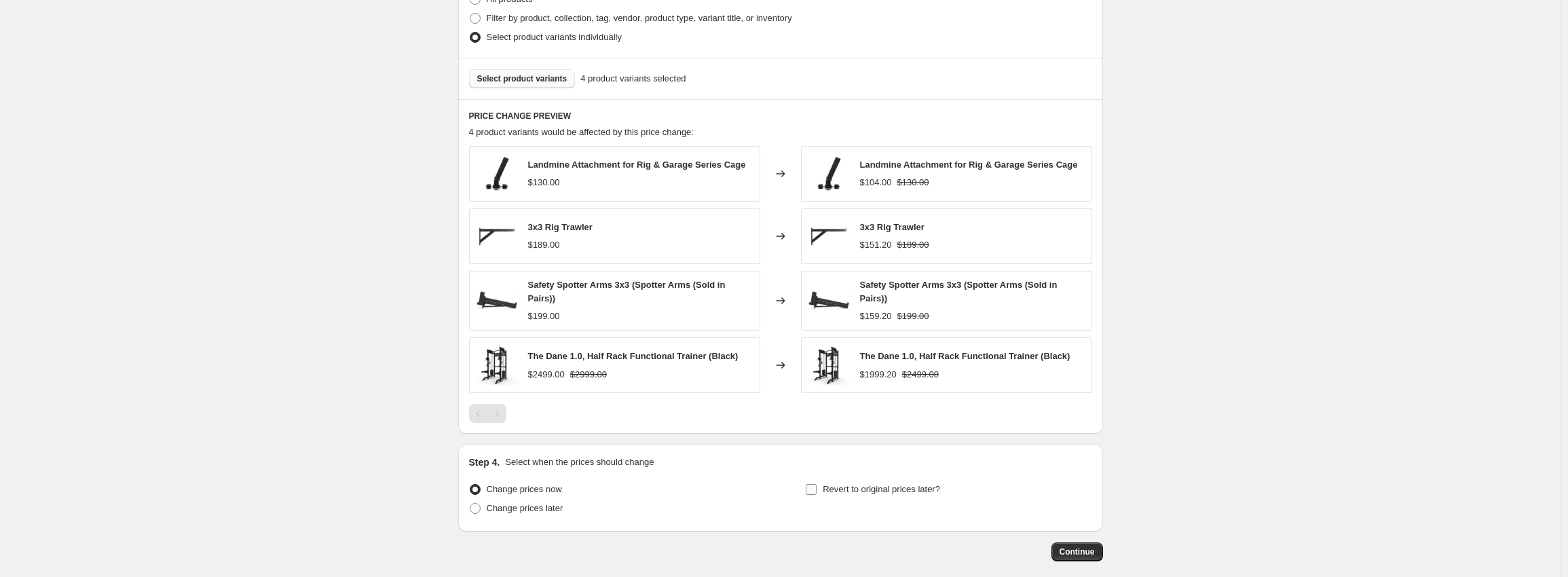
click at [813, 492] on input "Revert to original prices later?" at bounding box center [810, 489] width 11 height 11
checkbox input "true"
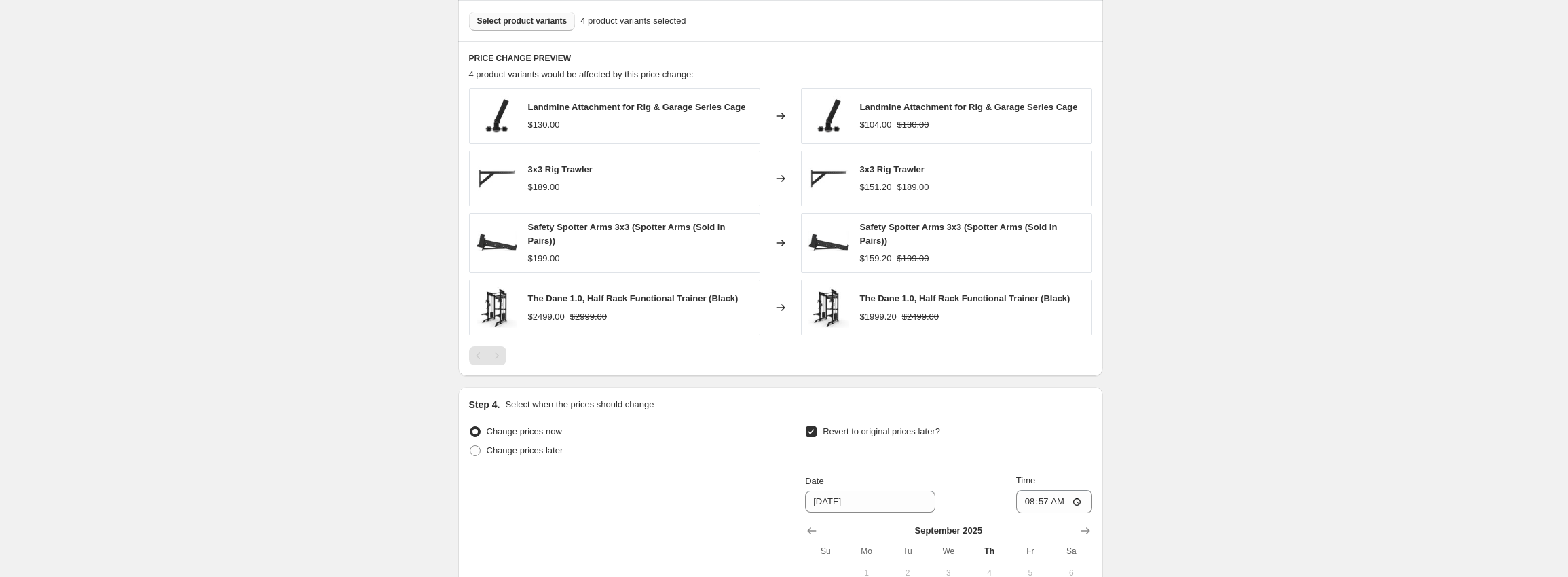
scroll to position [899, 0]
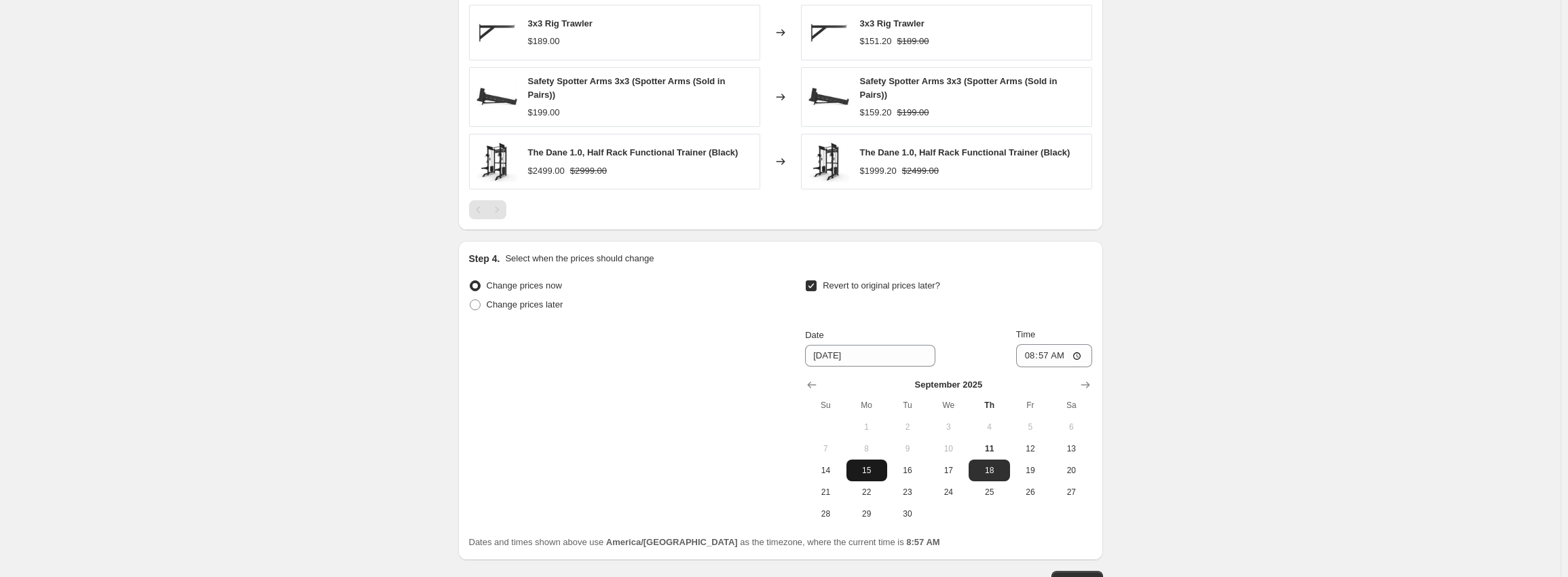
click at [873, 479] on button "15" at bounding box center [867, 470] width 41 height 22
click at [910, 462] on button "16" at bounding box center [908, 470] width 41 height 22
type input "[DATE]"
click at [1034, 358] on input "08:57" at bounding box center [1054, 356] width 76 height 23
type input "06:57"
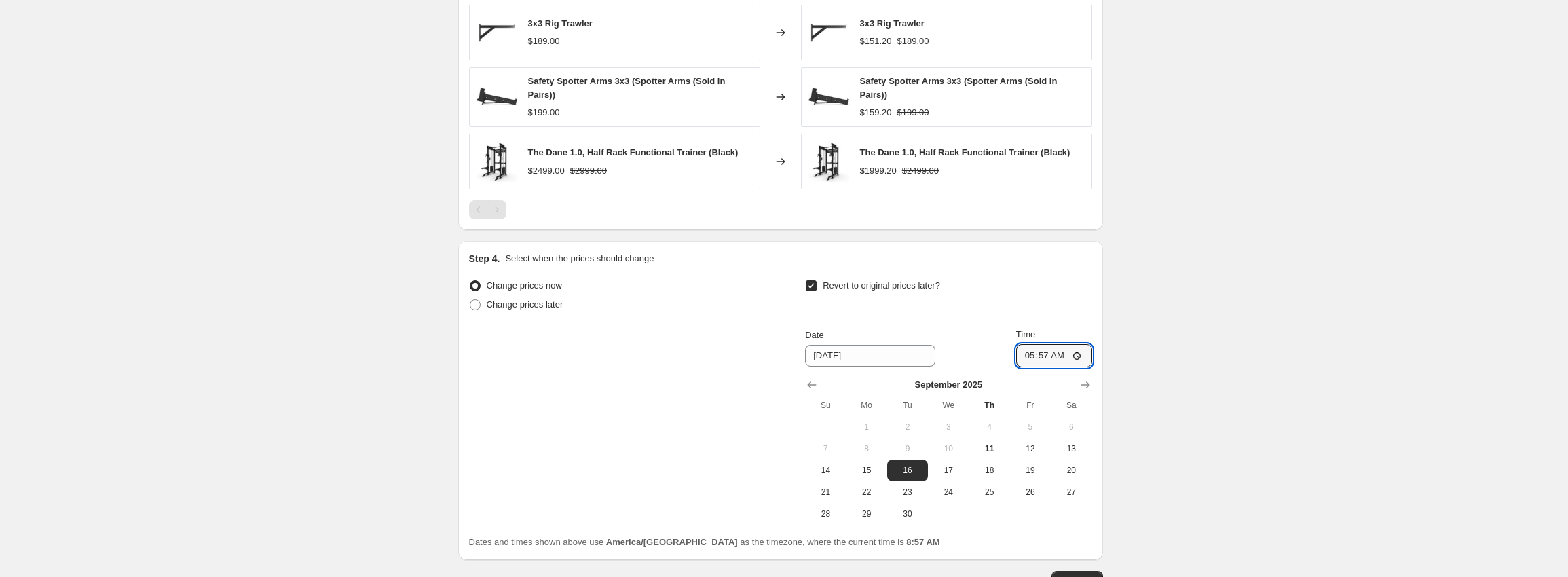
type input "05:00"
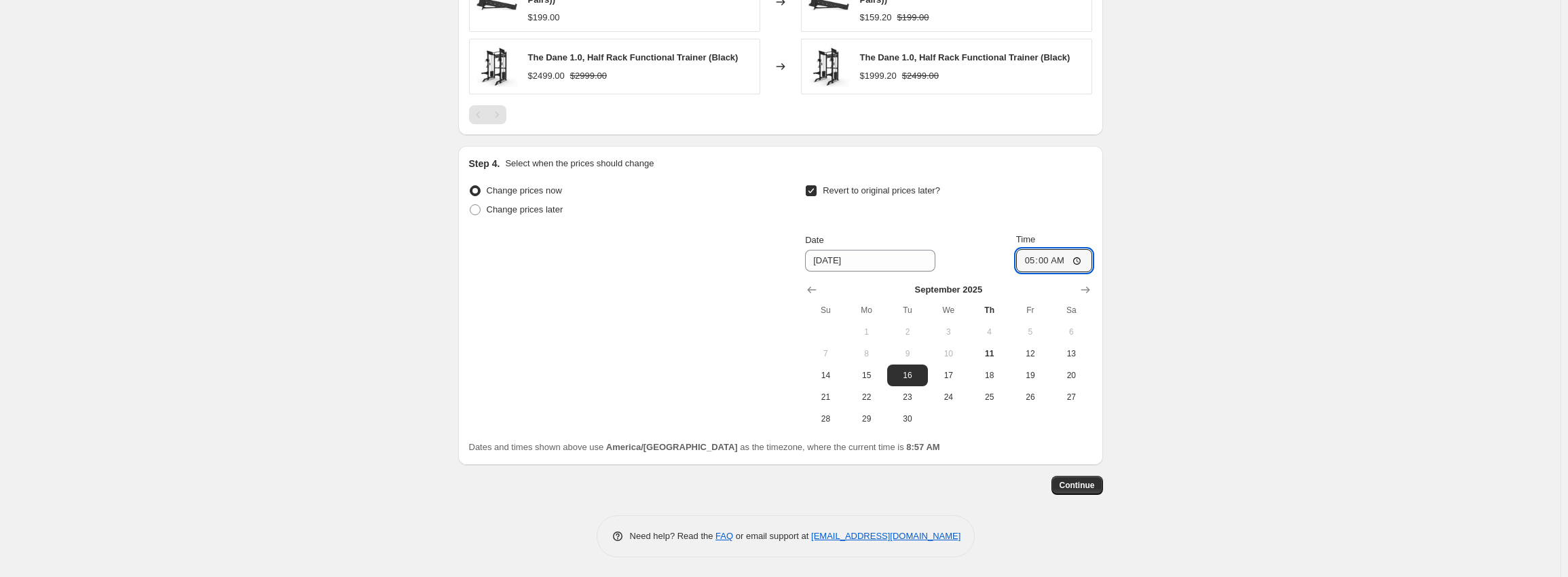
scroll to position [996, 0]
click at [1087, 485] on span "Continue" at bounding box center [1077, 484] width 35 height 11
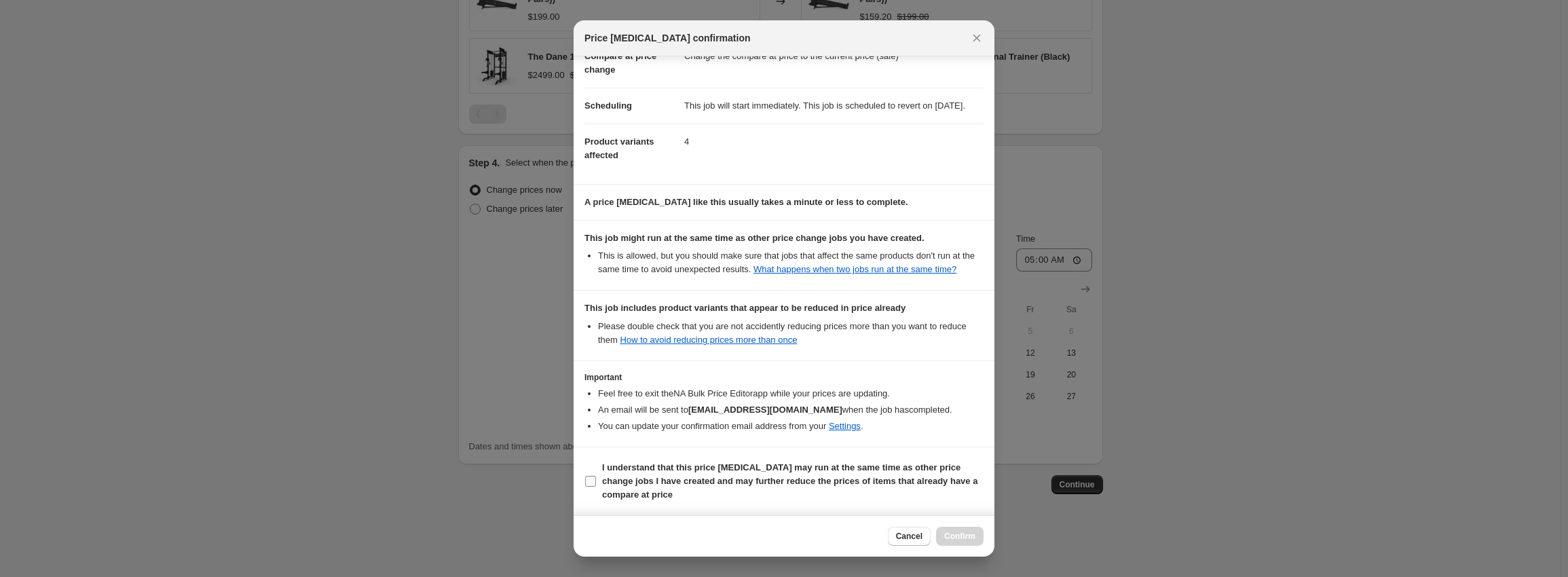
scroll to position [92, 0]
click at [729, 460] on label "I understand that this price [MEDICAL_DATA] may run at the same time as other p…" at bounding box center [784, 481] width 399 height 46
click at [596, 476] on input "I understand that this price [MEDICAL_DATA] may run at the same time as other p…" at bounding box center [590, 481] width 11 height 11
checkbox input "true"
click at [991, 524] on div "Cancel Confirm" at bounding box center [784, 535] width 421 height 42
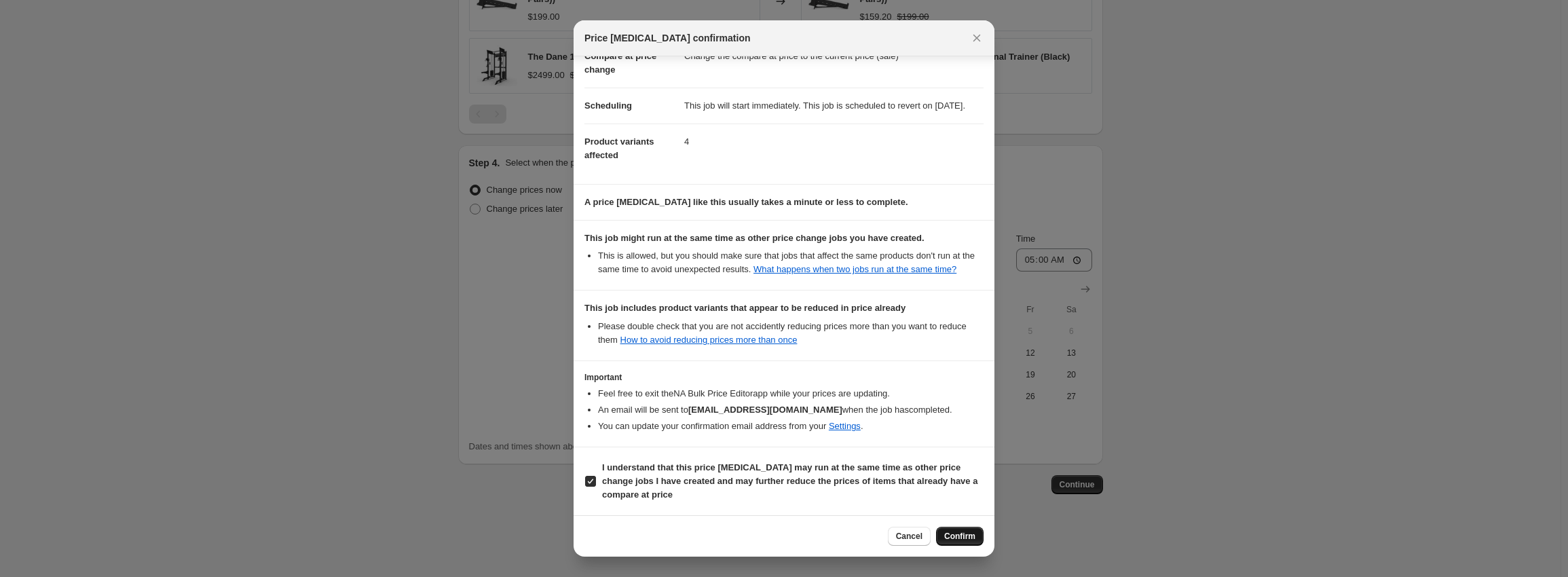
click at [981, 529] on button "Confirm" at bounding box center [959, 536] width 47 height 19
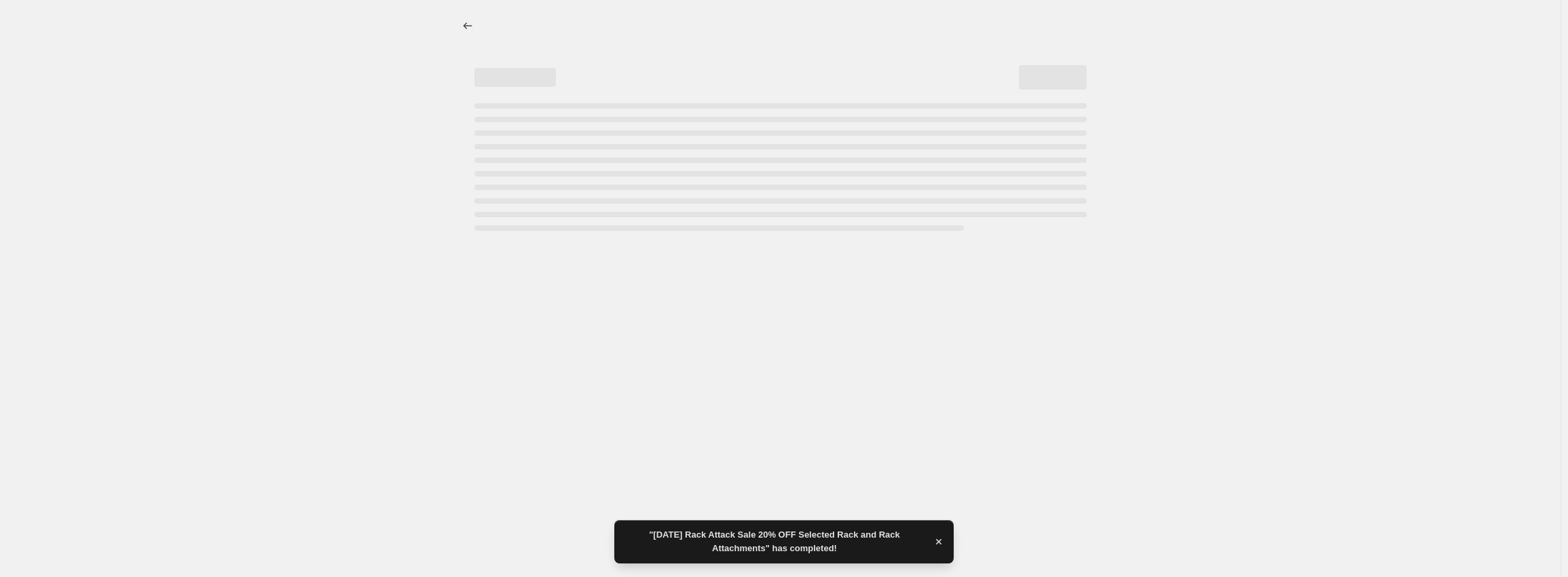
select select "percentage"
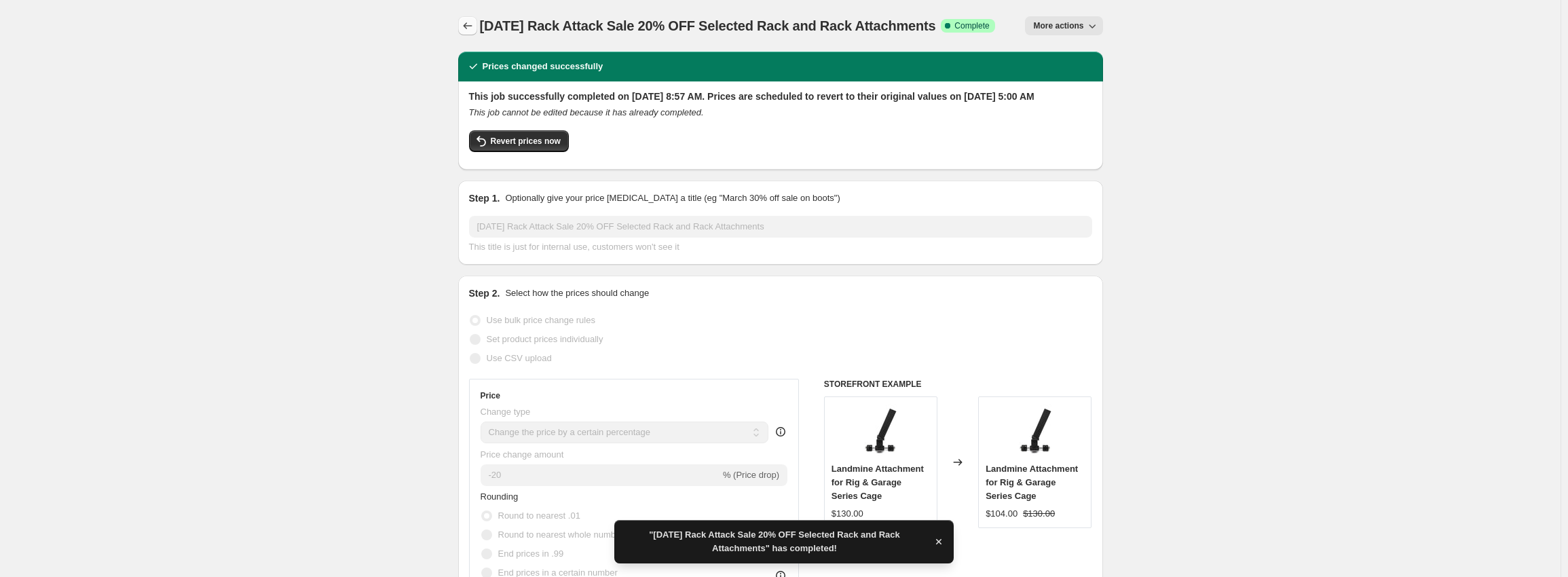
click at [463, 20] on button "Price change jobs" at bounding box center [468, 25] width 19 height 19
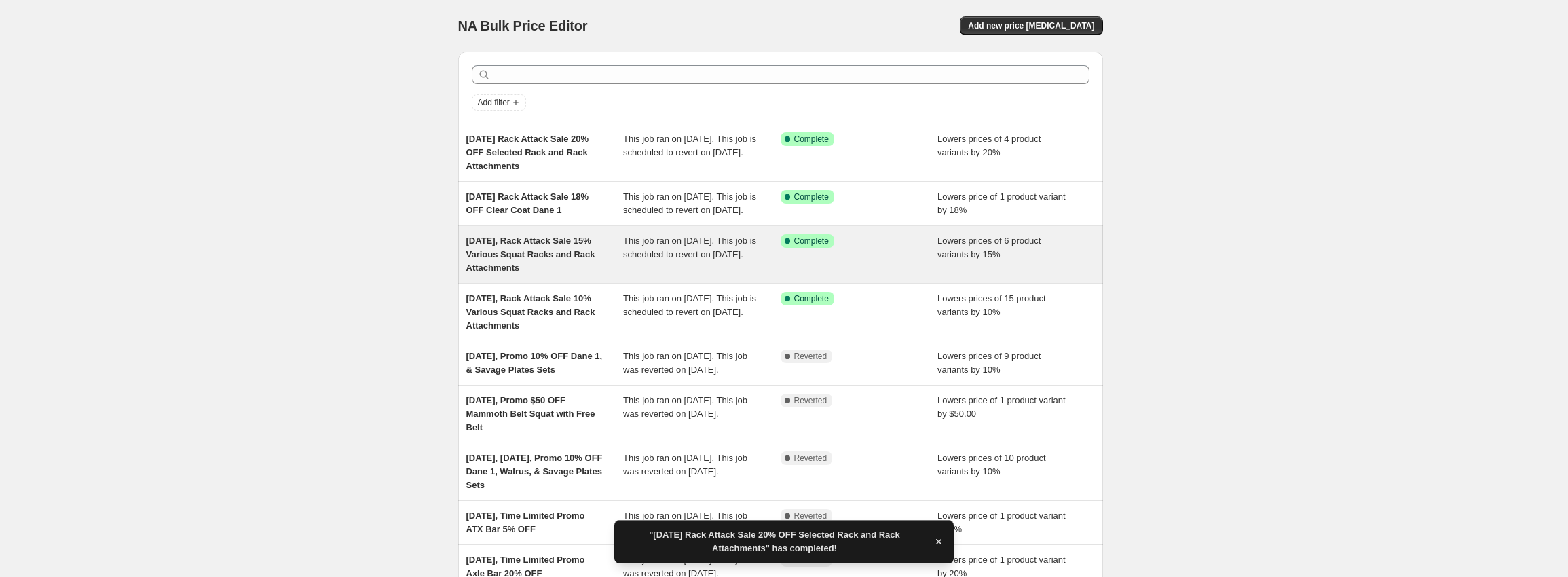
click at [636, 260] on span "This job ran on [DATE]. This job is scheduled to revert on [DATE]." at bounding box center [689, 248] width 133 height 24
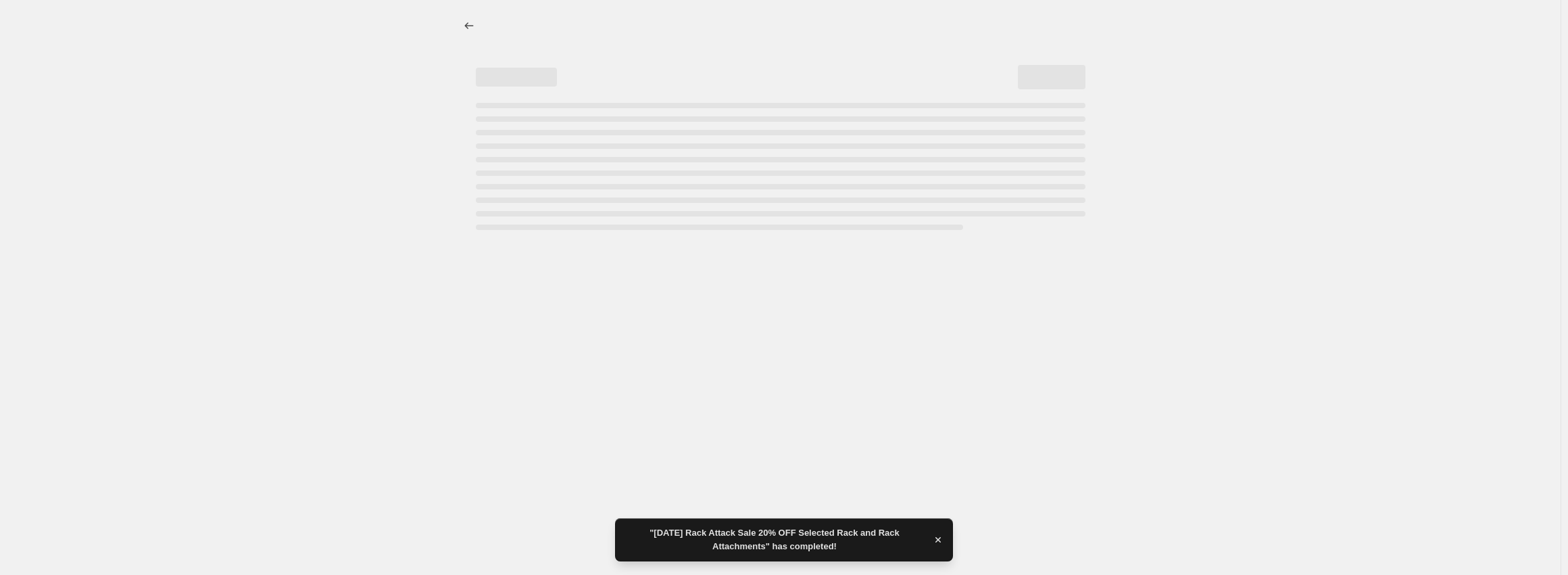
select select "percentage"
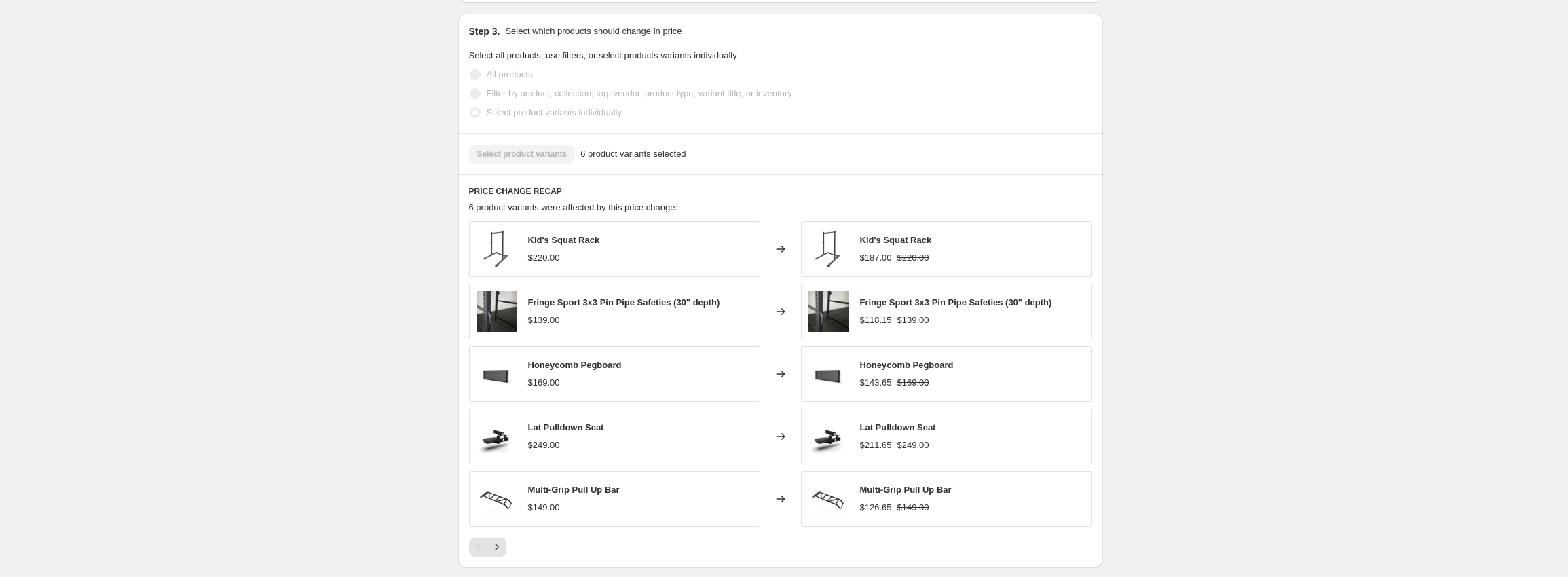
scroll to position [705, 0]
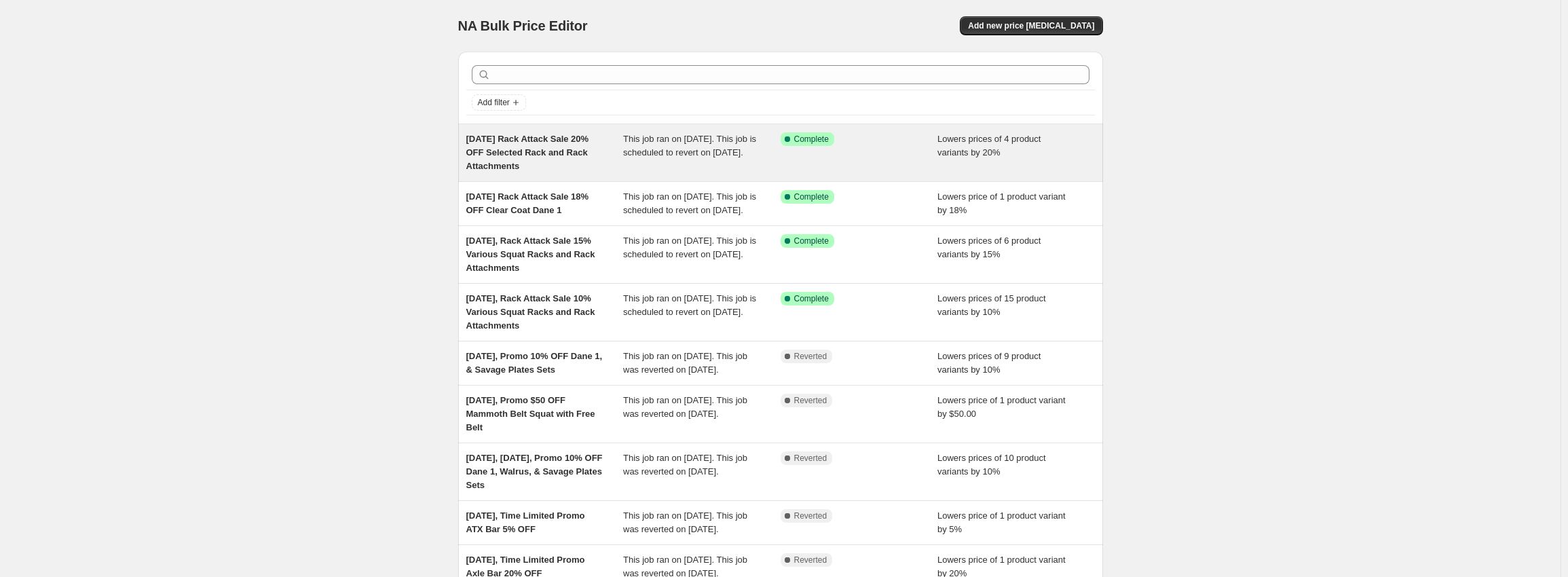
click at [619, 162] on div "[DATE] Rack Attack Sale 20% OFF Selected Rack and Rack Attachments" at bounding box center [545, 153] width 157 height 41
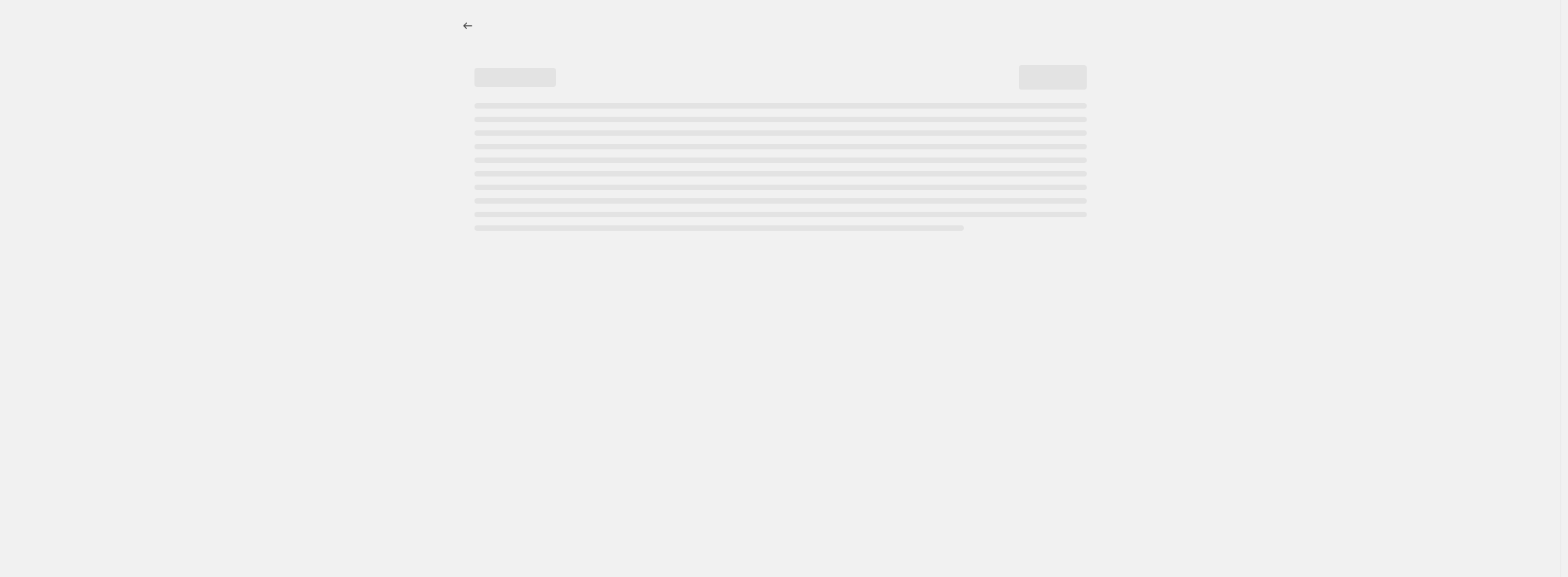
select select "percentage"
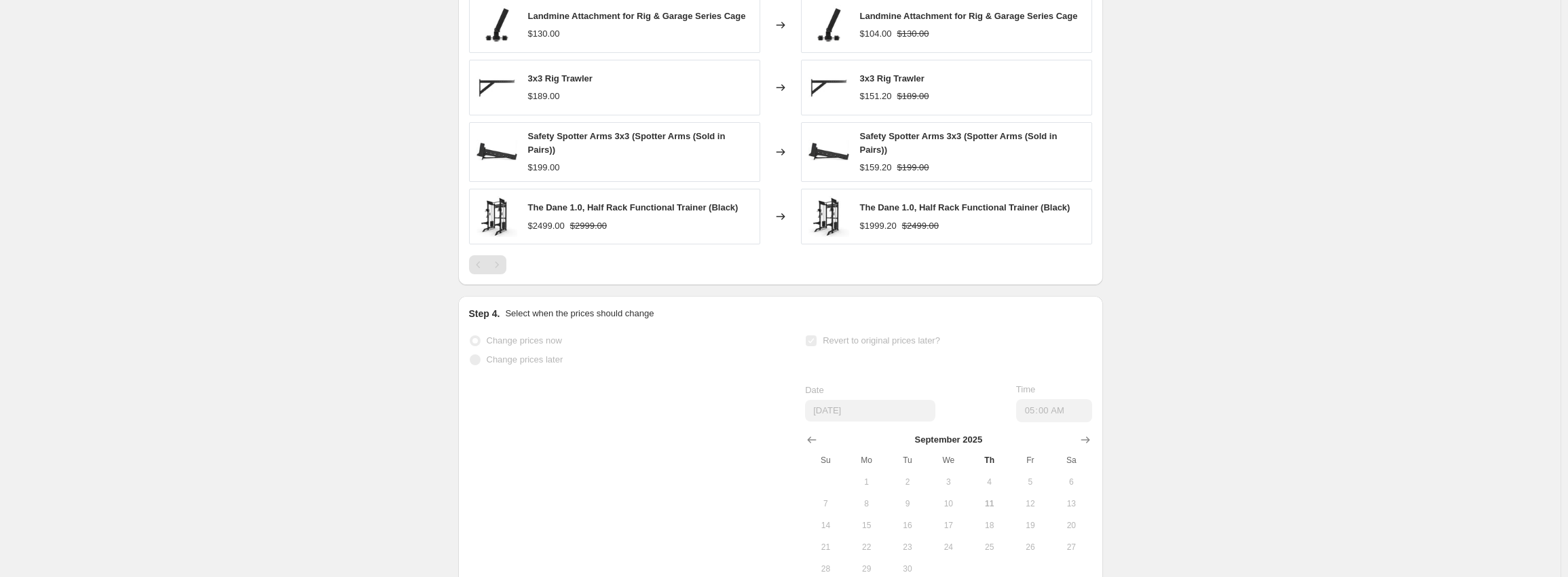
scroll to position [1122, 0]
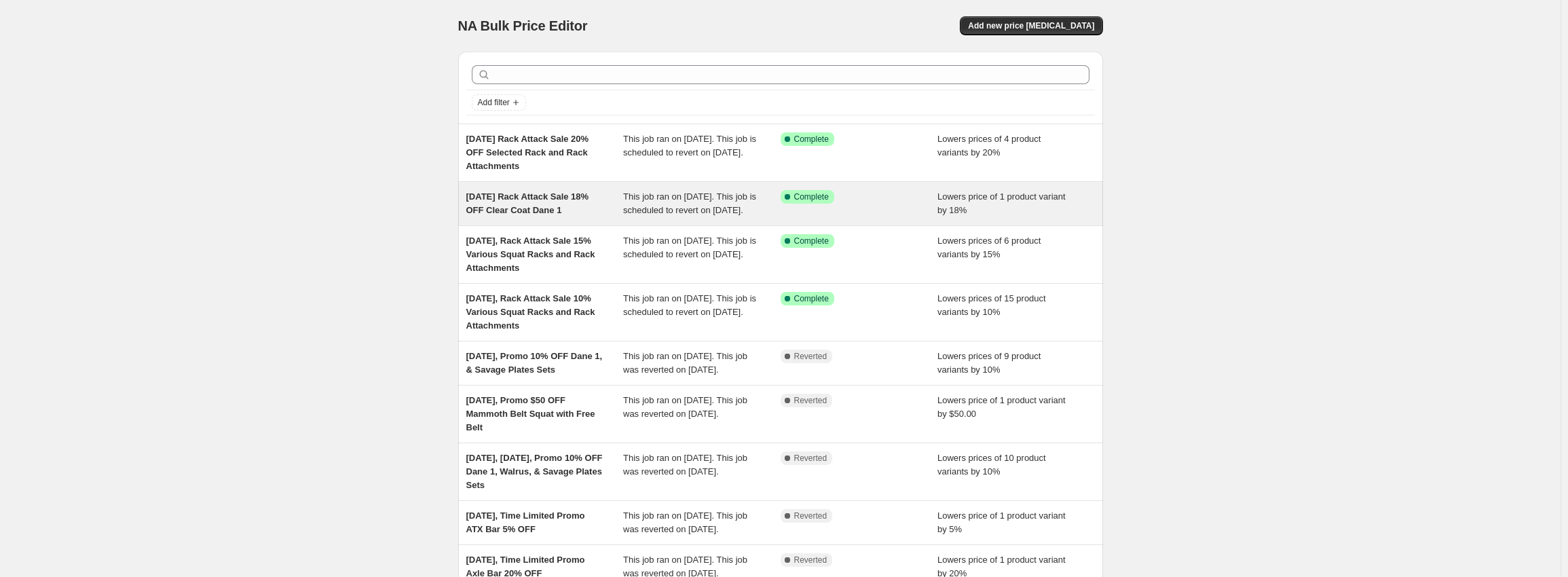
click at [588, 209] on div "[DATE] Rack Attack Sale 18% OFF Clear Coat Dane 1" at bounding box center [545, 203] width 157 height 27
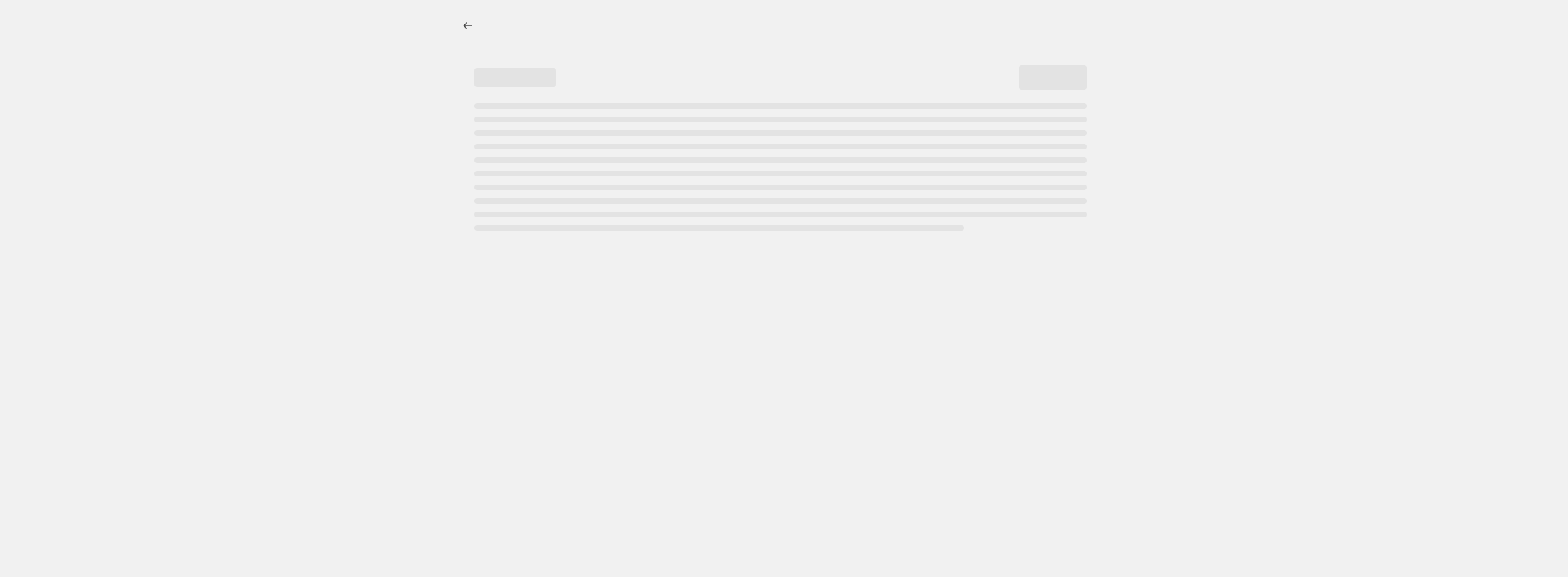
select select "percentage"
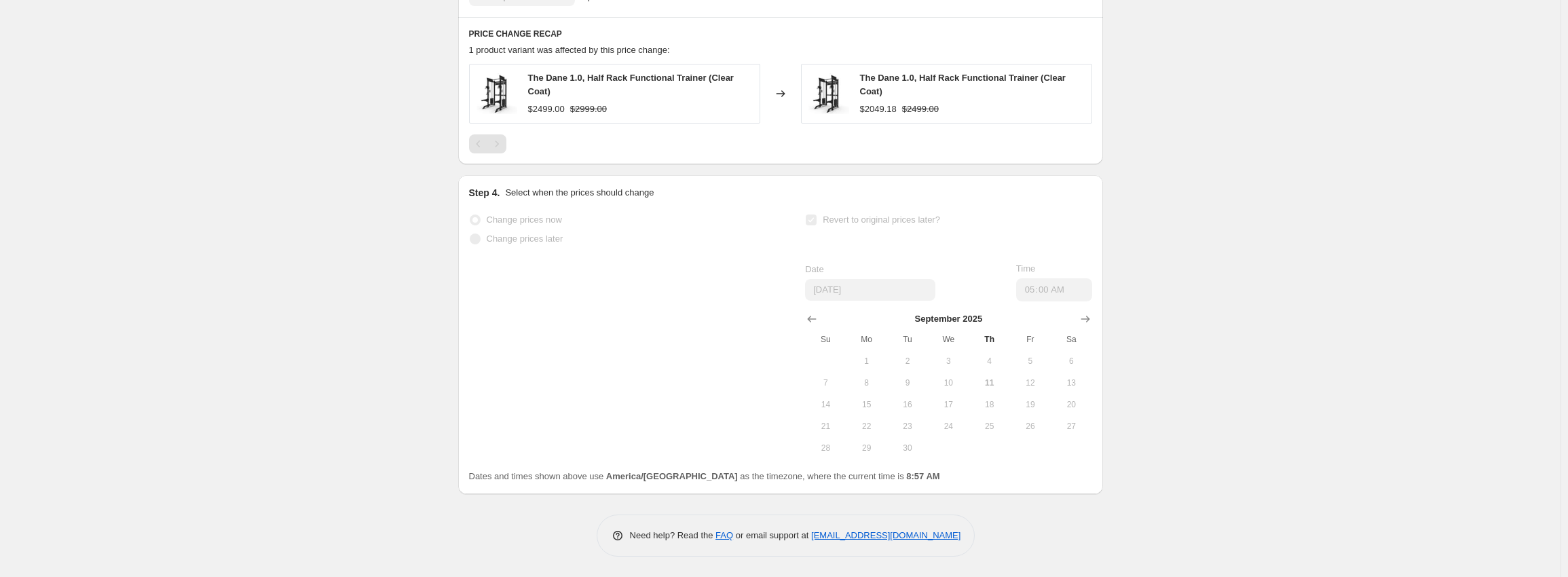
scroll to position [921, 0]
